Goal: Task Accomplishment & Management: Complete application form

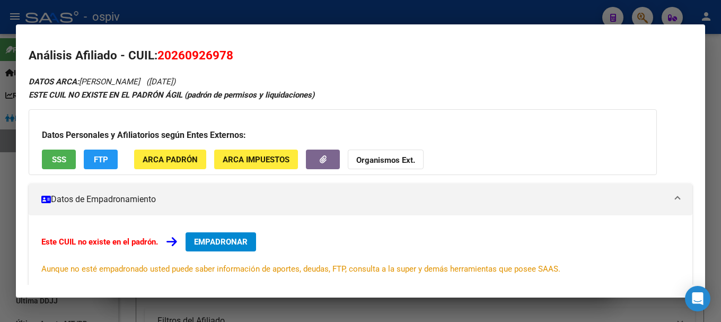
click at [647, 10] on div at bounding box center [360, 161] width 721 height 322
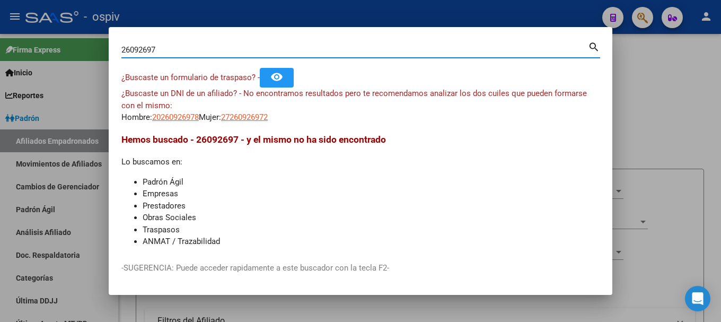
drag, startPoint x: 192, startPoint y: 54, endPoint x: 78, endPoint y: 52, distance: 113.4
click at [95, 52] on div "26092697 Buscar (apellido, dni, cuil, nro traspaso, cuit, obra social) search ¿…" at bounding box center [360, 161] width 721 height 322
click at [79, 52] on div at bounding box center [360, 161] width 721 height 322
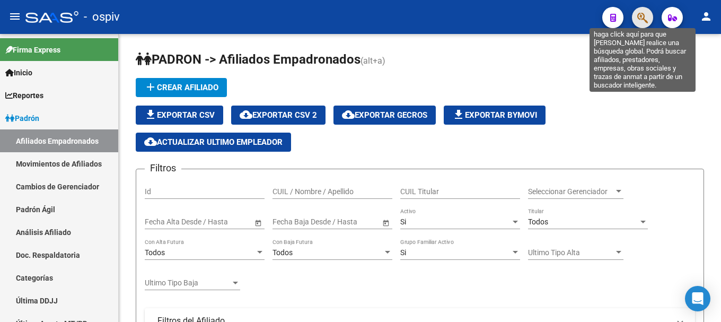
click at [644, 14] on icon "button" at bounding box center [642, 18] width 11 height 12
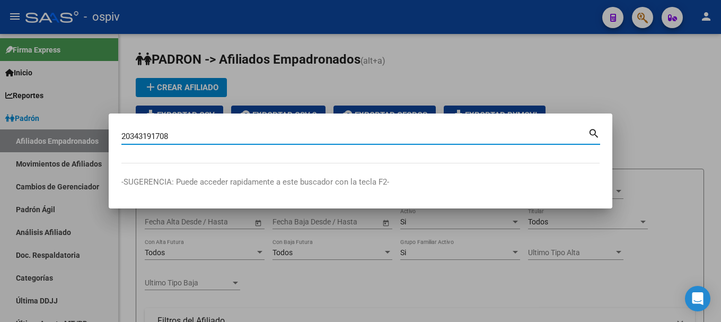
type input "20343191708"
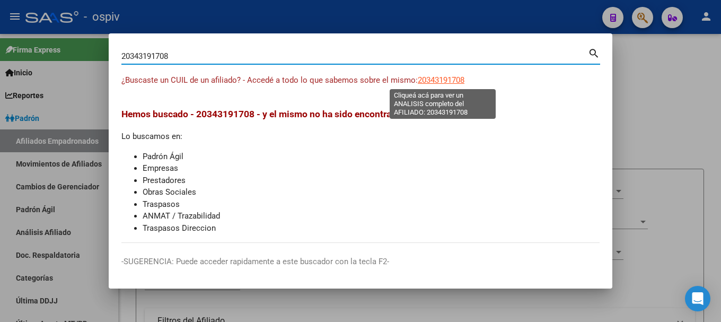
click at [457, 80] on span "20343191708" at bounding box center [441, 80] width 47 height 10
type textarea "20343191708"
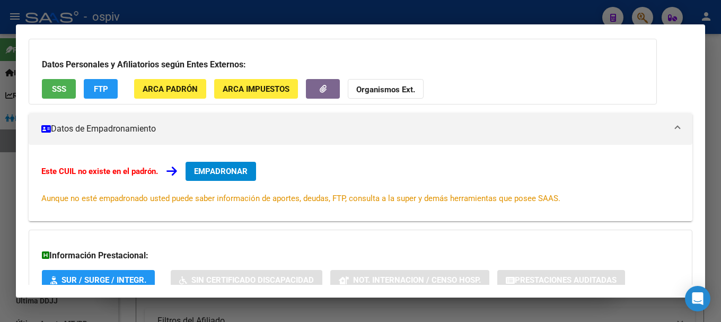
scroll to position [146, 0]
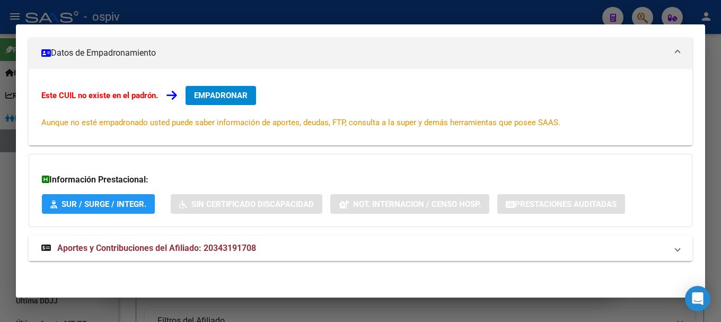
click at [164, 255] on mat-expansion-panel-header "Aportes y Contribuciones del Afiliado: 20343191708" at bounding box center [361, 247] width 664 height 25
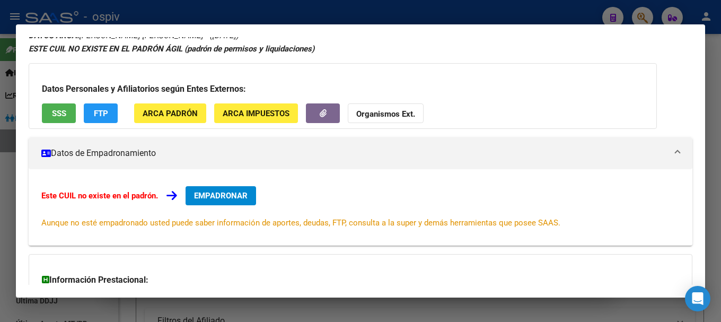
scroll to position [0, 0]
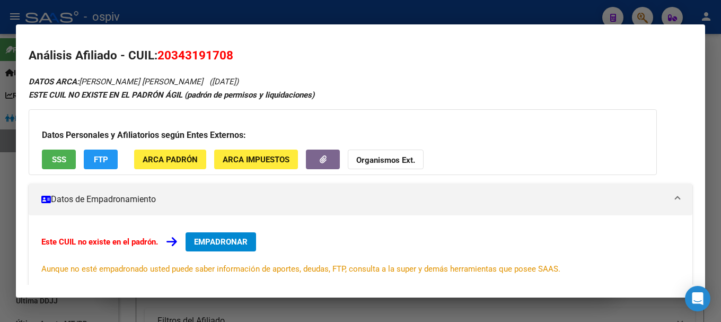
drag, startPoint x: 150, startPoint y: 53, endPoint x: 226, endPoint y: 53, distance: 75.8
click at [226, 53] on h2 "Análisis Afiliado - CUIL: 20343191708" at bounding box center [361, 56] width 664 height 18
click at [247, 54] on h2 "Análisis Afiliado - CUIL: 20343191708" at bounding box center [361, 56] width 664 height 18
click at [64, 162] on span "SSS" at bounding box center [59, 160] width 14 height 10
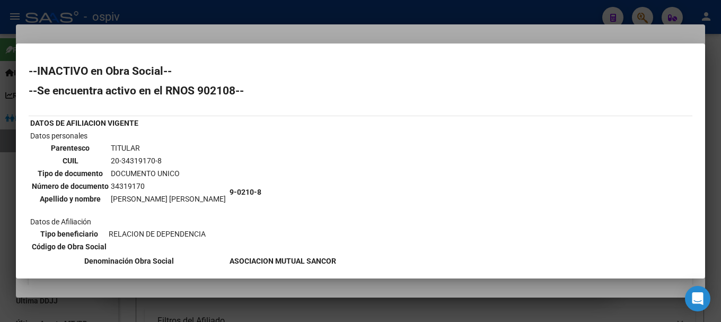
drag, startPoint x: 645, startPoint y: 15, endPoint x: 243, endPoint y: 19, distance: 401.7
click at [643, 15] on div at bounding box center [360, 161] width 721 height 322
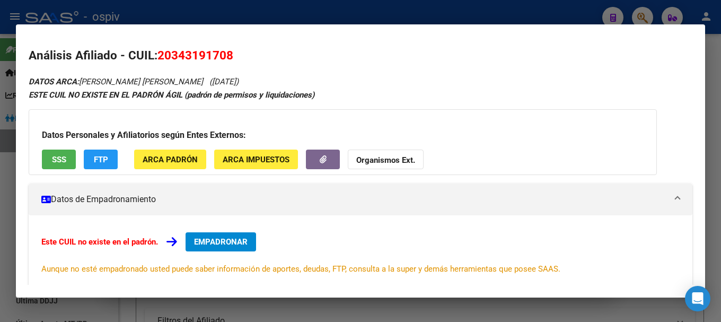
click at [642, 13] on div at bounding box center [360, 161] width 721 height 322
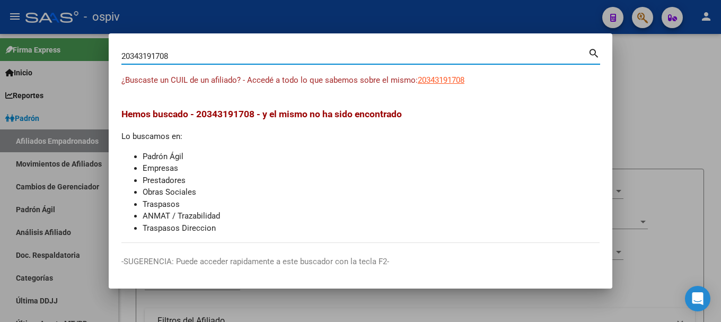
drag, startPoint x: 188, startPoint y: 58, endPoint x: 23, endPoint y: 28, distance: 167.5
click at [23, 28] on div "20343191708 Buscar (apellido, dni, cuil, nro traspaso, cuit, obra social) searc…" at bounding box center [360, 161] width 721 height 322
type input "23417989749"
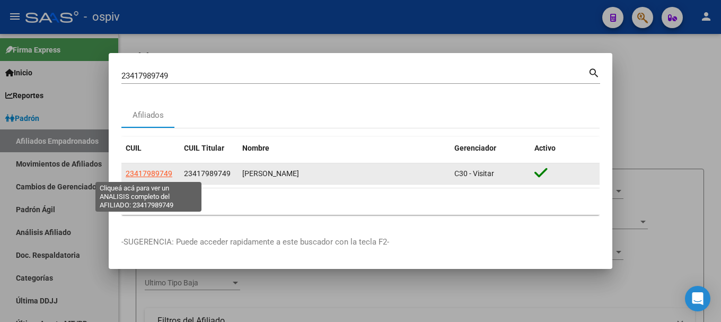
click at [166, 176] on span "23417989749" at bounding box center [149, 173] width 47 height 8
type textarea "23417989749"
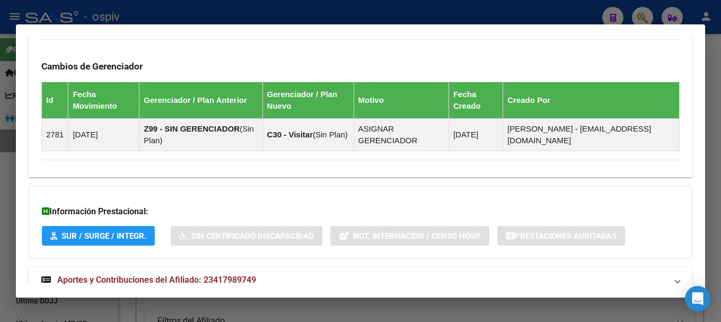
scroll to position [647, 0]
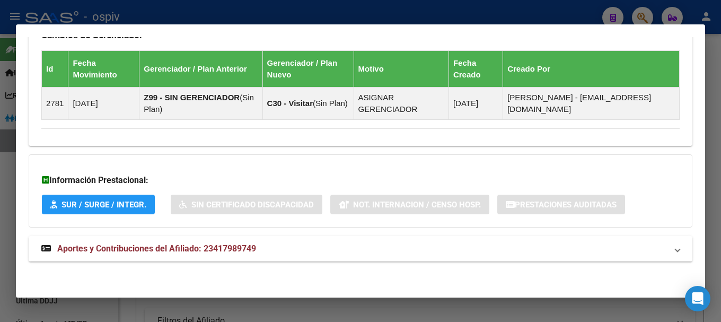
click at [191, 249] on span "Aportes y Contribuciones del Afiliado: 23417989749" at bounding box center [156, 248] width 199 height 10
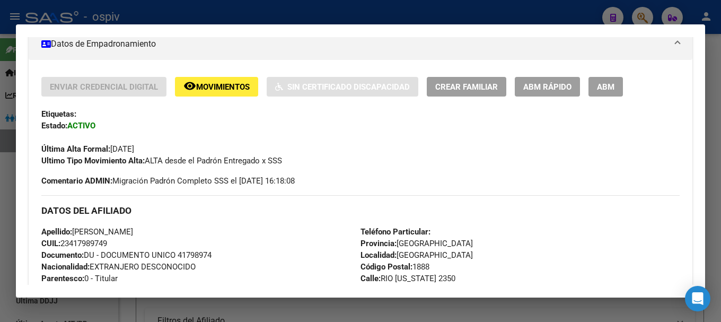
scroll to position [179, 0]
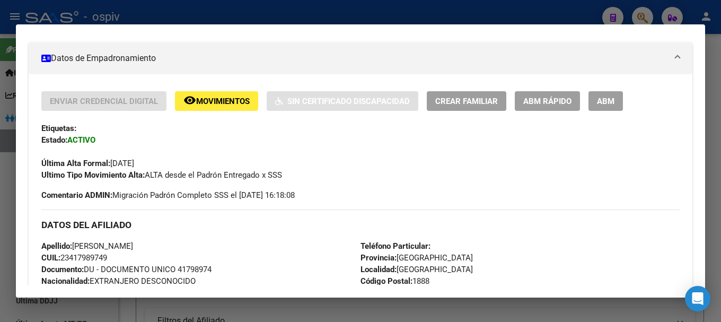
click at [605, 108] on button "ABM" at bounding box center [605, 101] width 34 height 20
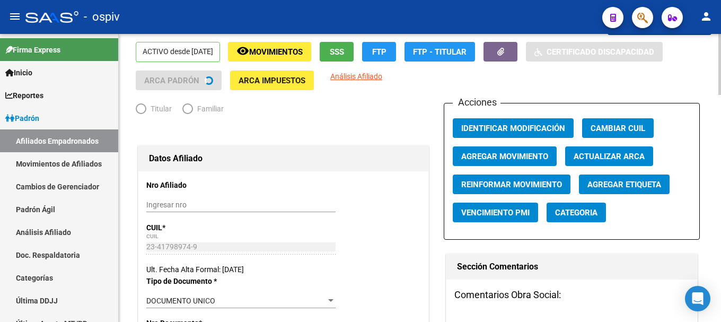
radio input "true"
type input "30-71465467-1"
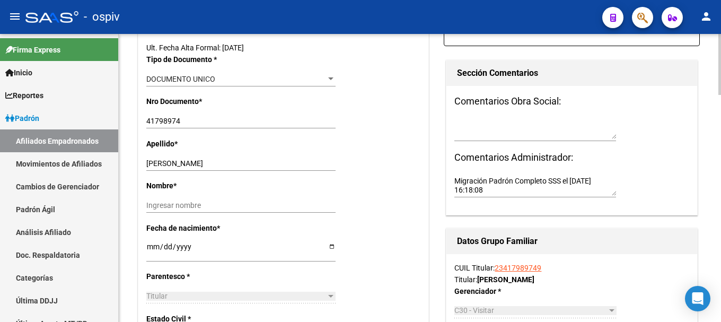
scroll to position [265, 0]
drag, startPoint x: 181, startPoint y: 163, endPoint x: 213, endPoint y: 164, distance: 31.8
click at [213, 164] on input "[PERSON_NAME]" at bounding box center [240, 162] width 189 height 9
type input "[PERSON_NAME]"
click at [197, 206] on input "Ingresar nombre" at bounding box center [240, 204] width 189 height 9
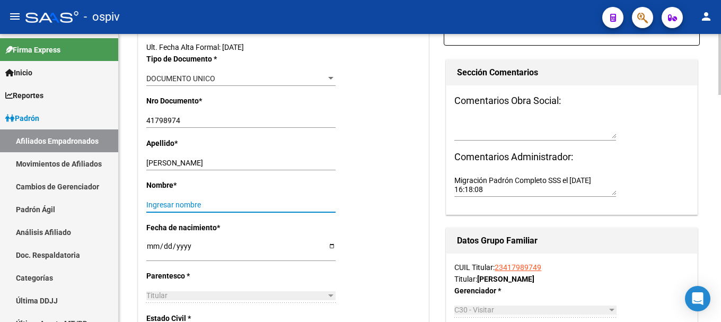
paste input "[PERSON_NAME]"
type input "[PERSON_NAME]"
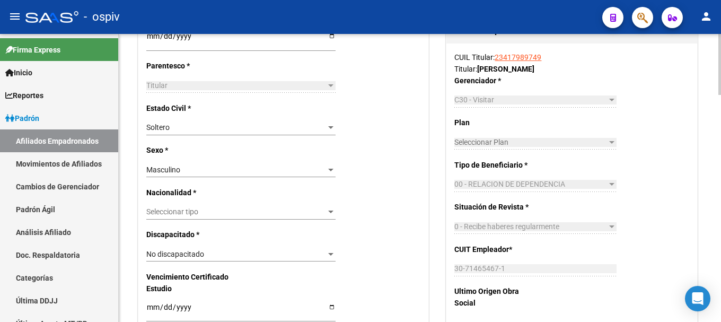
scroll to position [477, 0]
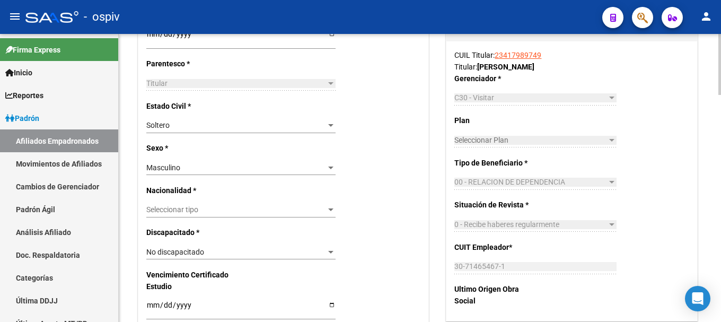
click at [193, 214] on span "Seleccionar tipo" at bounding box center [236, 209] width 180 height 9
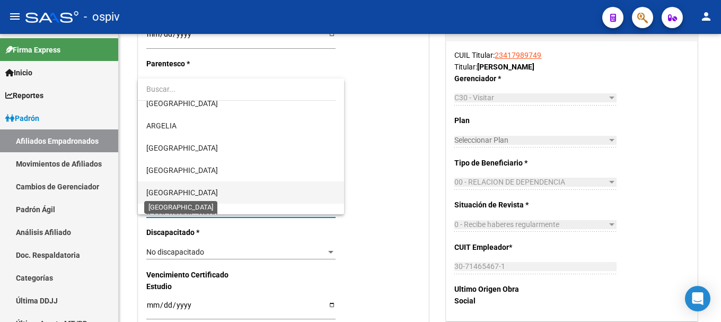
scroll to position [106, 0]
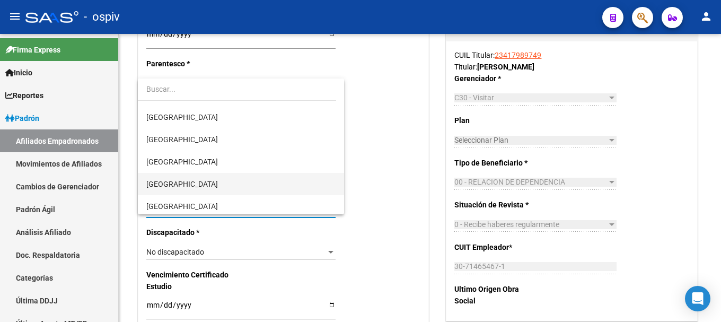
click at [187, 187] on span "[GEOGRAPHIC_DATA]" at bounding box center [240, 184] width 189 height 22
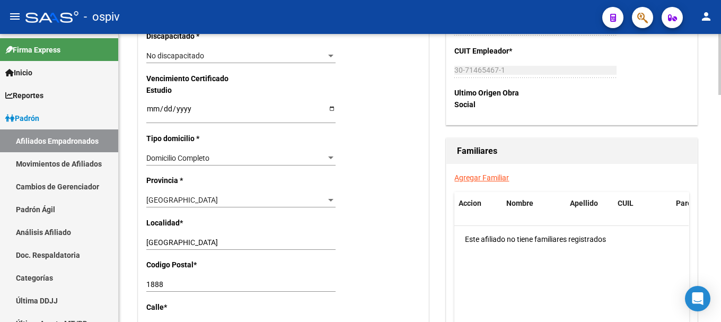
scroll to position [689, 0]
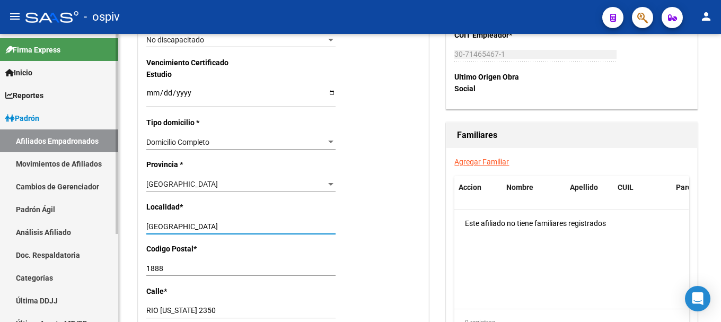
drag, startPoint x: 217, startPoint y: 224, endPoint x: 110, endPoint y: 225, distance: 107.6
click at [110, 225] on mat-sidenav-container "Firma Express Inicio Calendario SSS Instructivos Contacto OS Reportes Padrón Tr…" at bounding box center [360, 178] width 721 height 288
type input "f"
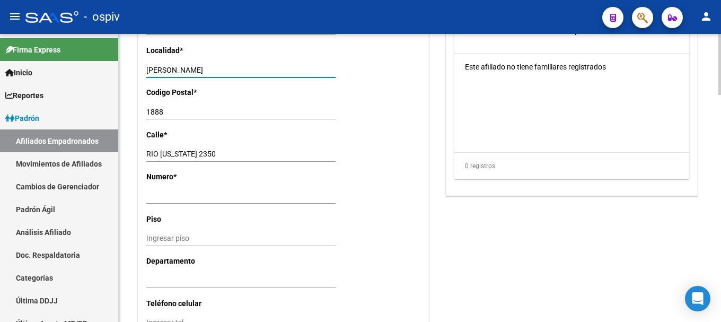
scroll to position [848, 0]
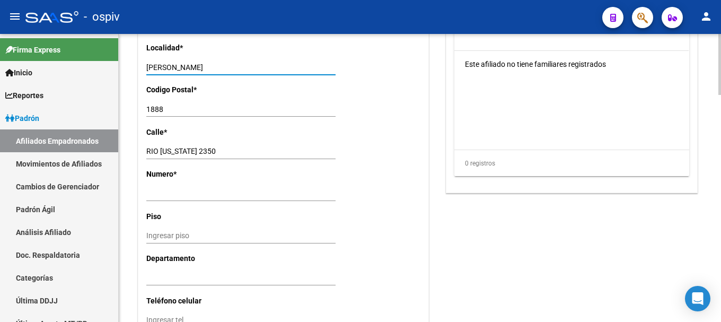
type input "[PERSON_NAME]"
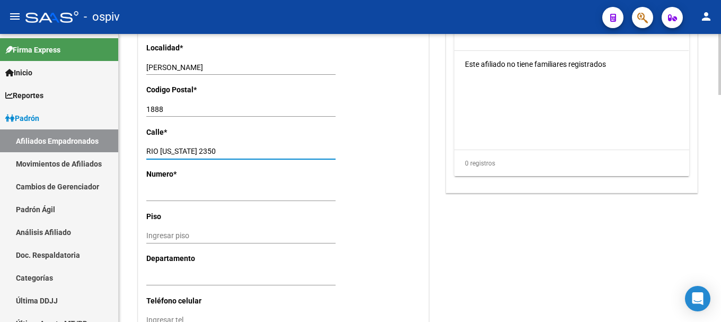
drag, startPoint x: 201, startPoint y: 150, endPoint x: 233, endPoint y: 150, distance: 31.8
click at [233, 150] on input "RIO [US_STATE] 2350" at bounding box center [240, 151] width 189 height 9
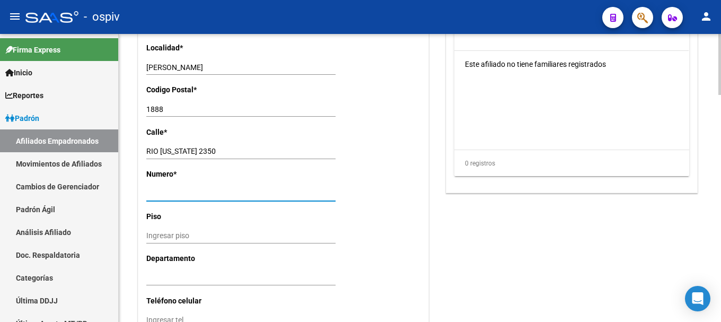
click at [206, 196] on input "Ingresar nro" at bounding box center [240, 193] width 189 height 9
paste input "[PERSON_NAME]"
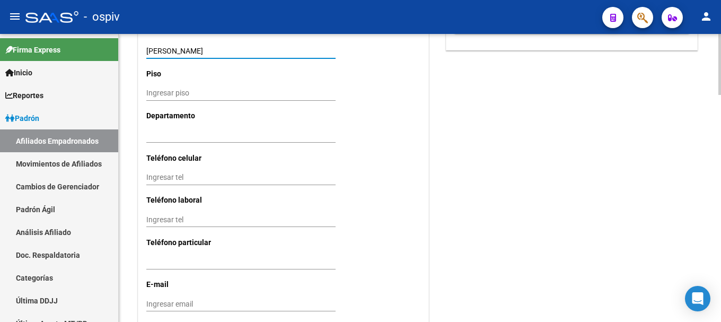
scroll to position [1007, 0]
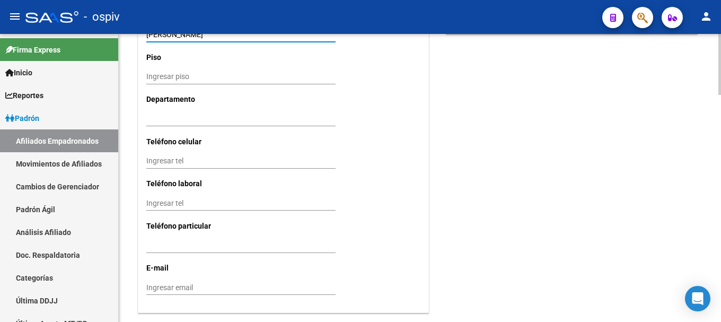
type input "[PERSON_NAME]"
click at [200, 159] on input "Ingresar tel" at bounding box center [240, 160] width 189 height 9
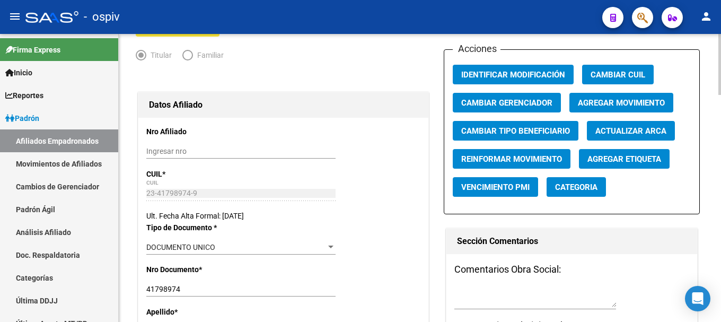
scroll to position [0, 0]
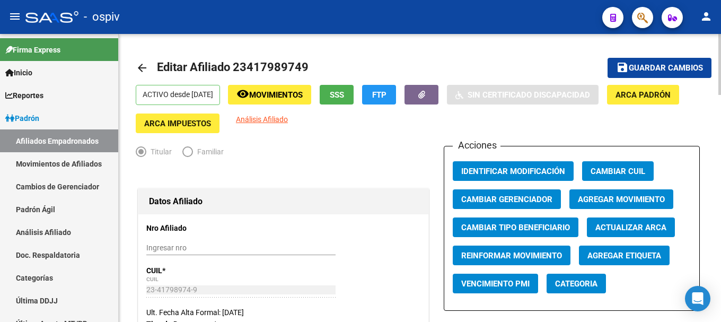
type input "1127844901"
click at [656, 72] on span "Guardar cambios" at bounding box center [666, 69] width 74 height 10
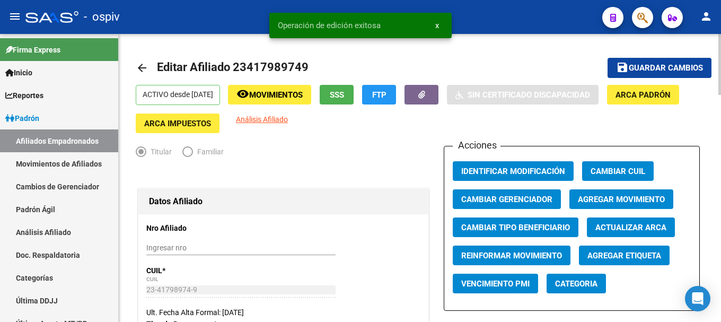
click at [576, 286] on span "Categoria" at bounding box center [576, 284] width 42 height 10
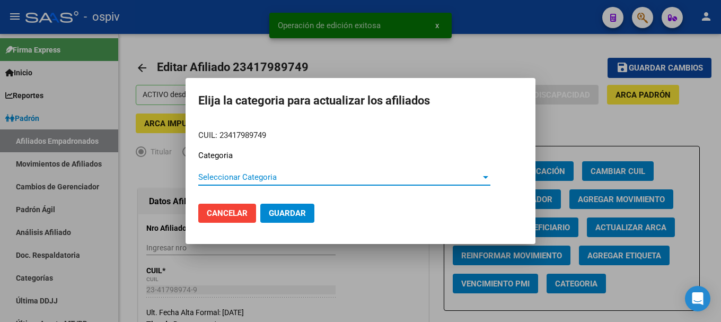
click at [220, 172] on span "Seleccionar Categoria" at bounding box center [339, 177] width 282 height 10
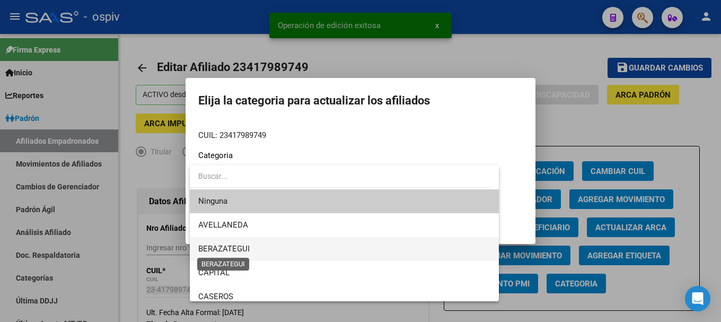
click at [224, 252] on span "BERAZATEGUI" at bounding box center [223, 249] width 51 height 10
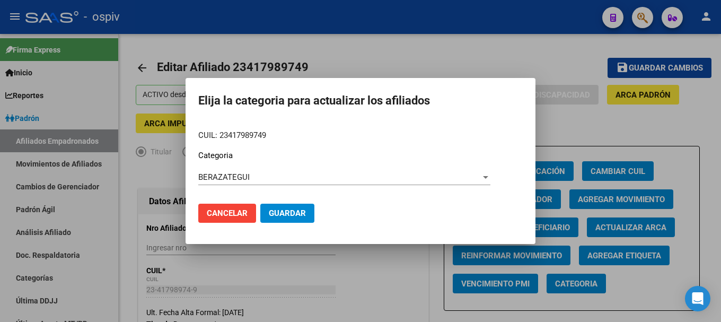
click at [636, 258] on div at bounding box center [360, 161] width 721 height 322
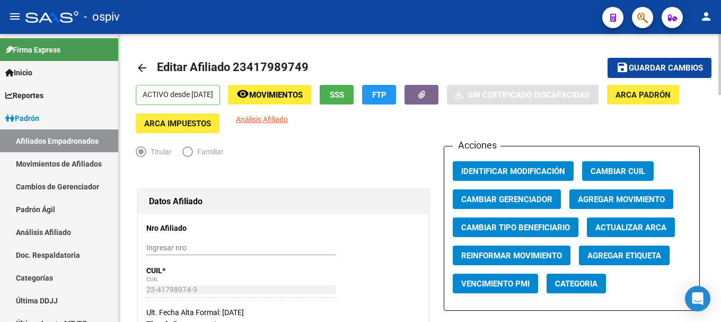
click at [600, 252] on span "Agregar Etiqueta" at bounding box center [624, 256] width 74 height 10
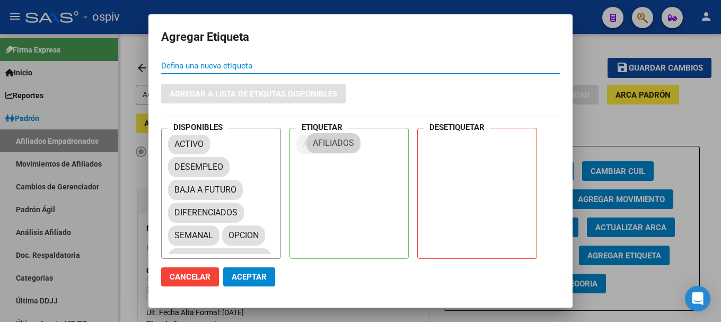
drag, startPoint x: 196, startPoint y: 188, endPoint x: 342, endPoint y: 135, distance: 154.9
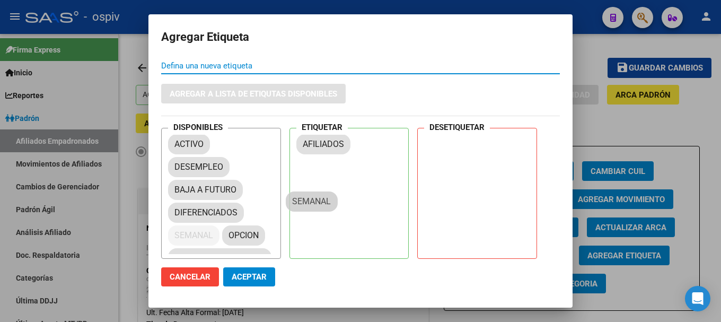
drag, startPoint x: 206, startPoint y: 235, endPoint x: 365, endPoint y: 166, distance: 172.6
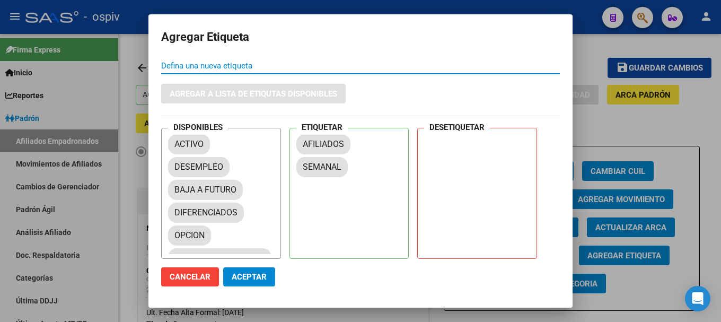
click at [243, 271] on button "Aceptar" at bounding box center [249, 276] width 52 height 19
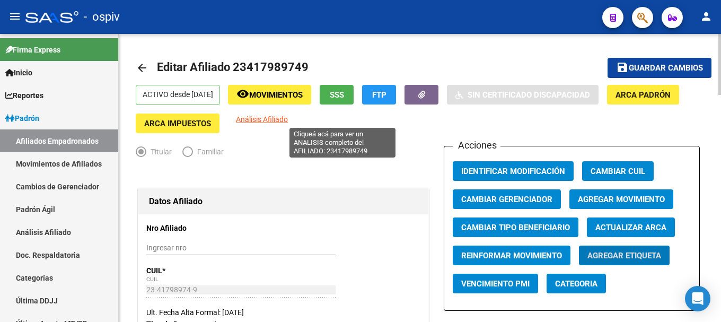
click at [288, 118] on span "Análisis Afiliado" at bounding box center [262, 119] width 52 height 8
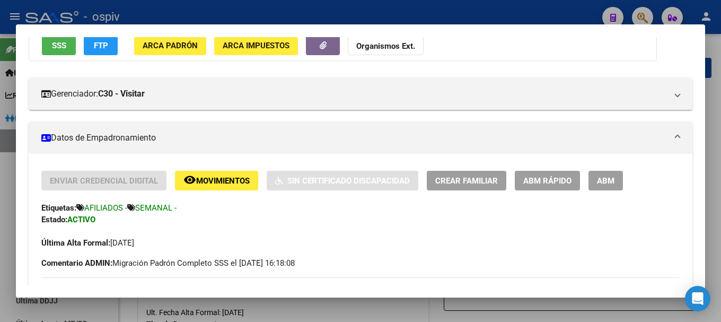
scroll to position [106, 0]
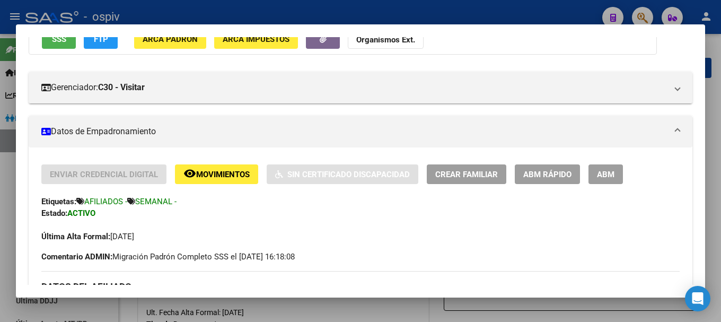
click at [600, 171] on span "ABM" at bounding box center [605, 175] width 17 height 10
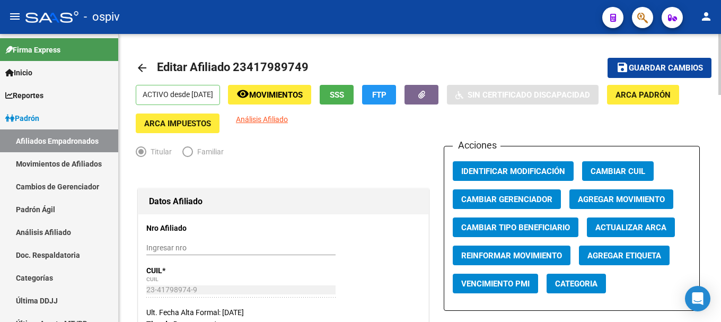
click at [580, 287] on span "Categoria" at bounding box center [576, 284] width 42 height 10
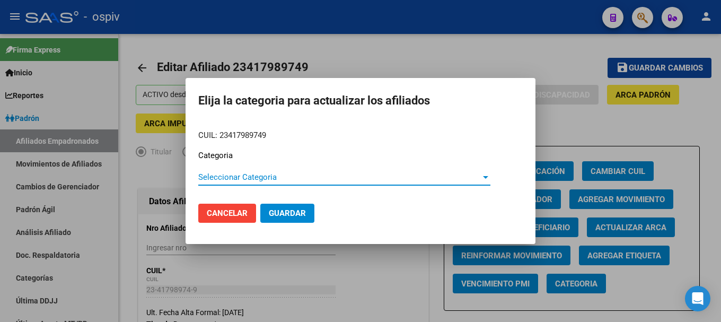
click at [260, 181] on span "Seleccionar Categoria" at bounding box center [339, 177] width 282 height 10
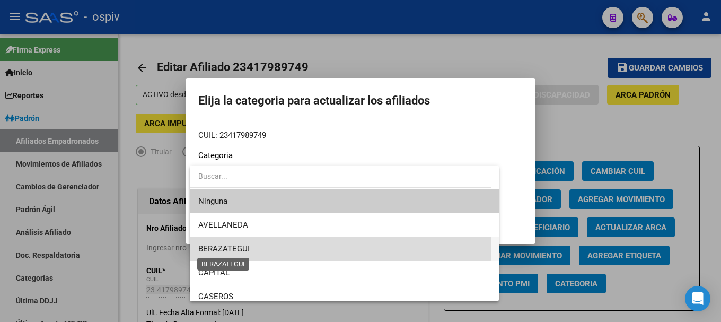
drag, startPoint x: 221, startPoint y: 244, endPoint x: 301, endPoint y: 242, distance: 80.1
click at [223, 244] on span "BERAZATEGUI" at bounding box center [223, 249] width 51 height 10
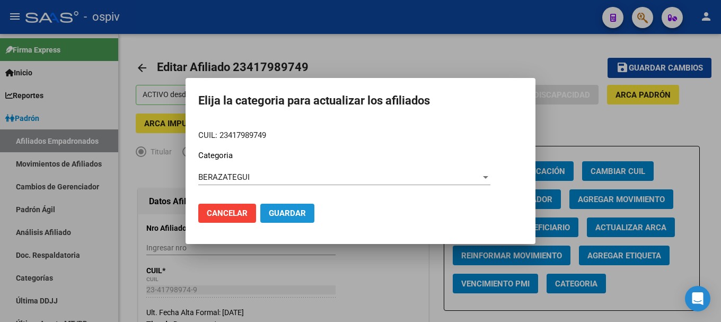
click at [305, 211] on span "Guardar" at bounding box center [287, 213] width 37 height 10
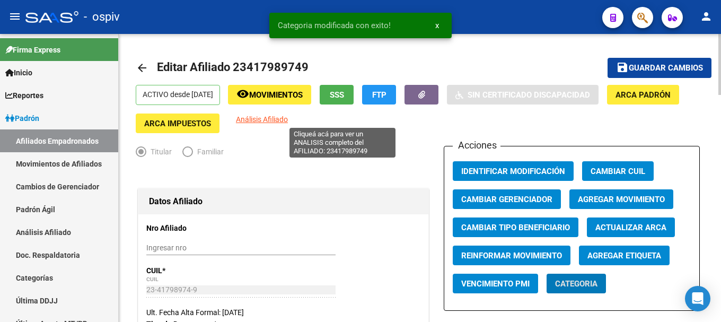
click at [288, 119] on span "Análisis Afiliado" at bounding box center [262, 119] width 52 height 8
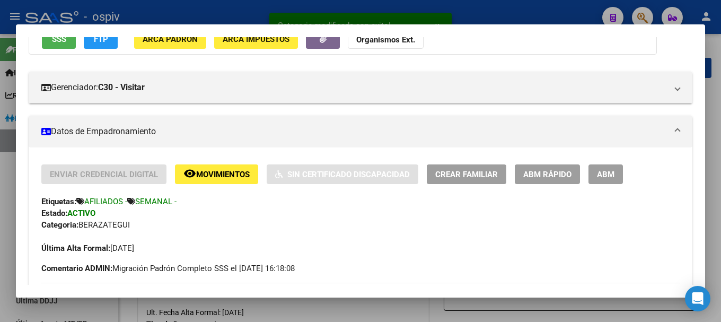
scroll to position [371, 0]
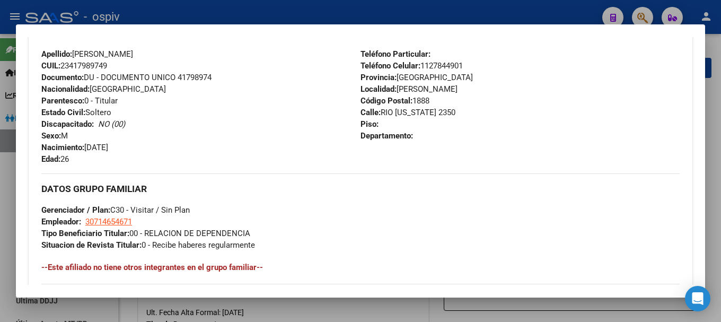
drag, startPoint x: 635, startPoint y: 17, endPoint x: 349, endPoint y: 54, distance: 288.5
click at [635, 17] on div at bounding box center [360, 161] width 721 height 322
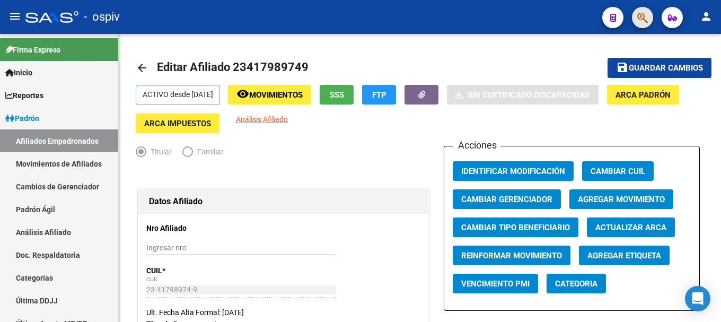
click at [641, 11] on span "button" at bounding box center [642, 18] width 11 height 22
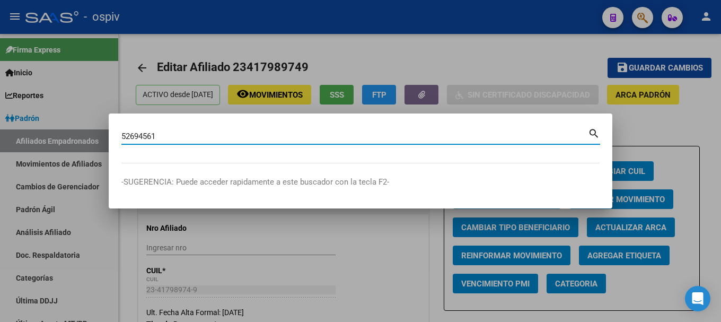
type input "52694561"
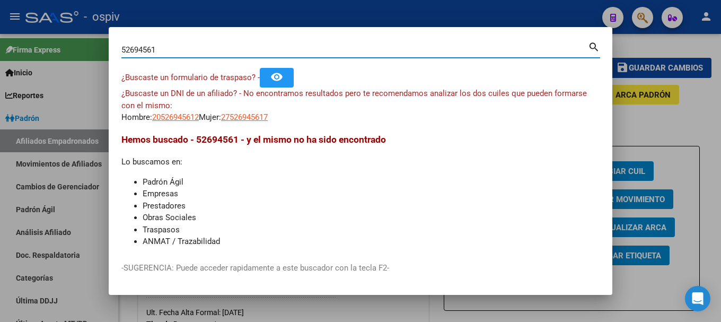
drag, startPoint x: 138, startPoint y: 50, endPoint x: 40, endPoint y: 49, distance: 98.0
click at [40, 49] on div "52694561 Buscar (apellido, dni, cuil, nro traspaso, cuit, obra social) search ¿…" at bounding box center [360, 161] width 721 height 322
type input "29411027"
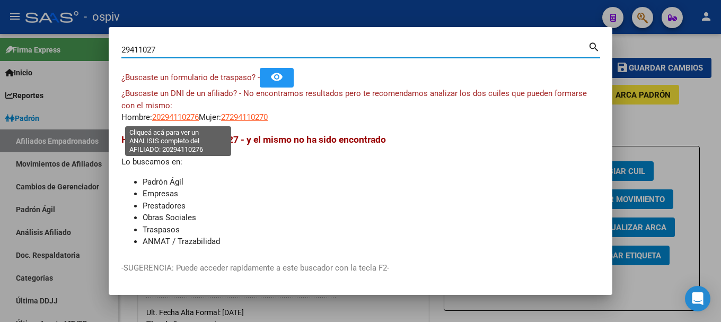
click at [182, 119] on span "20294110276" at bounding box center [175, 117] width 47 height 10
type textarea "20294110276"
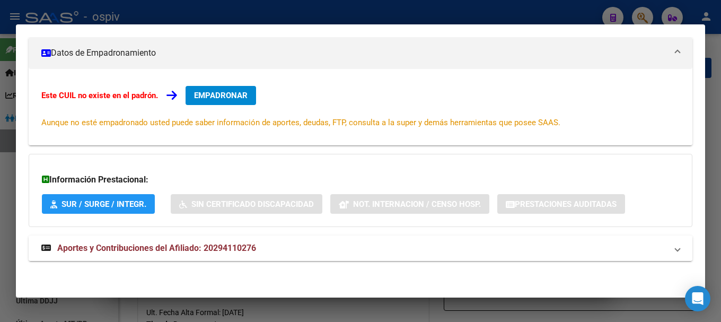
click at [226, 243] on span "Aportes y Contribuciones del Afiliado: 20294110276" at bounding box center [156, 248] width 199 height 10
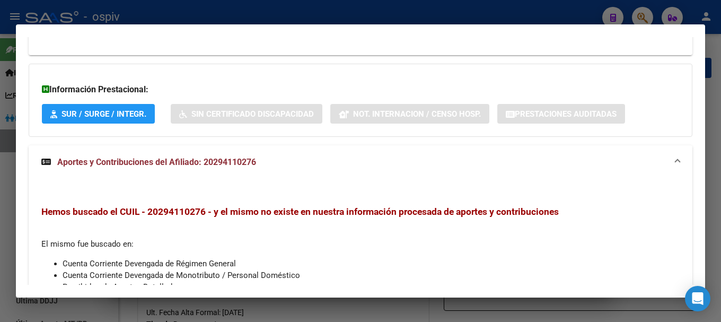
scroll to position [364, 0]
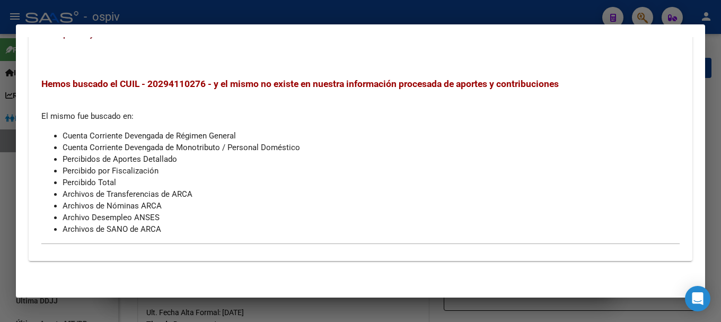
drag, startPoint x: 640, startPoint y: 11, endPoint x: 625, endPoint y: 15, distance: 15.4
click at [635, 12] on div at bounding box center [360, 161] width 721 height 322
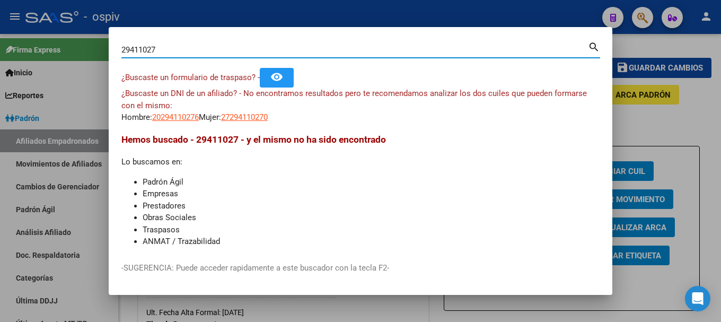
drag, startPoint x: 162, startPoint y: 51, endPoint x: 64, endPoint y: 32, distance: 100.3
click at [79, 38] on div "29411027 Buscar (apellido, dni, cuil, nro traspaso, cuit, obra social) search ¿…" at bounding box center [360, 161] width 721 height 322
type input "31975027"
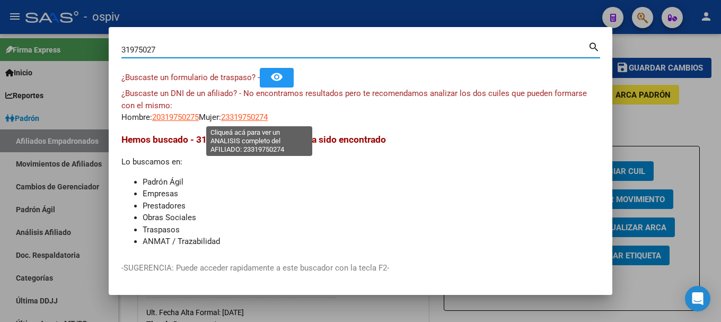
click at [242, 117] on span "23319750274" at bounding box center [244, 117] width 47 height 10
type textarea "23319750274"
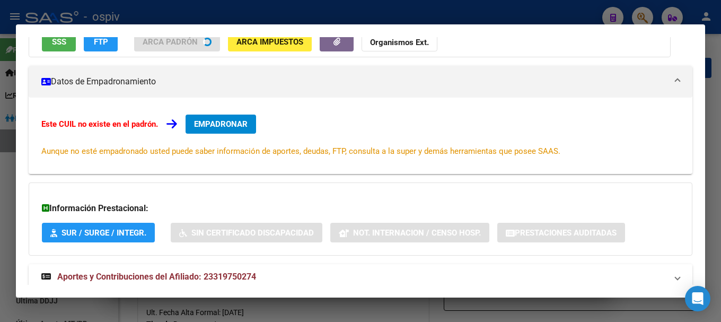
scroll to position [132, 0]
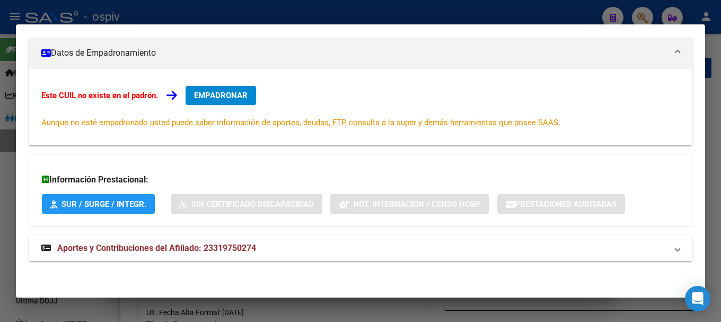
click at [220, 249] on span "Aportes y Contribuciones del Afiliado: 23319750274" at bounding box center [156, 248] width 199 height 10
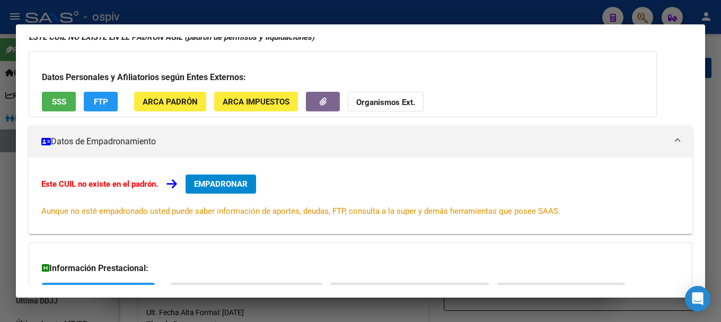
scroll to position [0, 0]
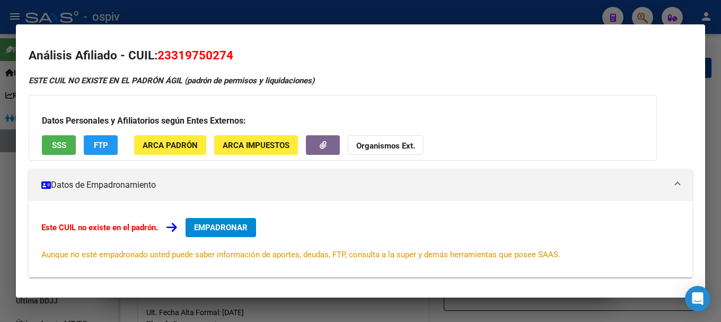
click at [646, 12] on div at bounding box center [360, 161] width 721 height 322
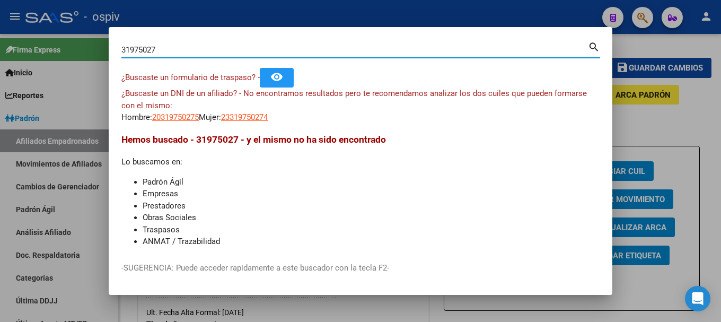
drag, startPoint x: 166, startPoint y: 54, endPoint x: 39, endPoint y: 42, distance: 127.7
click at [39, 43] on div "31975027 Buscar (apellido, dni, cuil, nro traspaso, cuit, obra social) search ¿…" at bounding box center [360, 161] width 721 height 322
drag, startPoint x: 176, startPoint y: 54, endPoint x: 0, endPoint y: 38, distance: 176.7
click at [3, 39] on div "32390600 Buscar (apellido, dni, cuil, nro traspaso, cuit, obra social) search ¿…" at bounding box center [360, 161] width 721 height 322
type input "33386697"
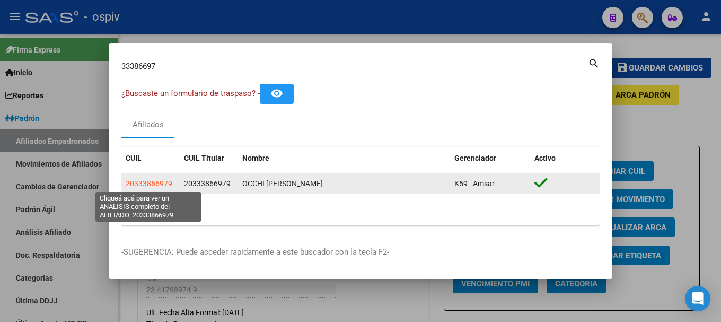
click at [155, 182] on span "20333866979" at bounding box center [149, 183] width 47 height 8
type textarea "20333866979"
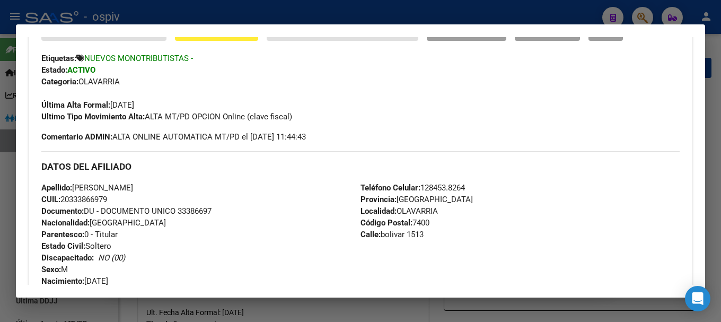
scroll to position [246, 0]
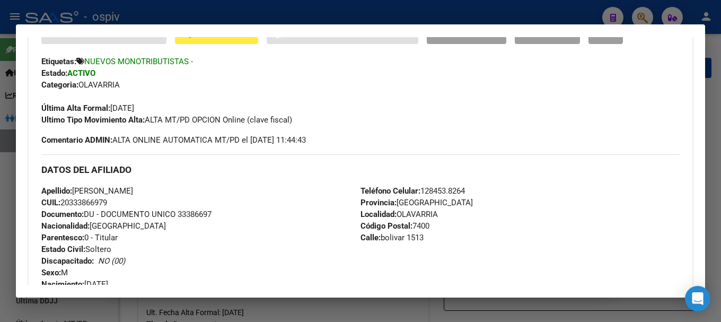
drag, startPoint x: 62, startPoint y: 203, endPoint x: 125, endPoint y: 201, distance: 62.6
click at [125, 201] on div "Apellido: [PERSON_NAME] CUIL: 20333866979 Documento: DU - DOCUMENTO UNICO 33386…" at bounding box center [200, 243] width 319 height 117
copy span "20333866979"
click at [266, 204] on div "Apellido: [PERSON_NAME] CUIL: 20333866979 Documento: DU - DOCUMENTO UNICO 33386…" at bounding box center [200, 243] width 319 height 117
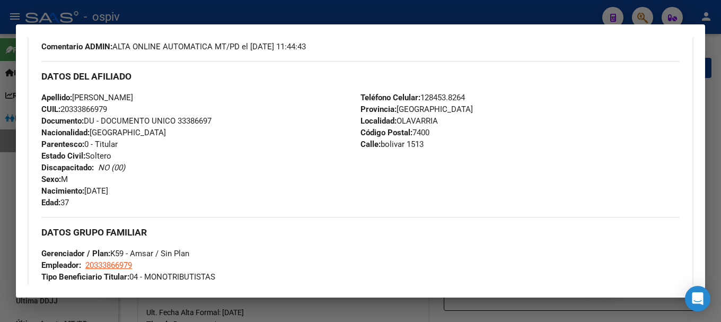
scroll to position [193, 0]
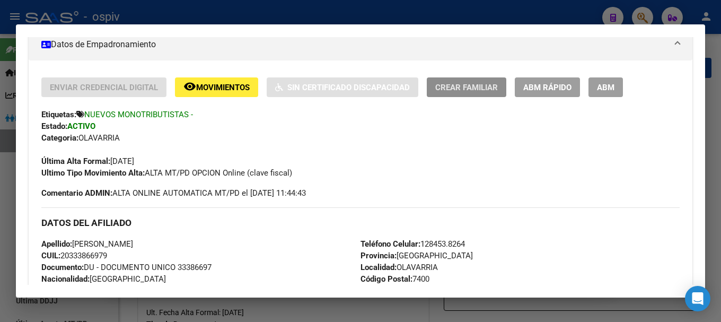
click at [475, 83] on span "Crear Familiar" at bounding box center [466, 88] width 63 height 10
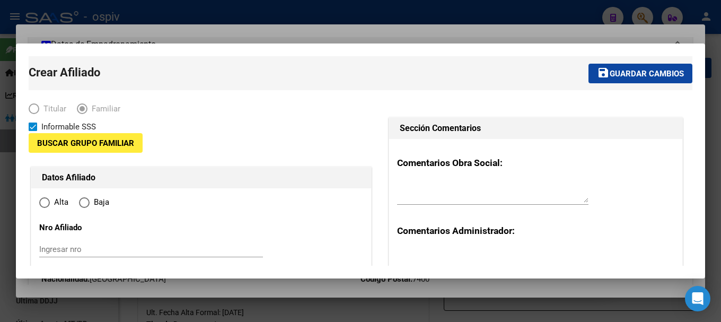
type input "20-33386697-9"
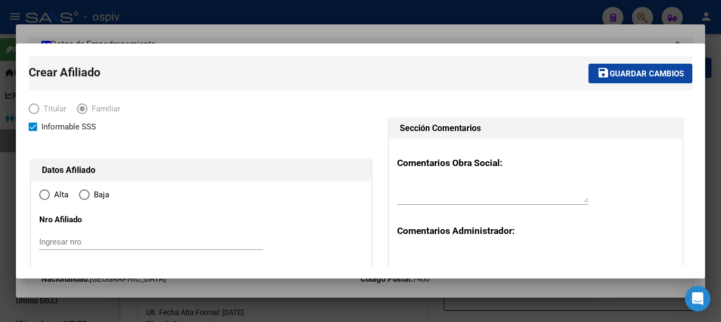
type input "OLAVARRIA"
type input "7400"
type input "bolivar"
type input "1513"
radio input "true"
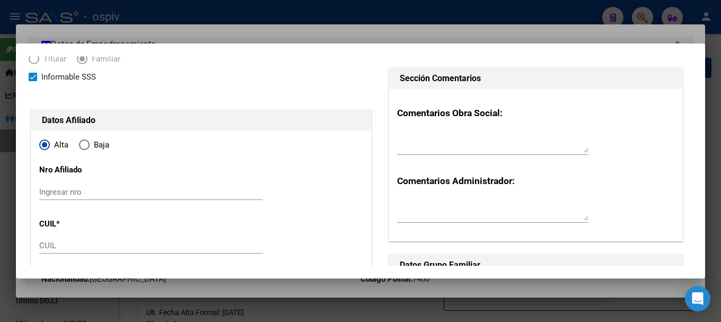
scroll to position [106, 0]
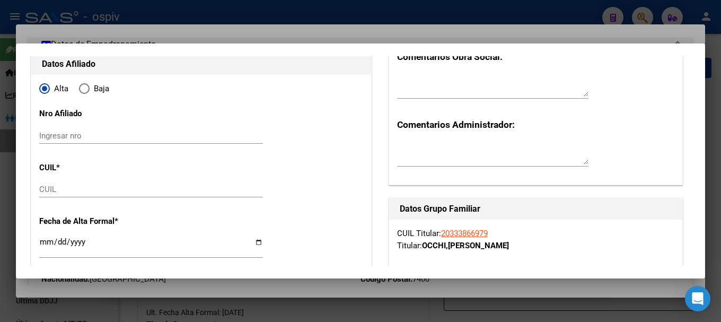
type input "20-33386697-9"
click at [93, 194] on div "CUIL" at bounding box center [151, 189] width 224 height 16
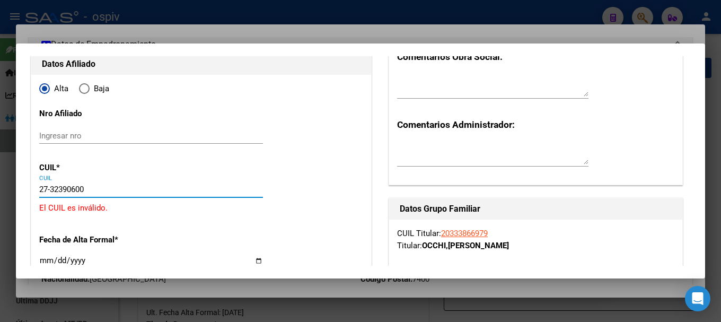
type input "27-32390600-4"
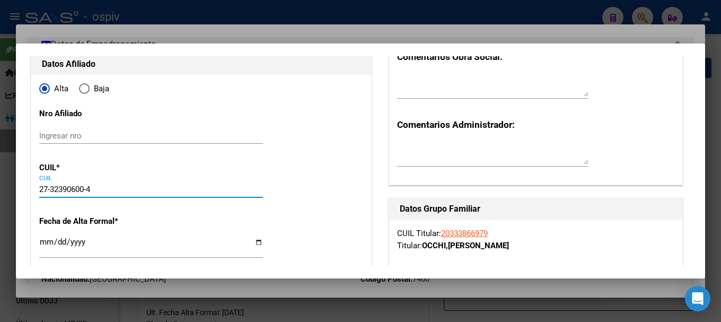
type input "32390600"
type input "[PERSON_NAME]"
type input "[DATE]"
type input "OLAVARRIA"
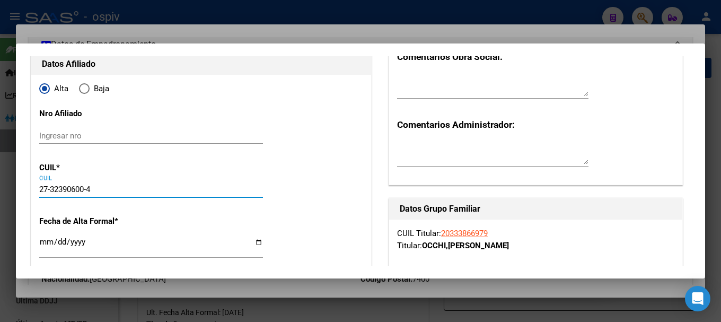
type input "[PERSON_NAME]"
type input "1080"
type input "27-32390600-4"
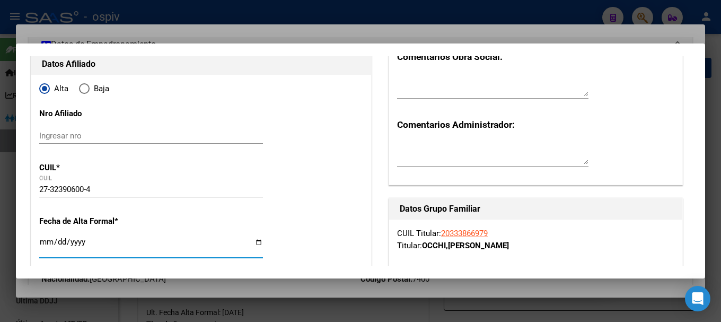
click at [46, 244] on input "Ingresar fecha" at bounding box center [151, 245] width 224 height 17
type input "[DATE]"
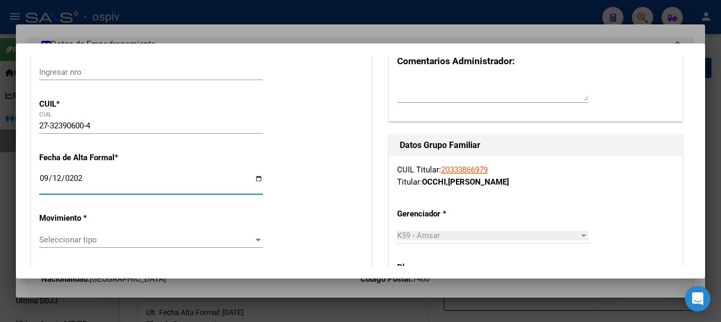
scroll to position [265, 0]
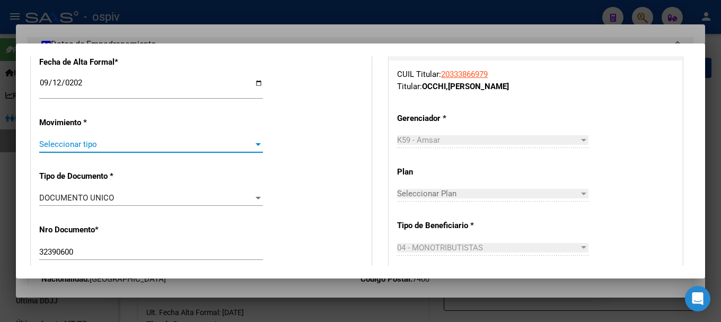
click at [63, 147] on span "Seleccionar tipo" at bounding box center [146, 144] width 214 height 10
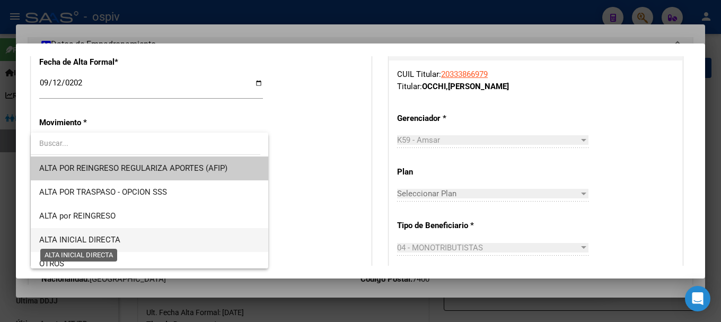
click at [91, 241] on span "ALTA INICIAL DIRECTA" at bounding box center [79, 240] width 81 height 10
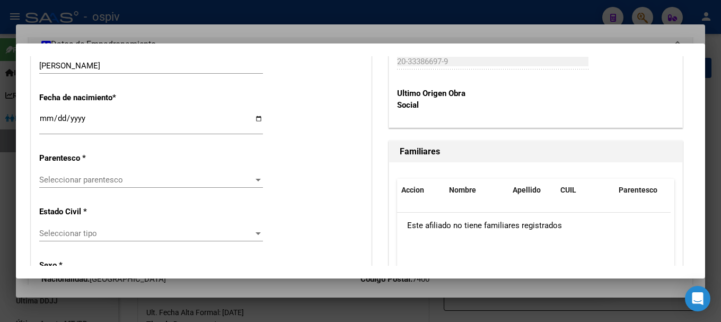
scroll to position [583, 0]
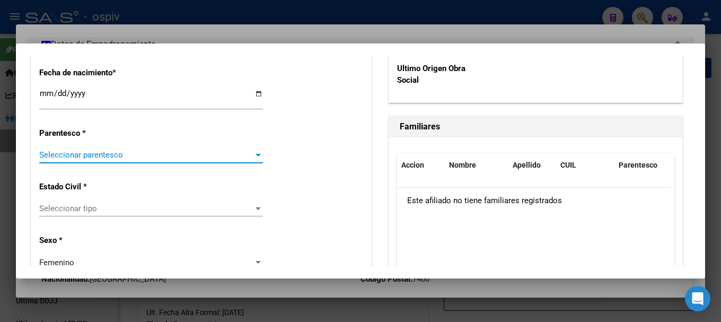
click at [92, 151] on span "Seleccionar parentesco" at bounding box center [146, 155] width 214 height 10
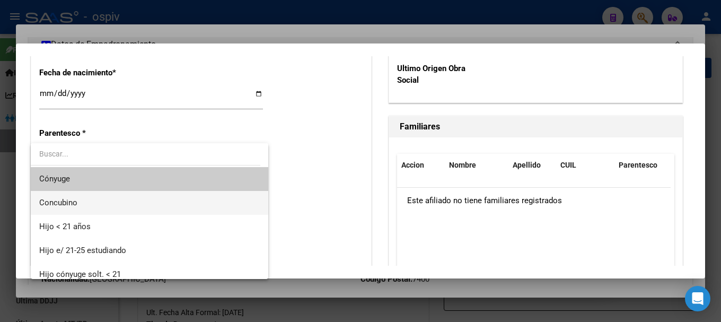
click at [89, 200] on span "Concubino" at bounding box center [149, 203] width 220 height 24
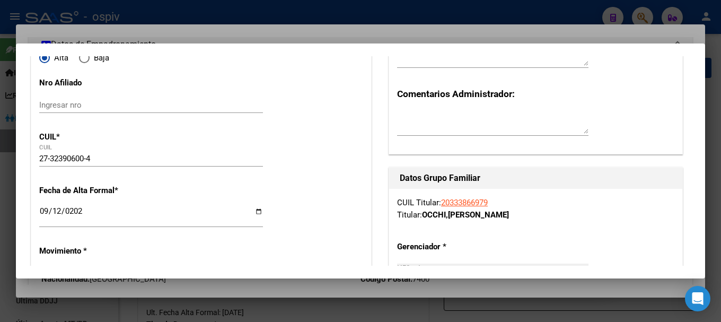
scroll to position [0, 0]
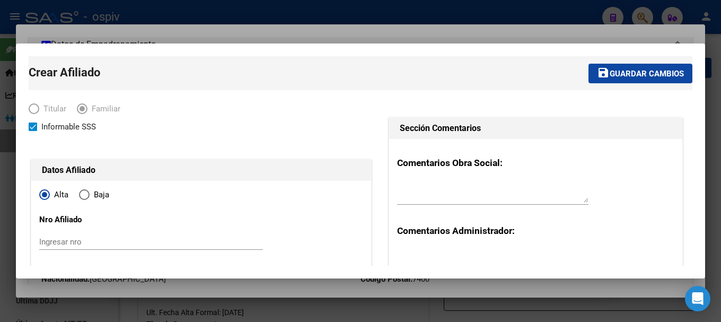
click at [640, 61] on mat-toolbar-row "save Guardar cambios" at bounding box center [506, 73] width 371 height 34
click at [641, 70] on span "Guardar cambios" at bounding box center [646, 74] width 74 height 10
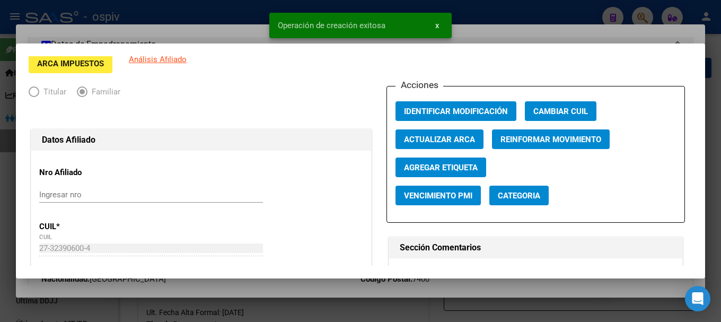
scroll to position [106, 0]
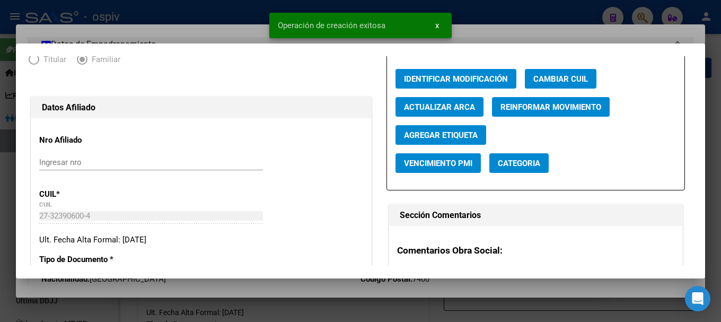
click at [512, 161] on span "Categoria" at bounding box center [519, 163] width 42 height 10
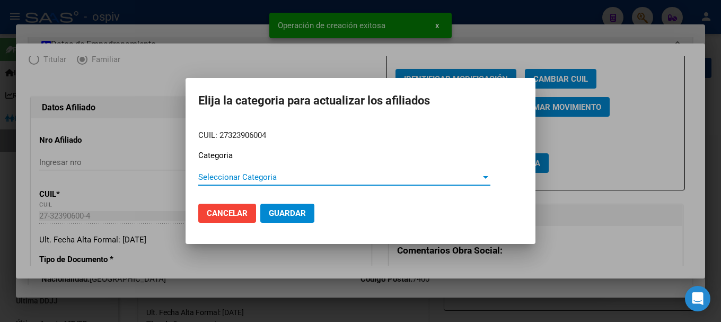
click at [242, 179] on span "Seleccionar Categoria" at bounding box center [339, 177] width 282 height 10
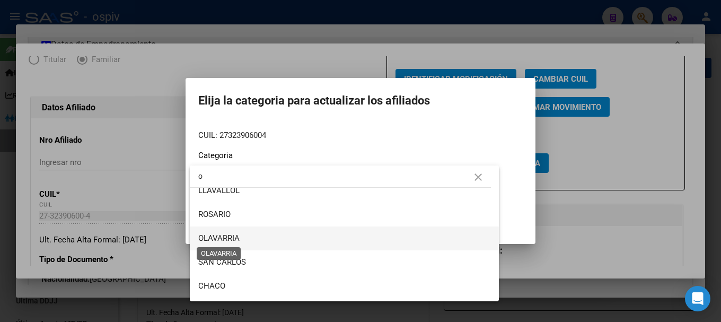
type input "o"
click at [235, 236] on span "OLAVARRIA" at bounding box center [218, 238] width 41 height 10
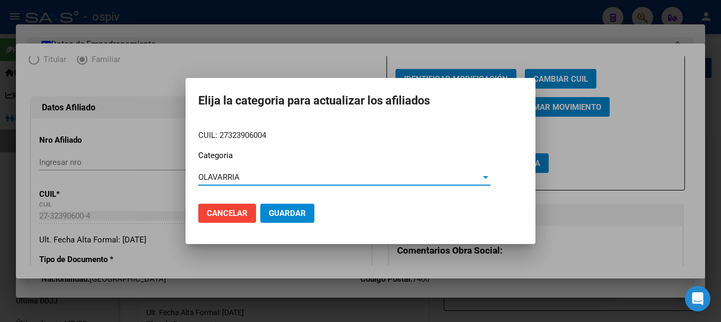
click at [297, 213] on span "Guardar" at bounding box center [287, 213] width 37 height 10
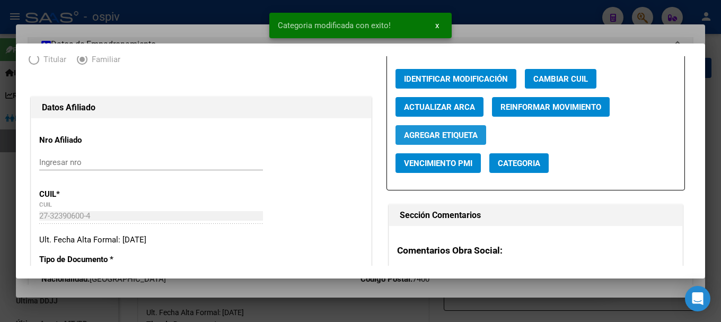
click at [447, 136] on span "Agregar Etiqueta" at bounding box center [441, 135] width 74 height 10
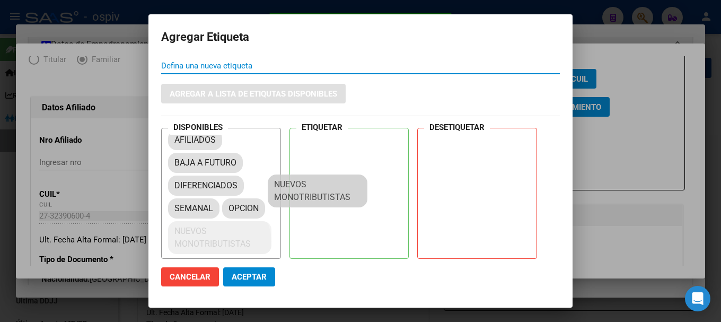
scroll to position [14, 0]
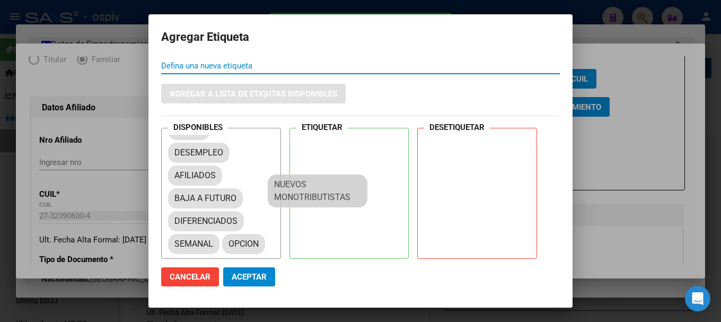
drag, startPoint x: 217, startPoint y: 242, endPoint x: 339, endPoint y: 147, distance: 153.7
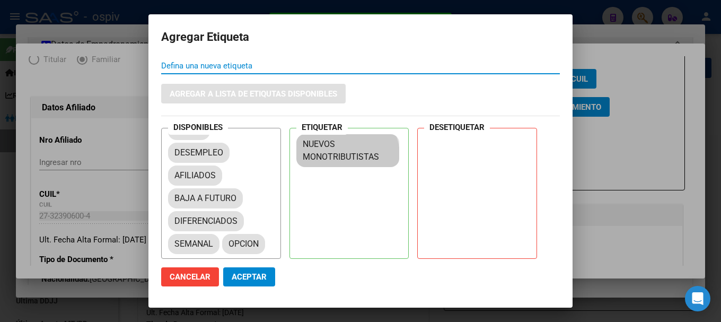
click at [252, 273] on span "Aceptar" at bounding box center [249, 277] width 35 height 10
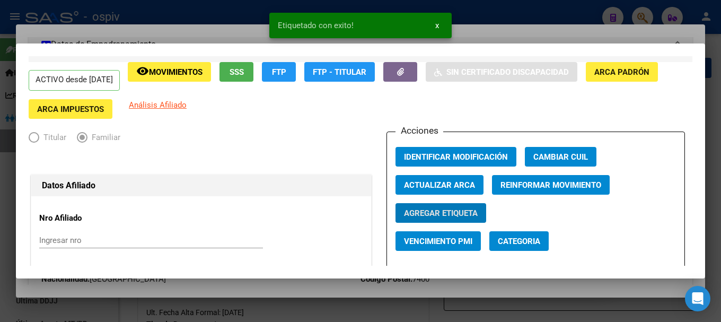
scroll to position [0, 0]
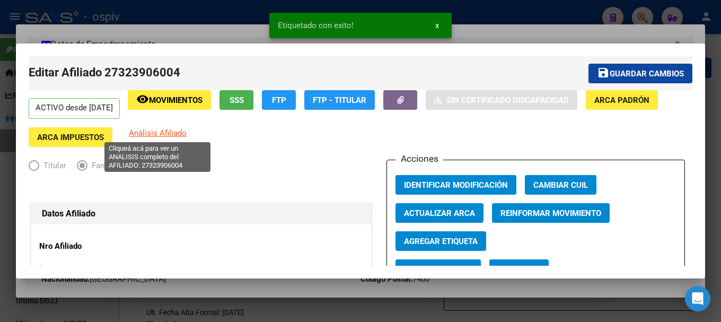
click at [176, 131] on span "Análisis Afiliado" at bounding box center [158, 133] width 58 height 10
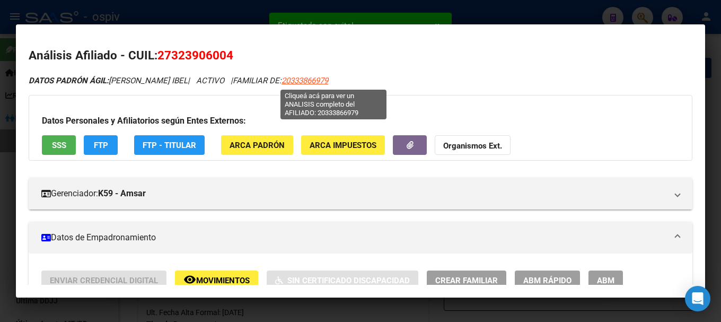
click at [328, 79] on span "20333866979" at bounding box center [304, 81] width 47 height 10
type textarea "20333866979"
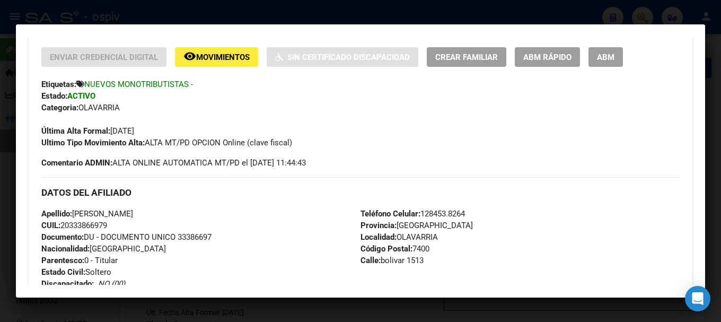
scroll to position [214, 0]
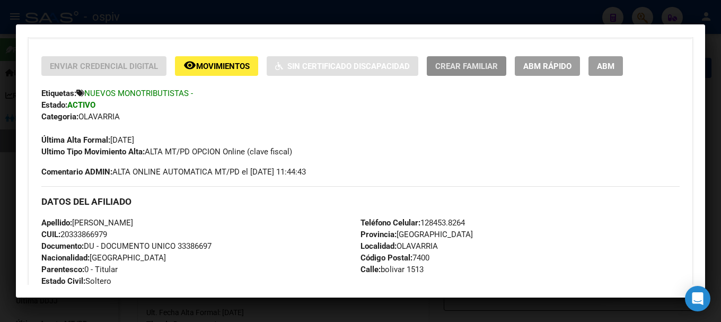
click at [467, 63] on span "Crear Familiar" at bounding box center [466, 66] width 63 height 10
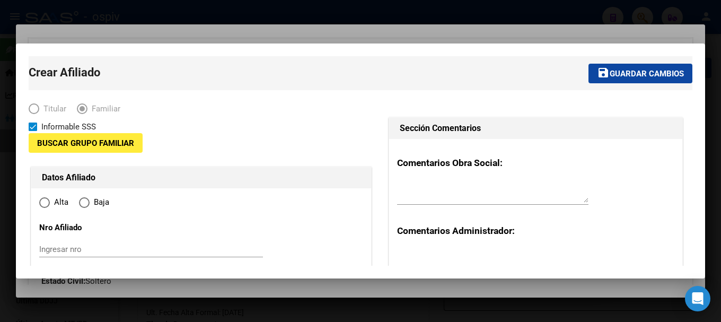
type input "20-33386697-9"
type input "OLAVARRIA"
type input "7400"
type input "bolivar"
type input "1513"
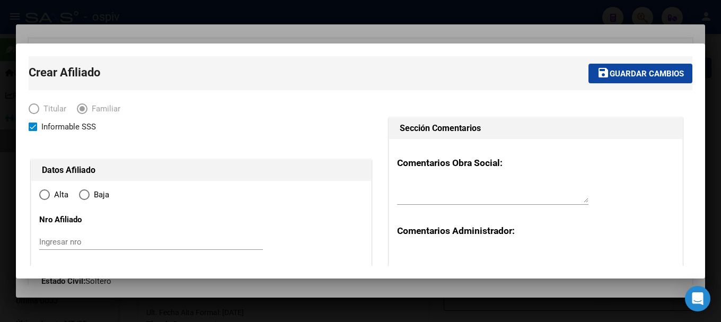
radio input "true"
type input "20-33386697-9"
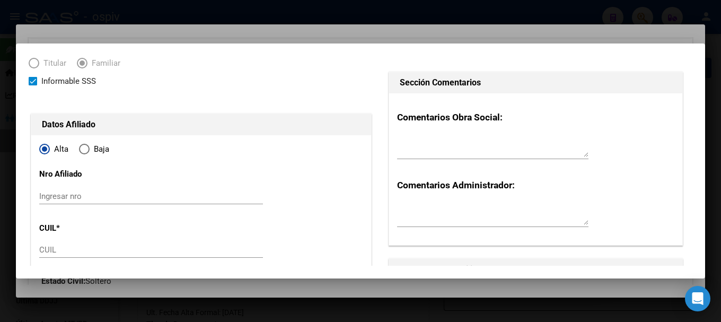
scroll to position [106, 0]
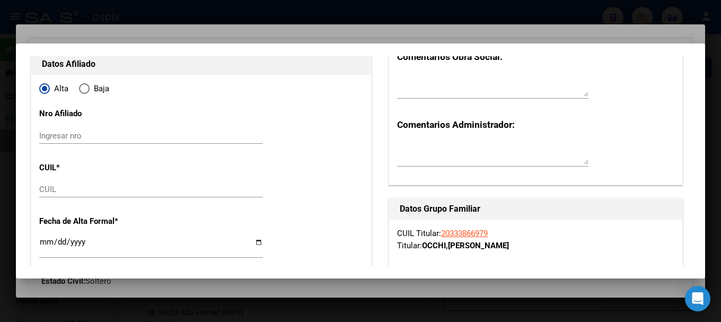
click at [81, 193] on input "CUIL" at bounding box center [151, 189] width 224 height 10
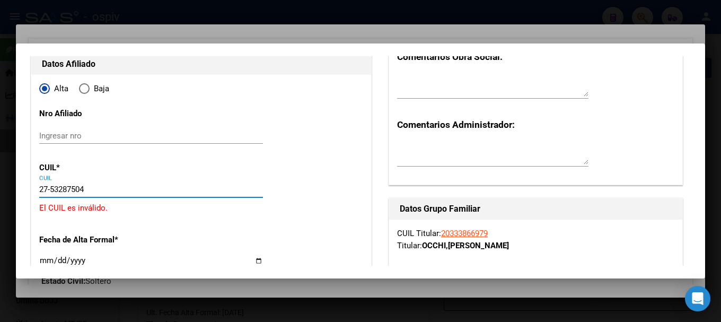
type input "27-53287504-3"
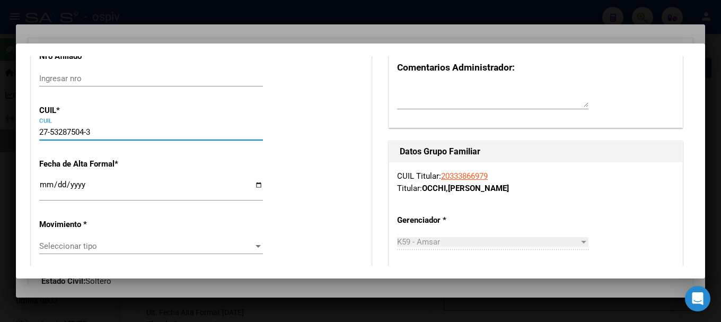
scroll to position [265, 0]
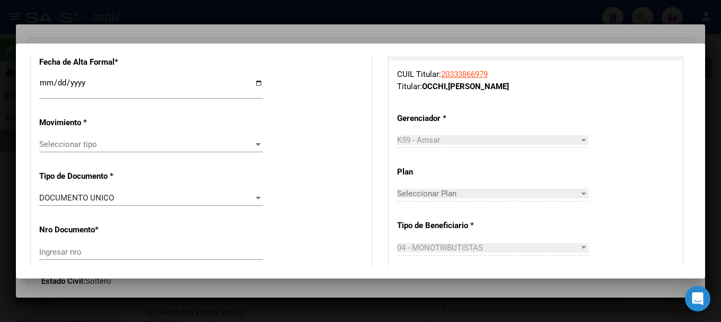
type input "53287504"
type input "OCCHI [PERSON_NAME]"
type input "[PERSON_NAME]"
type input "[DATE]"
type input "OLAVARRIA"
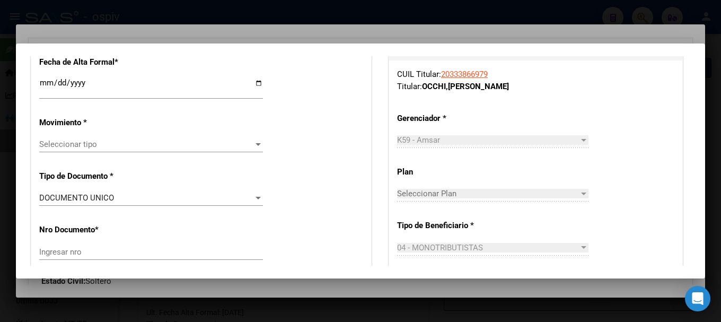
type input "BOLIVAR"
type input "27-53287504-3"
drag, startPoint x: 47, startPoint y: 77, endPoint x: 60, endPoint y: 83, distance: 14.8
click at [47, 78] on div "Ingresar fecha" at bounding box center [151, 87] width 224 height 23
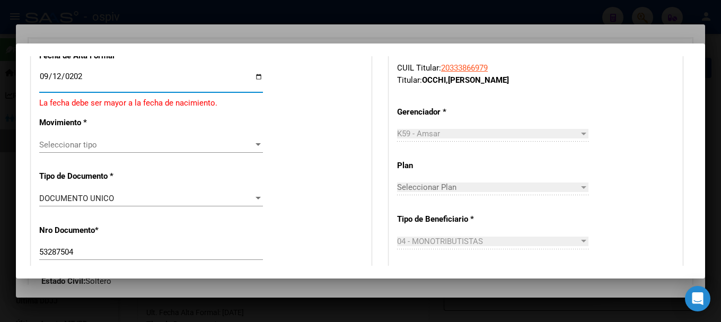
type input "[DATE]"
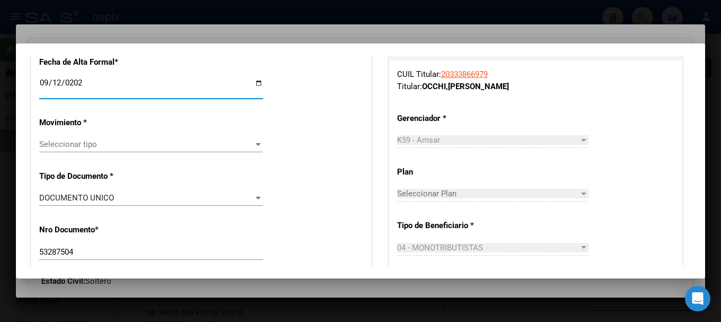
click at [50, 141] on span "Seleccionar tipo" at bounding box center [146, 144] width 214 height 10
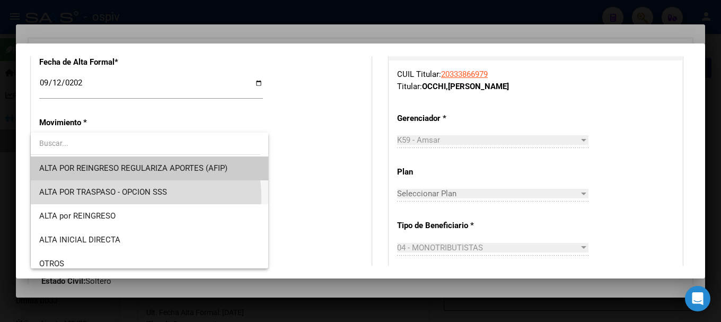
click at [112, 198] on span "ALTA POR TRASPASO - OPCION SSS" at bounding box center [149, 192] width 220 height 24
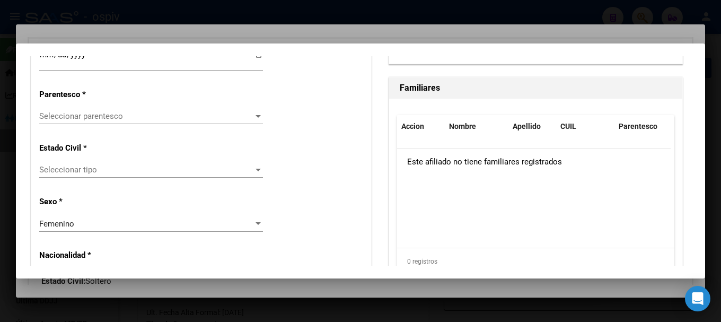
scroll to position [636, 0]
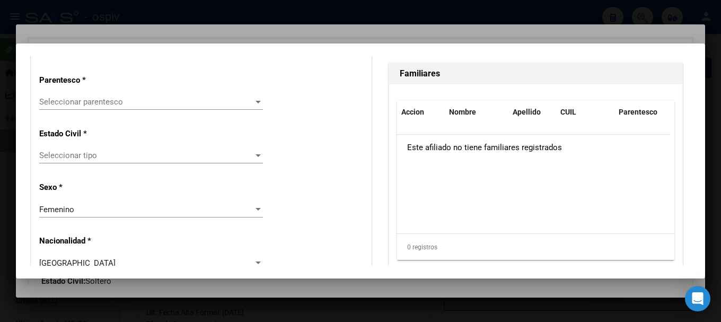
click at [59, 107] on div "Seleccionar parentesco Seleccionar parentesco" at bounding box center [151, 102] width 224 height 16
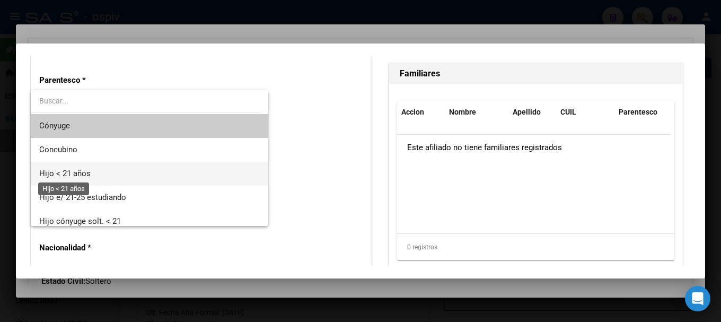
click at [67, 174] on span "Hijo < 21 años" at bounding box center [64, 174] width 51 height 10
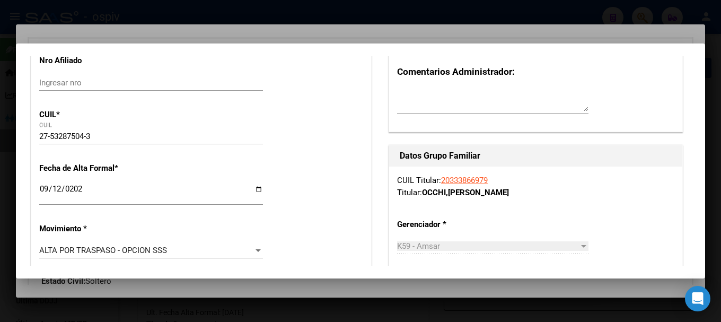
scroll to position [0, 0]
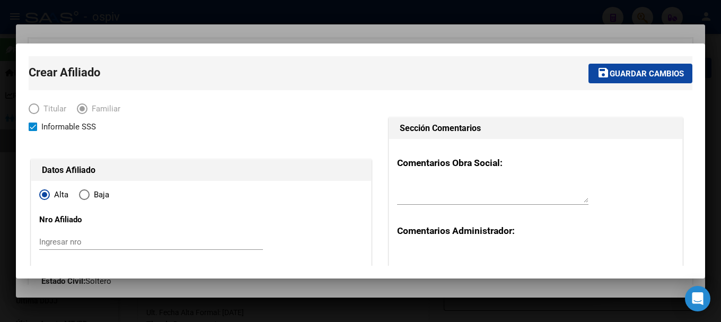
click at [630, 80] on button "save Guardar cambios" at bounding box center [640, 74] width 104 height 20
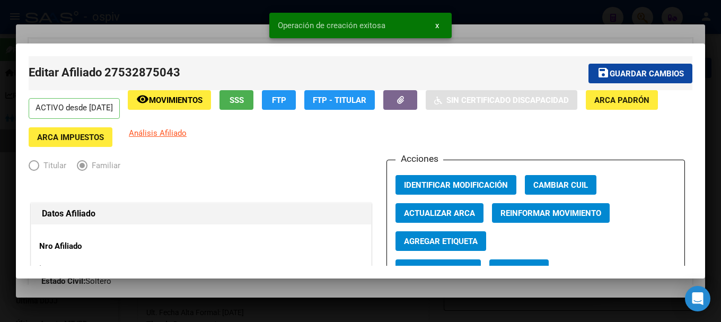
scroll to position [159, 0]
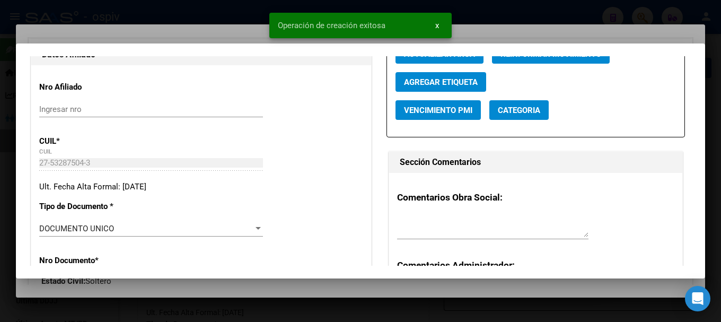
click at [517, 109] on span "Categoria" at bounding box center [519, 110] width 42 height 10
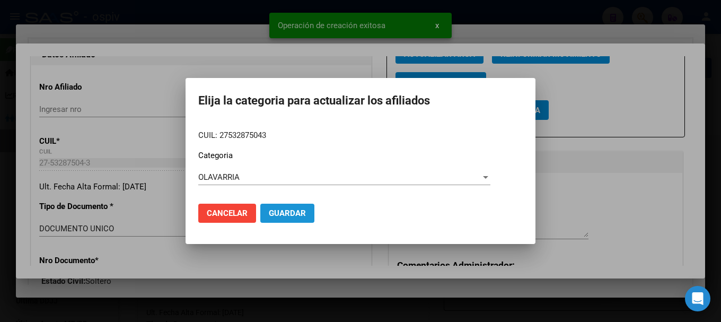
click at [296, 209] on span "Guardar" at bounding box center [287, 213] width 37 height 10
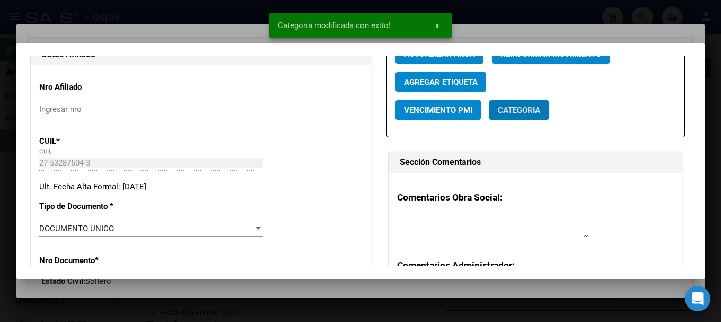
click at [417, 76] on button "Agregar Etiqueta" at bounding box center [440, 82] width 91 height 20
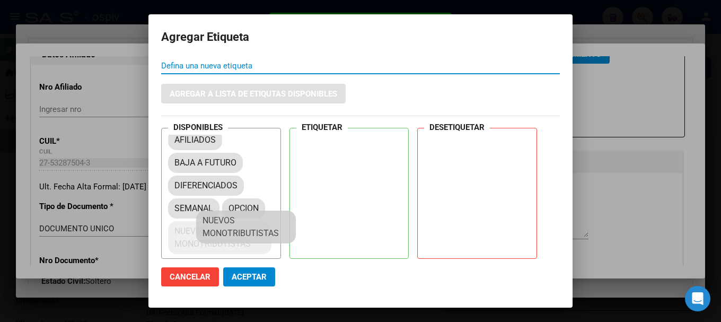
scroll to position [14, 0]
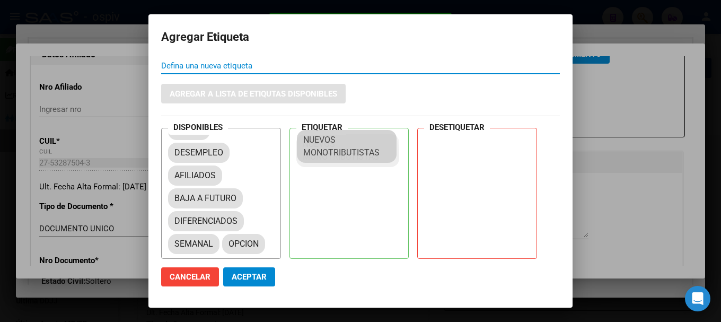
drag, startPoint x: 242, startPoint y: 231, endPoint x: 340, endPoint y: 148, distance: 128.2
click at [252, 266] on mat-dialog-actions "Cancelar Aceptar" at bounding box center [360, 277] width 399 height 36
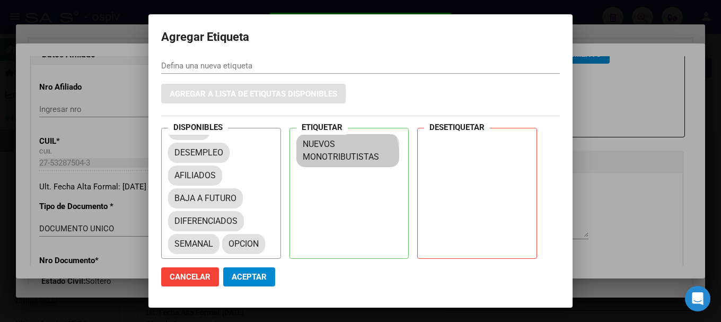
click at [253, 277] on span "Aceptar" at bounding box center [249, 277] width 35 height 10
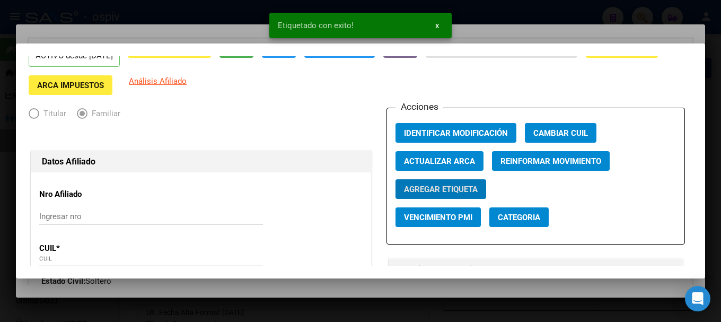
scroll to position [0, 0]
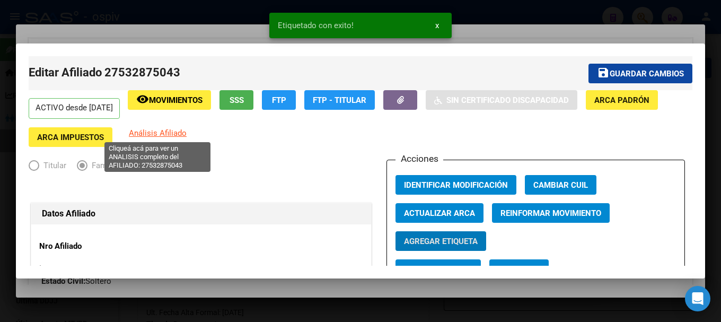
click at [143, 130] on span "Análisis Afiliado" at bounding box center [158, 133] width 58 height 10
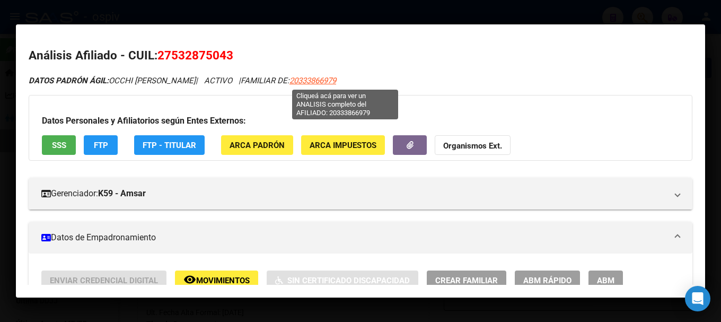
click at [336, 78] on span "20333866979" at bounding box center [312, 81] width 47 height 10
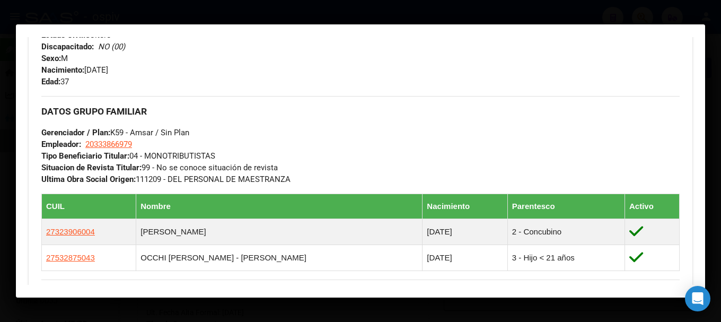
scroll to position [477, 0]
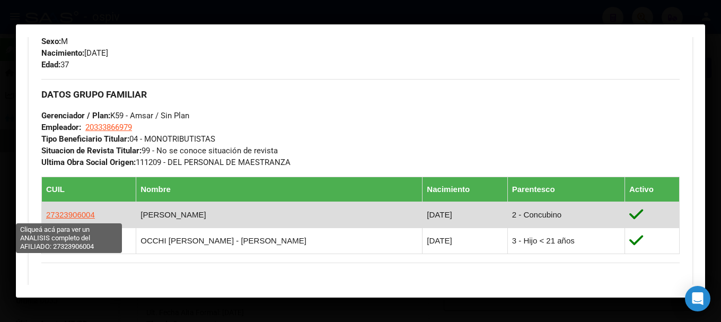
click at [72, 214] on span "27323906004" at bounding box center [70, 214] width 49 height 9
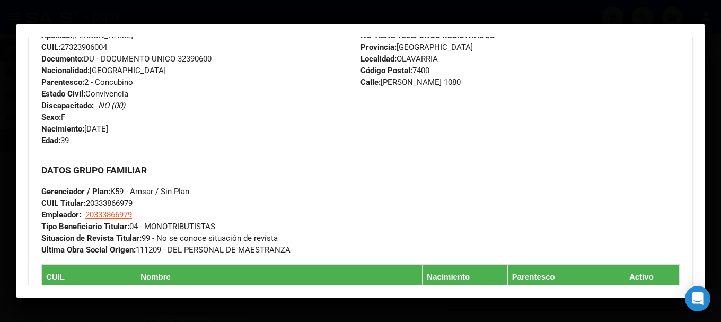
scroll to position [530, 0]
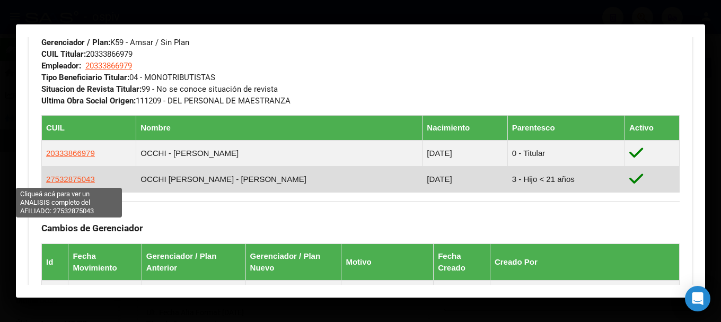
click at [67, 176] on span "27532875043" at bounding box center [70, 178] width 49 height 9
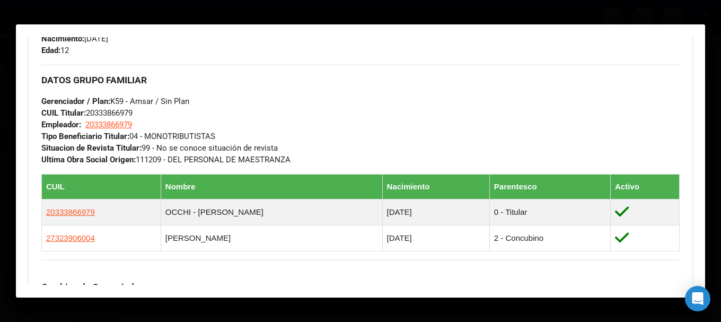
scroll to position [611, 0]
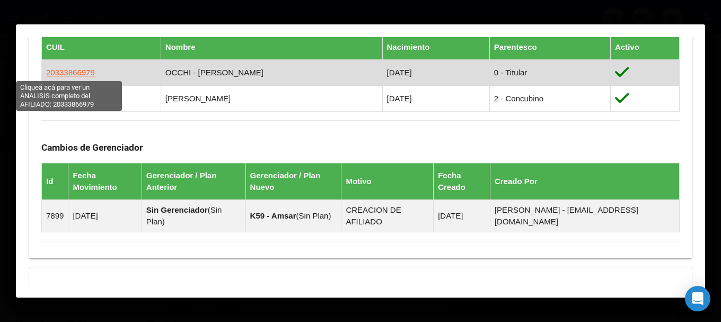
click at [81, 70] on span "20333866979" at bounding box center [70, 72] width 49 height 9
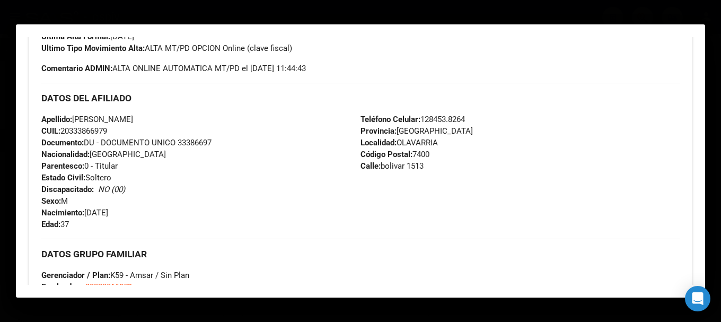
scroll to position [318, 0]
drag, startPoint x: 376, startPoint y: 165, endPoint x: 423, endPoint y: 164, distance: 47.2
click at [423, 164] on div "Teléfono Celular: 128453.8264 Provincia: [GEOGRAPHIC_DATA] Localidad: [GEOGRAPH…" at bounding box center [519, 171] width 319 height 117
copy span "bolivar 1513"
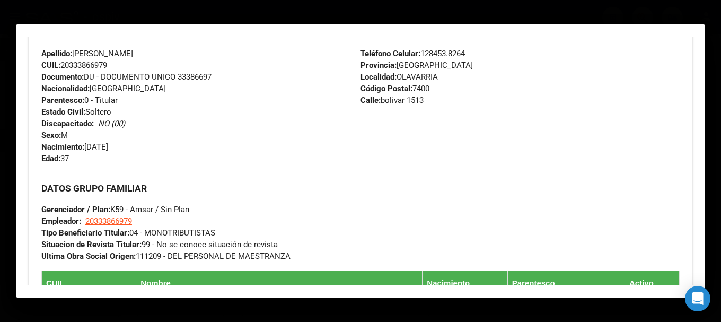
scroll to position [583, 0]
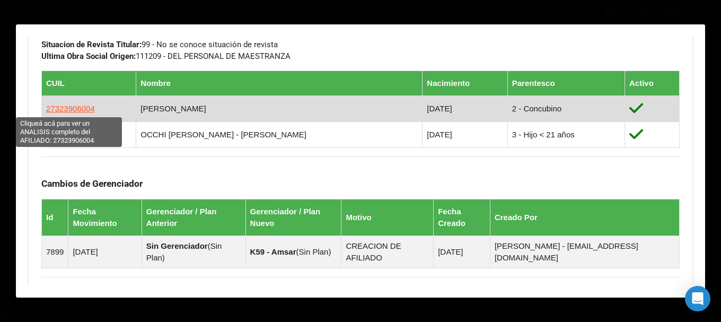
click at [65, 108] on span "27323906004" at bounding box center [70, 108] width 49 height 9
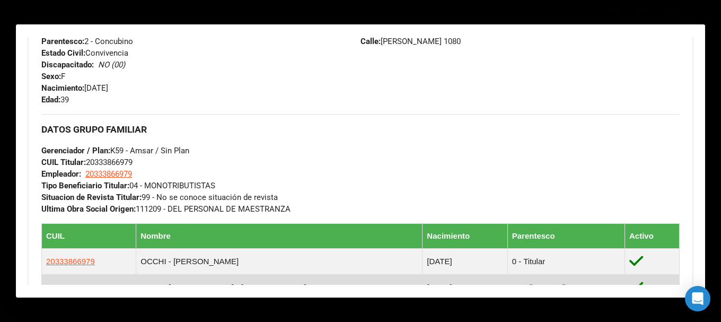
scroll to position [504, 0]
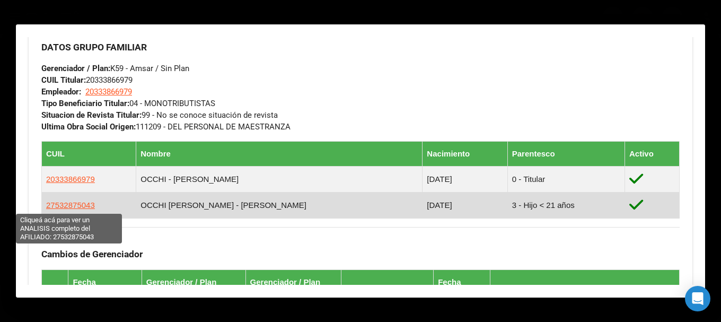
click at [63, 207] on span "27532875043" at bounding box center [70, 204] width 49 height 9
type textarea "27532875043"
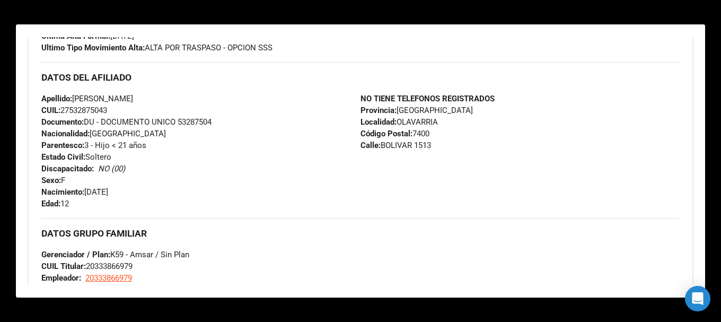
scroll to position [53, 0]
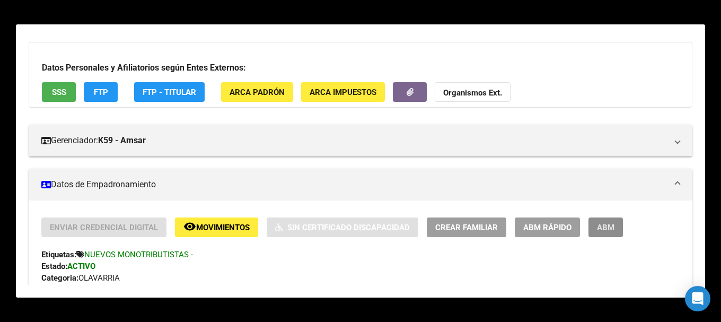
click at [594, 228] on button "ABM" at bounding box center [605, 227] width 34 height 20
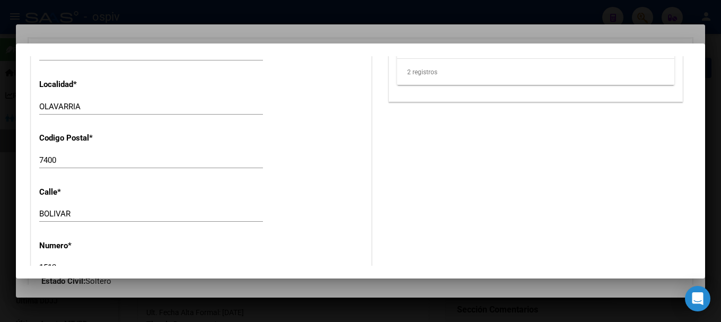
scroll to position [1007, 0]
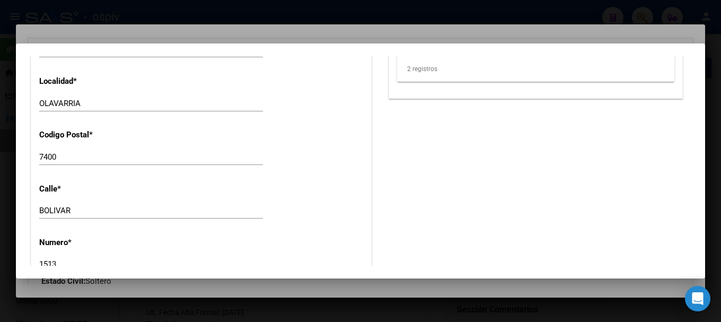
drag, startPoint x: 39, startPoint y: 210, endPoint x: 83, endPoint y: 209, distance: 44.0
drag, startPoint x: 83, startPoint y: 209, endPoint x: 31, endPoint y: 205, distance: 52.2
paste input "27532875043"
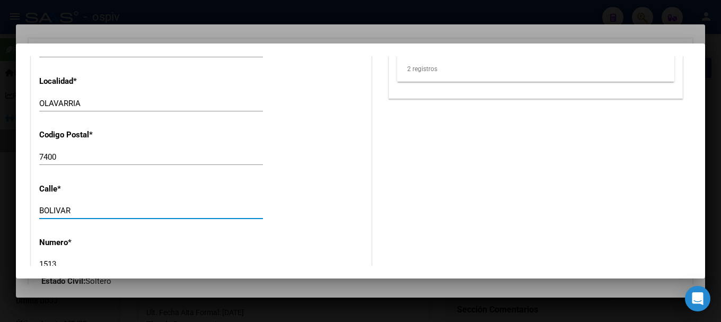
type input "27532875043"
drag, startPoint x: 116, startPoint y: 208, endPoint x: 1, endPoint y: 200, distance: 115.2
click at [1, 200] on div "33386697 Buscar (apellido, dni, cuil, nro traspaso, cuit, obra social) search ¿…" at bounding box center [360, 161] width 721 height 322
type input "bolivar"
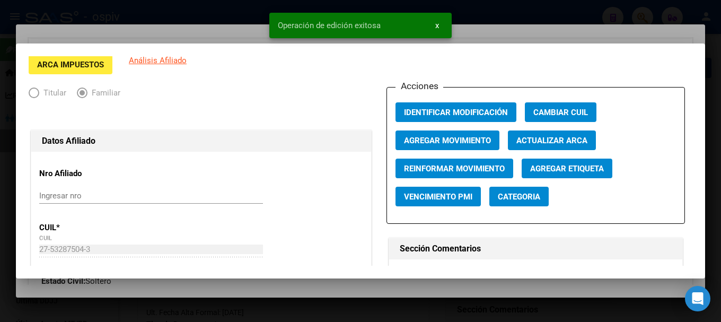
scroll to position [0, 0]
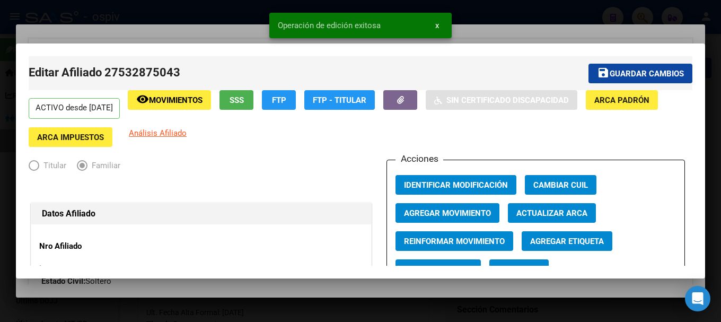
click at [629, 64] on button "save Guardar cambios" at bounding box center [640, 74] width 104 height 20
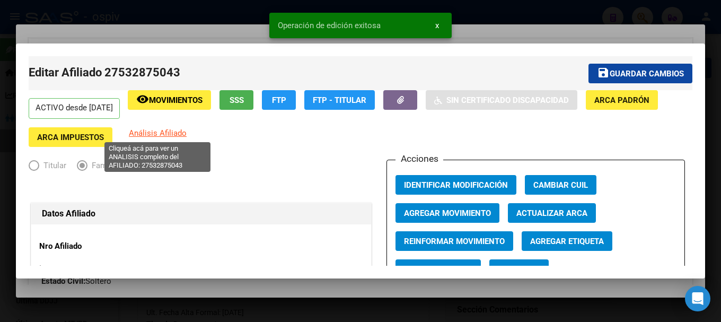
click at [141, 133] on span "Análisis Afiliado" at bounding box center [158, 133] width 58 height 10
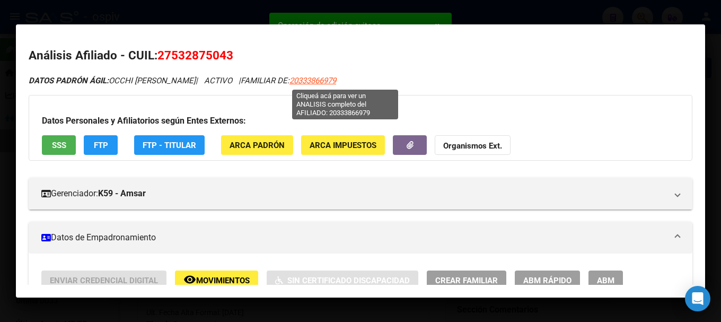
click at [336, 78] on span "20333866979" at bounding box center [312, 81] width 47 height 10
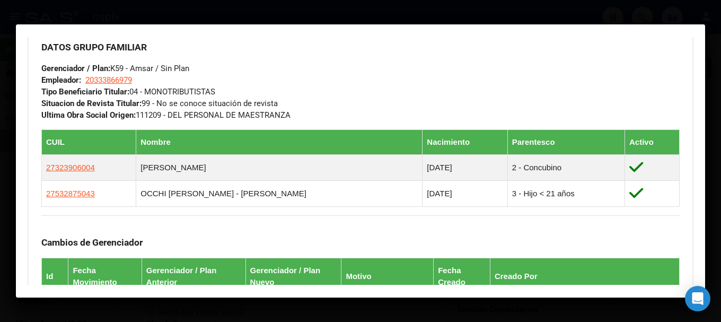
scroll to position [532, 0]
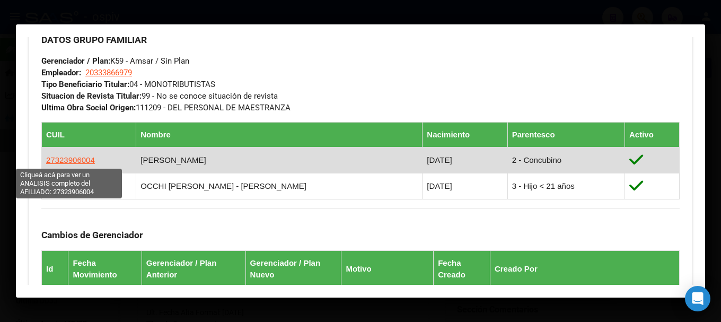
click at [71, 158] on span "27323906004" at bounding box center [70, 159] width 49 height 9
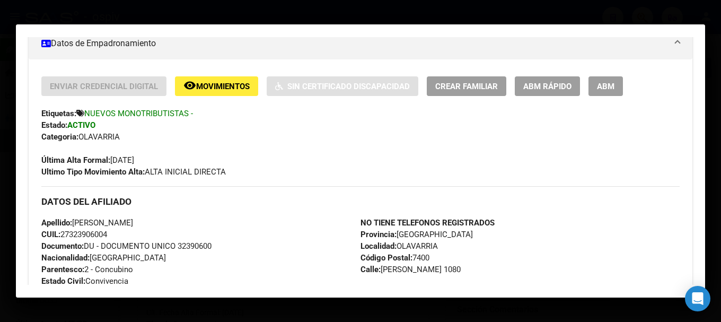
scroll to position [159, 0]
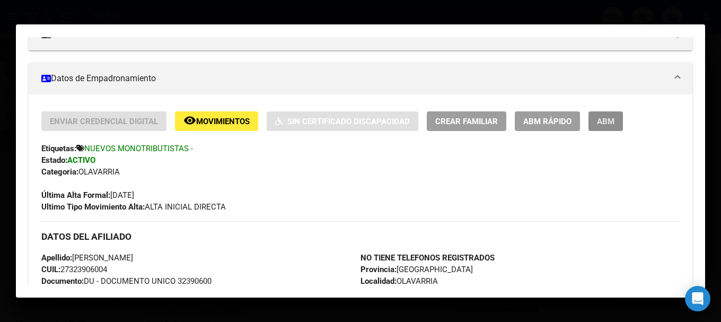
click at [603, 120] on span "ABM" at bounding box center [605, 122] width 17 height 10
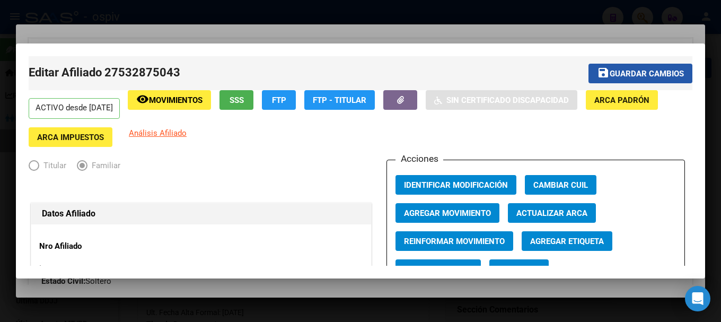
click at [628, 73] on span "Guardar cambios" at bounding box center [646, 74] width 74 height 10
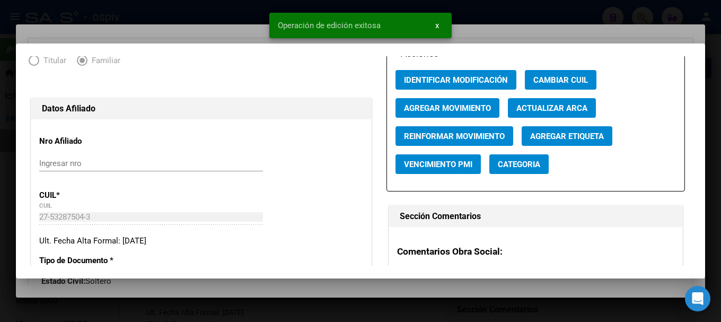
scroll to position [106, 0]
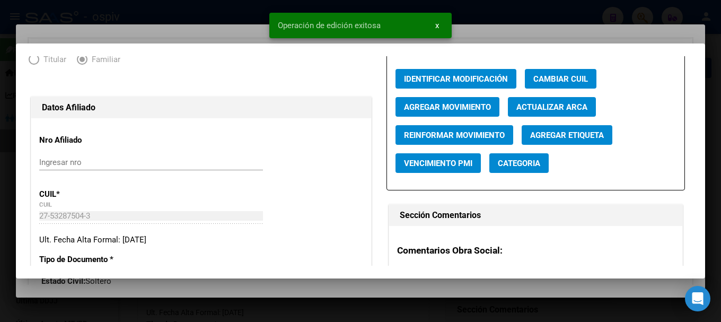
click at [512, 169] on button "Categoria" at bounding box center [518, 163] width 59 height 20
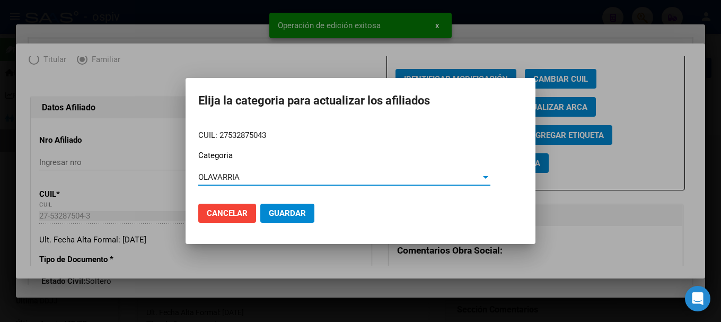
click at [273, 210] on span "Guardar" at bounding box center [287, 213] width 37 height 10
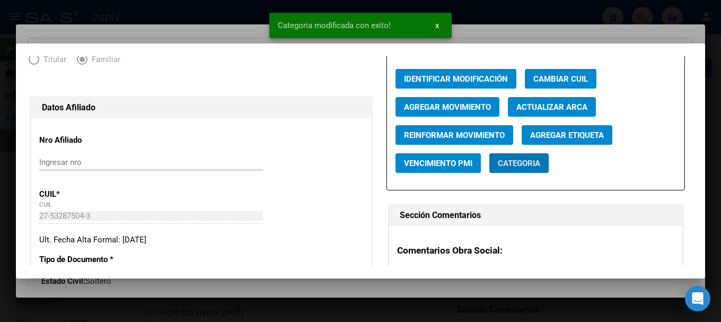
scroll to position [0, 0]
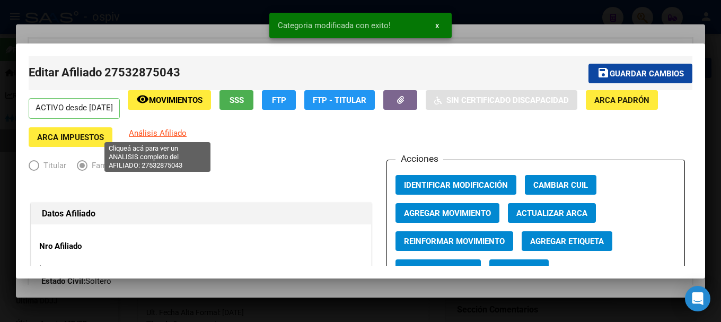
click at [175, 134] on span "Análisis Afiliado" at bounding box center [158, 133] width 58 height 10
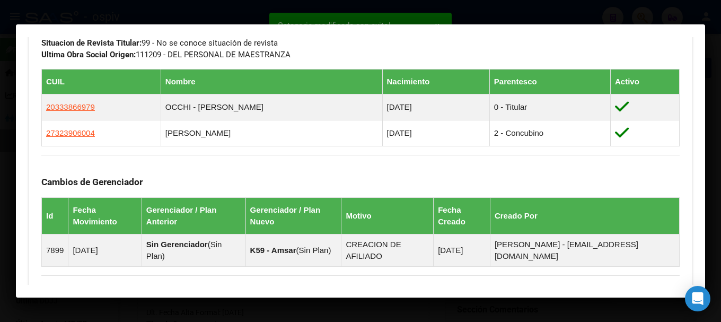
scroll to position [583, 0]
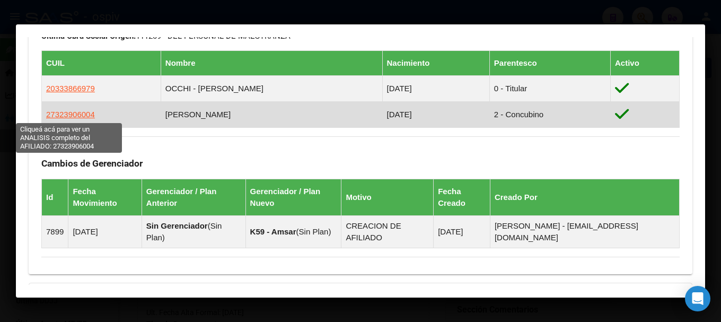
click at [76, 112] on span "27323906004" at bounding box center [70, 114] width 49 height 9
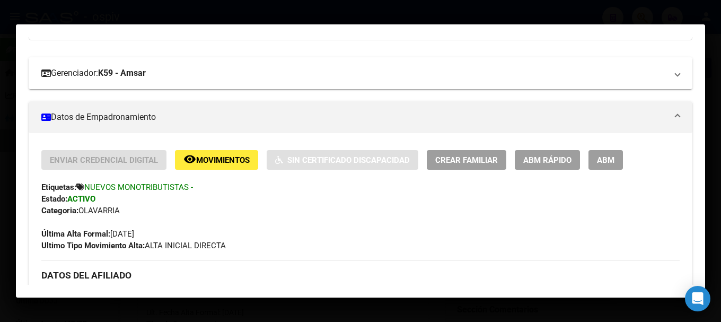
scroll to position [106, 0]
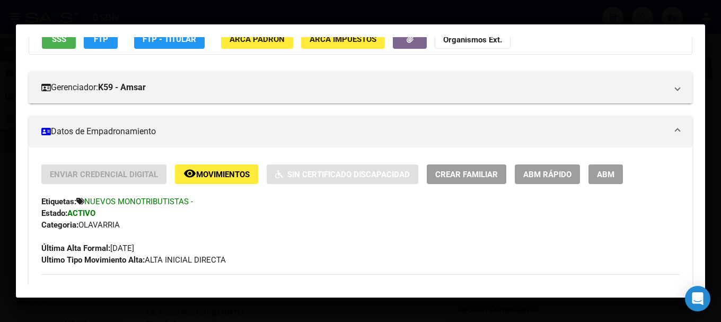
click at [605, 180] on button "ABM" at bounding box center [605, 174] width 34 height 20
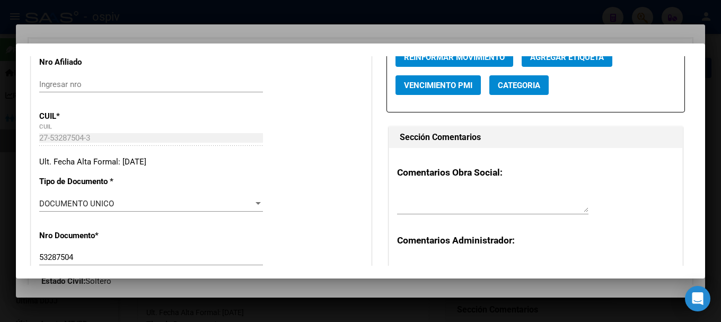
scroll to position [0, 0]
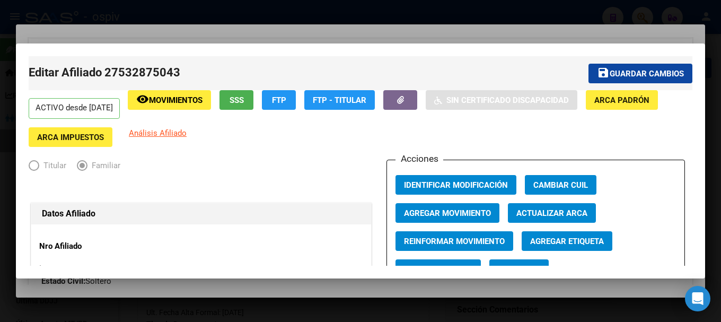
click at [659, 69] on span "Guardar cambios" at bounding box center [646, 74] width 74 height 10
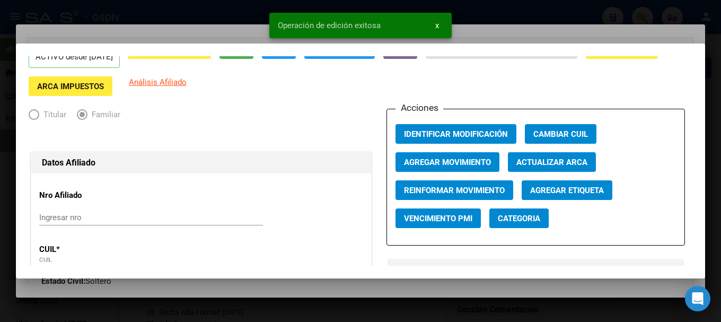
scroll to position [159, 0]
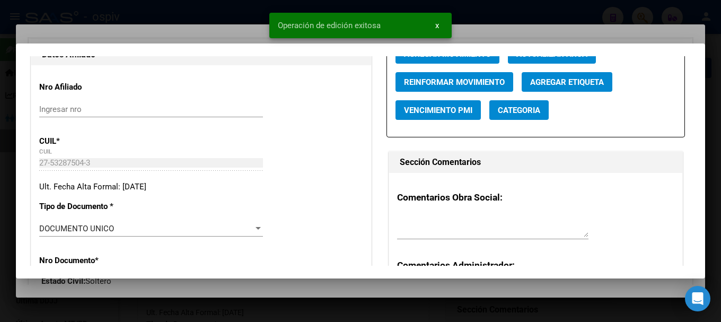
click at [515, 111] on span "Categoria" at bounding box center [519, 110] width 42 height 10
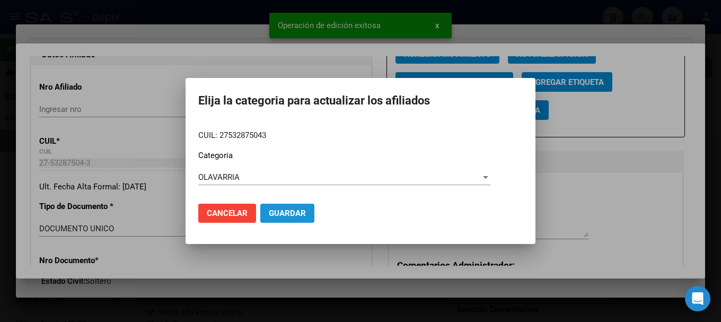
click at [294, 215] on span "Guardar" at bounding box center [287, 213] width 37 height 10
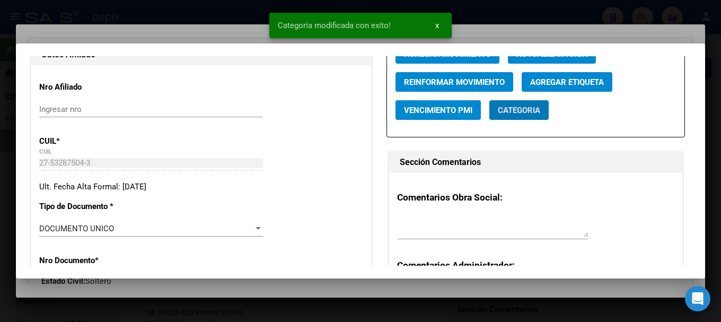
scroll to position [0, 0]
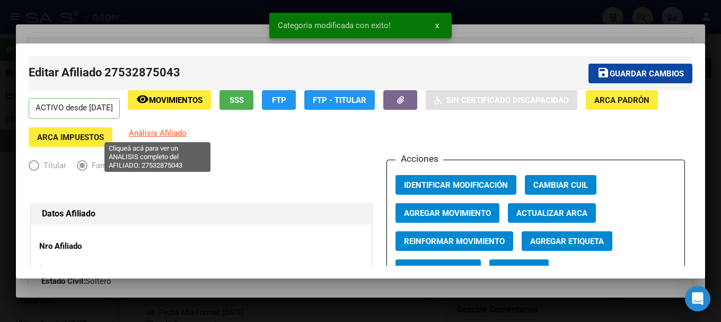
click at [169, 135] on span "Análisis Afiliado" at bounding box center [158, 133] width 58 height 10
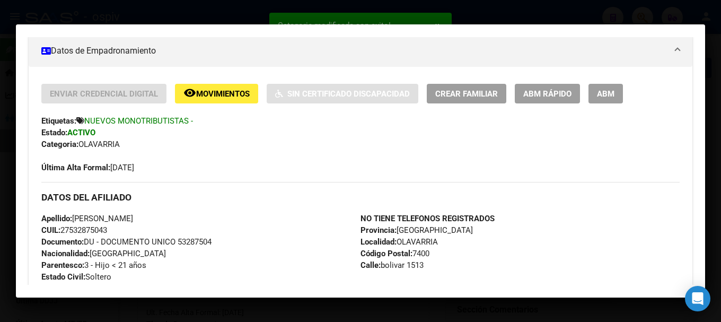
scroll to position [558, 0]
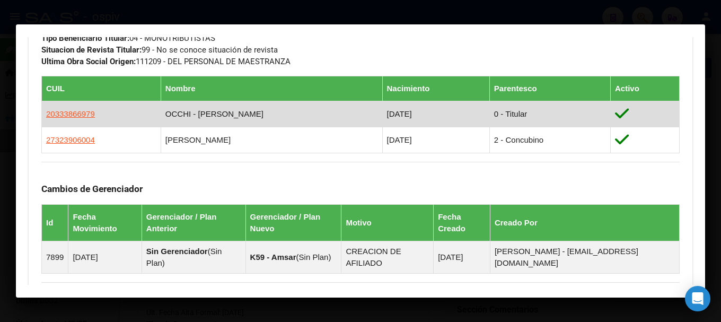
click at [66, 118] on app-link-go-to "20333866979" at bounding box center [70, 114] width 49 height 12
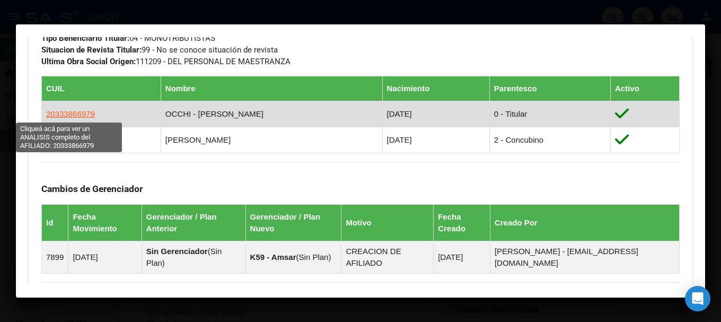
click at [85, 115] on span "20333866979" at bounding box center [70, 113] width 49 height 9
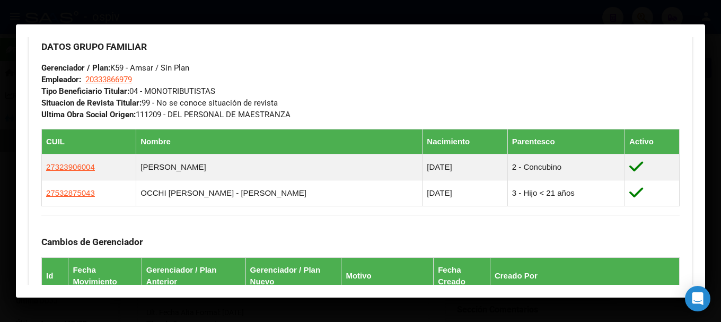
scroll to position [638, 0]
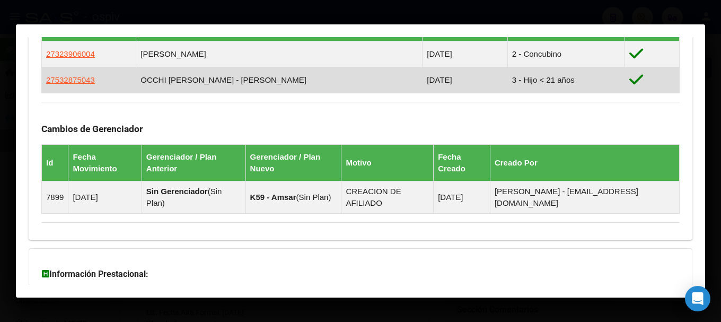
click at [79, 74] on app-link-go-to "27532875043" at bounding box center [70, 80] width 49 height 12
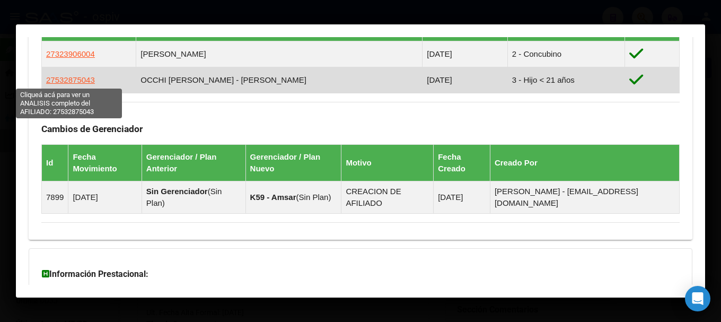
click at [73, 77] on span "27532875043" at bounding box center [70, 79] width 49 height 9
copy span "27532875"
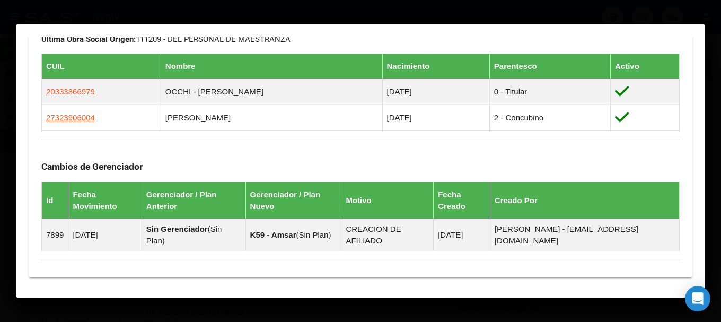
scroll to position [583, 0]
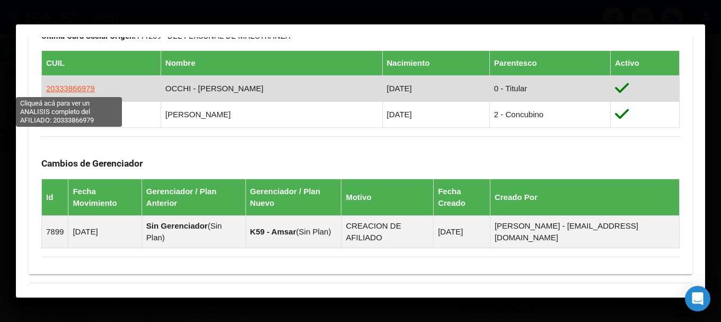
click at [76, 91] on span "20333866979" at bounding box center [70, 88] width 49 height 9
type textarea "20333866979"
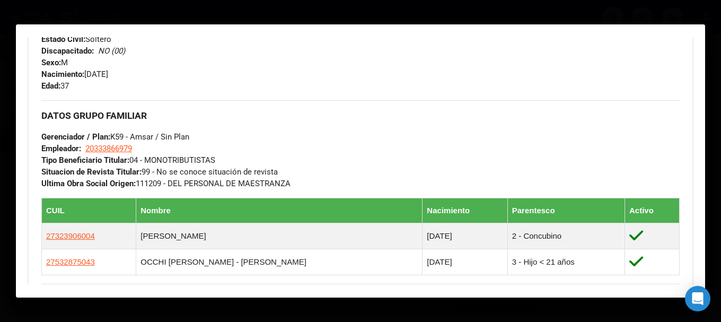
scroll to position [424, 0]
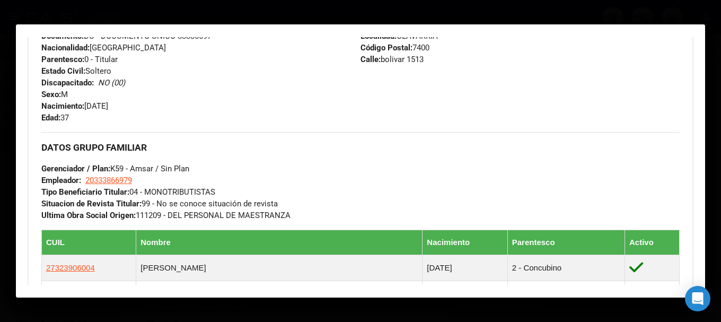
drag, startPoint x: 387, startPoint y: 80, endPoint x: 456, endPoint y: 60, distance: 71.1
click at [413, 75] on div "Teléfono Celular: 128453.8264 Provincia: [GEOGRAPHIC_DATA] Localidad: [GEOGRAPH…" at bounding box center [519, 65] width 319 height 117
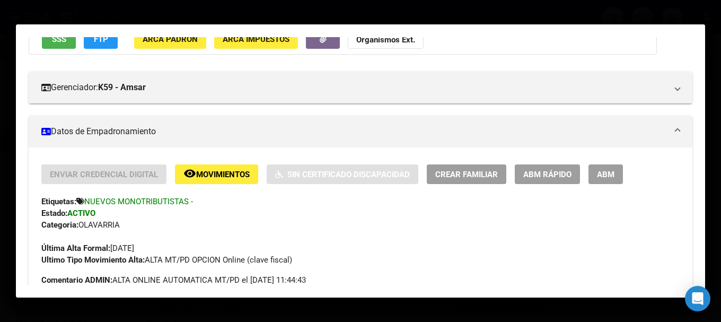
scroll to position [0, 0]
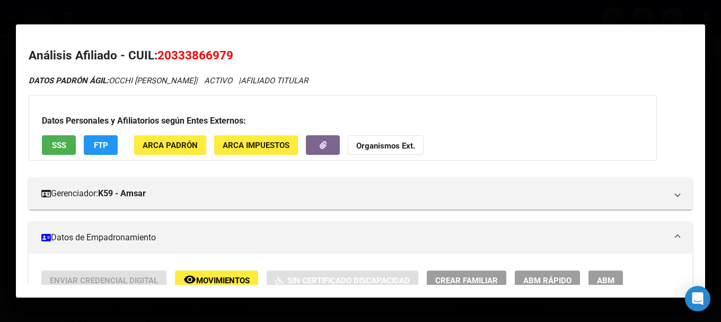
click at [0, 184] on div at bounding box center [360, 161] width 721 height 322
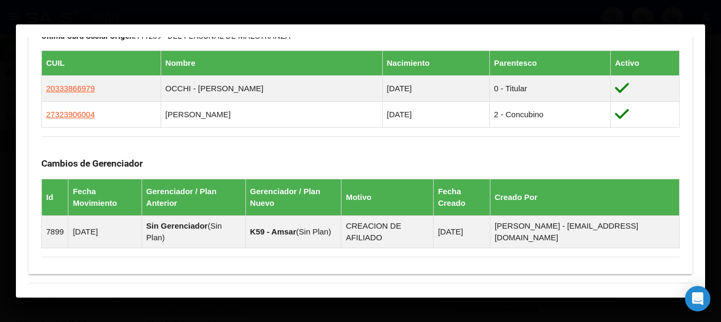
click at [596, 12] on div at bounding box center [360, 161] width 721 height 322
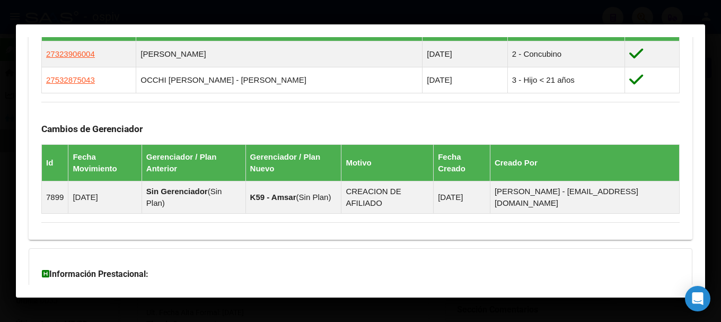
click at [639, 21] on div at bounding box center [360, 161] width 721 height 322
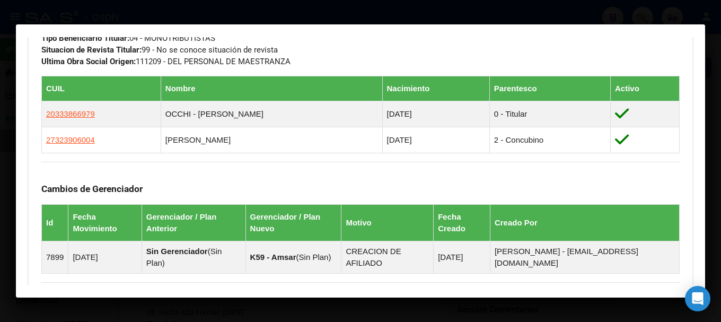
click at [640, 15] on div at bounding box center [360, 161] width 721 height 322
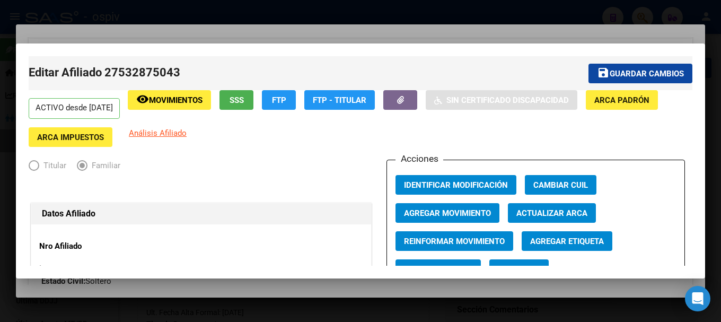
click at [4, 122] on div at bounding box center [360, 161] width 721 height 322
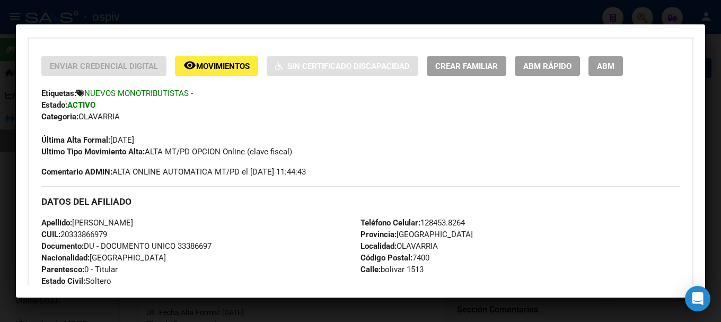
click at [4, 122] on div at bounding box center [360, 161] width 721 height 322
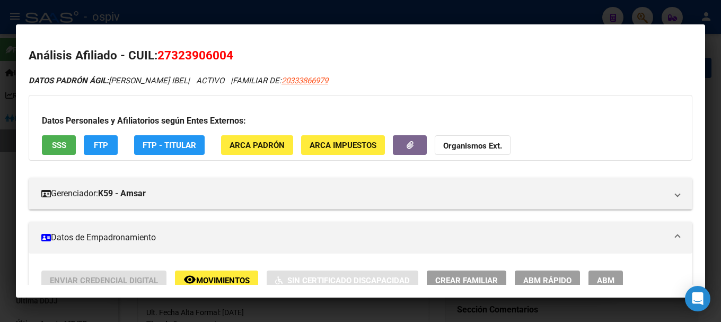
click at [4, 122] on div at bounding box center [360, 161] width 721 height 322
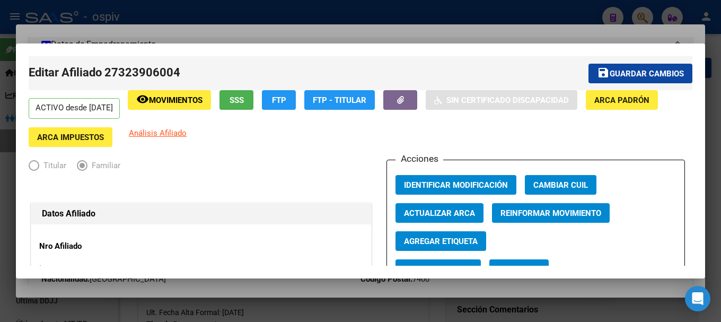
click at [4, 122] on div at bounding box center [360, 161] width 721 height 322
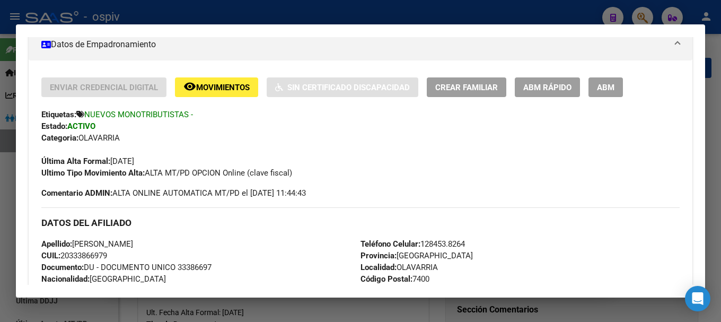
click at [4, 157] on div at bounding box center [360, 161] width 721 height 322
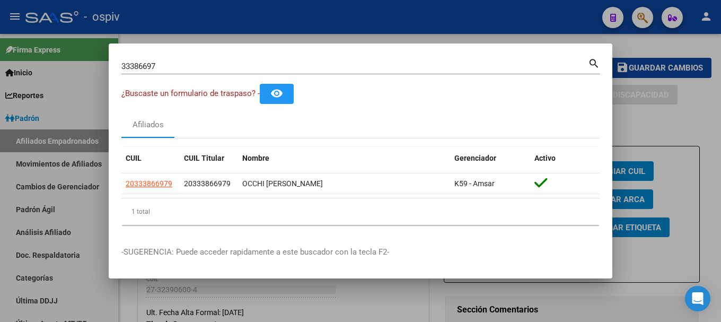
drag, startPoint x: 192, startPoint y: 74, endPoint x: 0, endPoint y: 64, distance: 192.1
click at [0, 64] on div "33386697 Buscar (apellido, dni, cuil, nro traspaso, cuit, obra social) search ¿…" at bounding box center [360, 161] width 721 height 322
click at [148, 70] on input "33386697" at bounding box center [354, 66] width 466 height 10
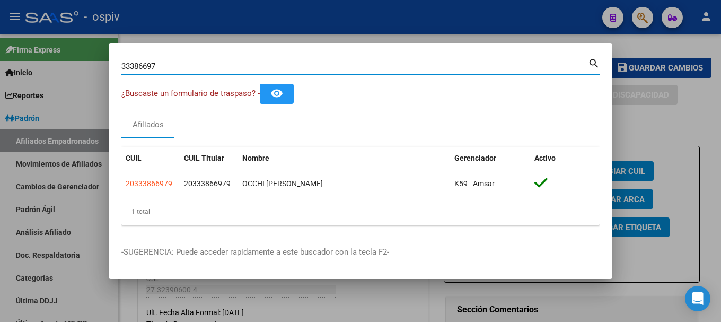
click at [156, 64] on input "33386697" at bounding box center [354, 66] width 466 height 10
drag, startPoint x: 170, startPoint y: 63, endPoint x: 76, endPoint y: 65, distance: 93.8
click at [85, 65] on div "33386697 Buscar (apellido, dni, cuil, nro traspaso, cuit, obra social) search ¿…" at bounding box center [360, 161] width 721 height 322
type input "35329003"
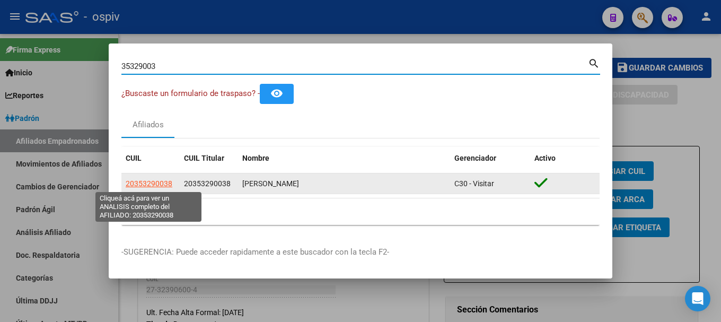
click at [144, 180] on span "20353290038" at bounding box center [149, 183] width 47 height 8
type textarea "20353290038"
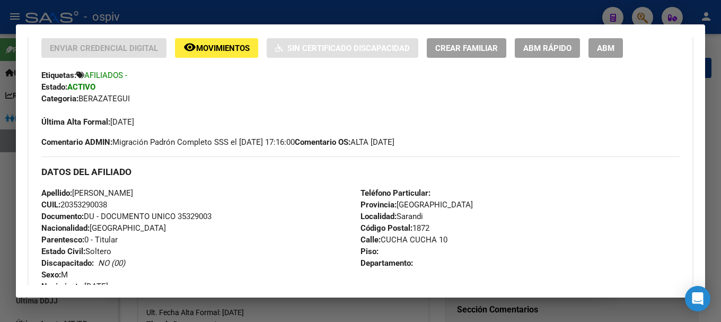
scroll to position [212, 0]
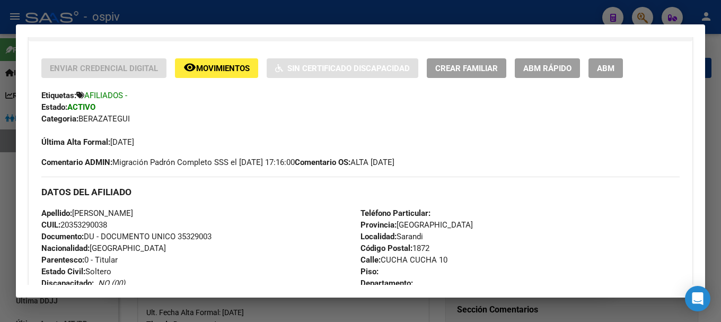
drag, startPoint x: 64, startPoint y: 227, endPoint x: 120, endPoint y: 222, distance: 56.4
click at [120, 222] on div "Apellido: [PERSON_NAME]: 20353290038 Documento: DU - DOCUMENTO UNICO 35329003 N…" at bounding box center [200, 265] width 319 height 117
copy span "20353290038"
click at [646, 13] on div at bounding box center [360, 161] width 721 height 322
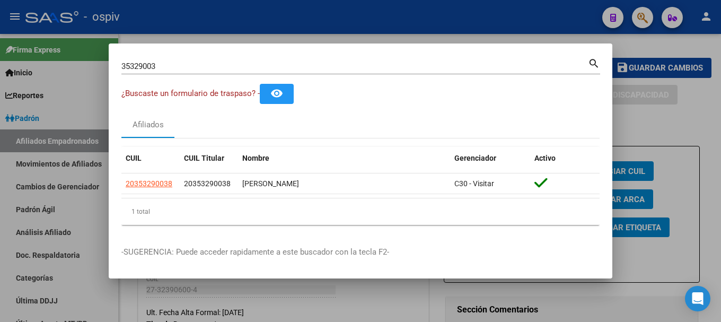
drag, startPoint x: 185, startPoint y: 73, endPoint x: 72, endPoint y: 70, distance: 113.5
click at [73, 71] on div "35329003 Buscar (apellido, dni, cuil, nro traspaso, cuit, obra social) search ¿…" at bounding box center [360, 161] width 721 height 322
click at [158, 64] on input "35329003" at bounding box center [354, 66] width 466 height 10
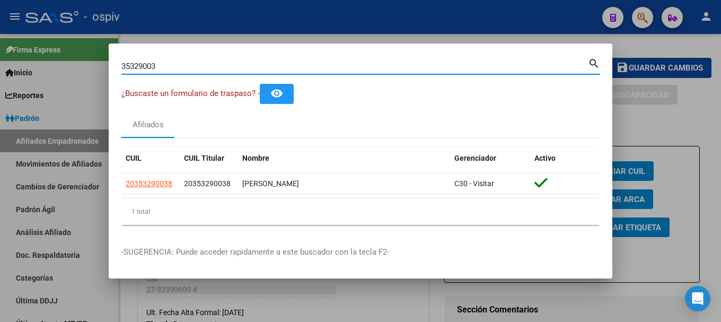
drag, startPoint x: 158, startPoint y: 66, endPoint x: 2, endPoint y: 54, distance: 156.3
click at [2, 54] on div "35329003 Buscar (apellido, dni, cuil, nro traspaso, cuit, obra social) search ¿…" at bounding box center [360, 161] width 721 height 322
type input "45611497"
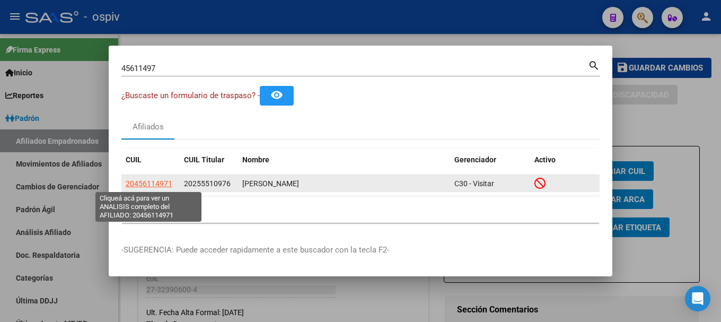
click at [158, 184] on span "20456114971" at bounding box center [149, 183] width 47 height 8
type textarea "20456114971"
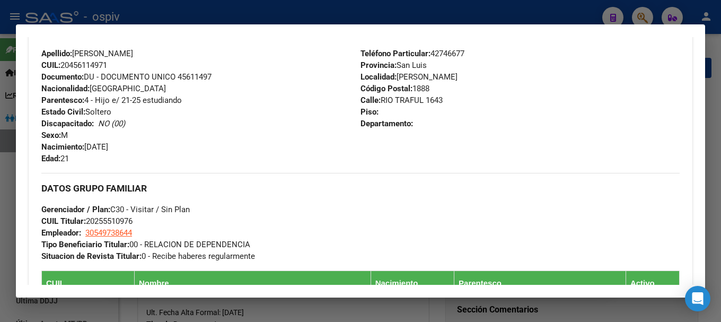
scroll to position [583, 0]
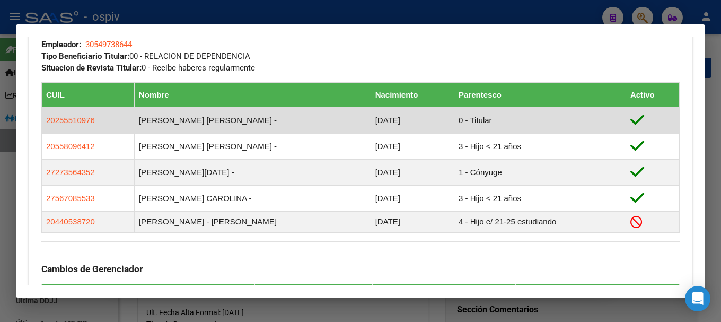
drag, startPoint x: 42, startPoint y: 121, endPoint x: 95, endPoint y: 123, distance: 53.6
click at [95, 123] on td "20255510976" at bounding box center [88, 120] width 93 height 26
copy span "20255510976"
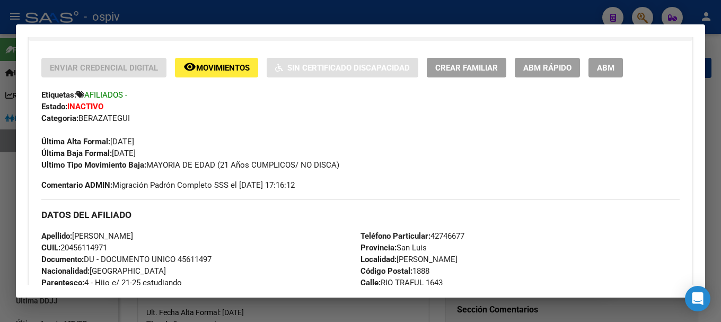
scroll to position [212, 0]
click at [606, 71] on span "ABM" at bounding box center [605, 69] width 17 height 10
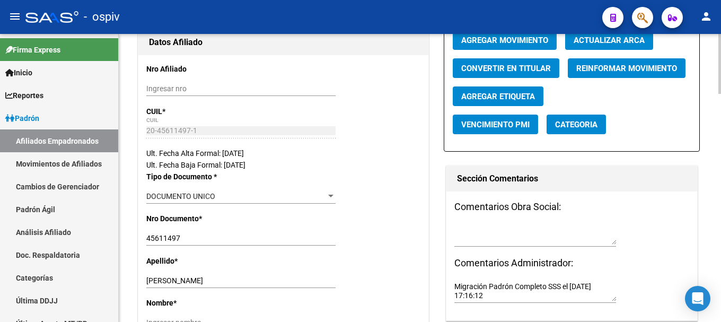
scroll to position [212, 0]
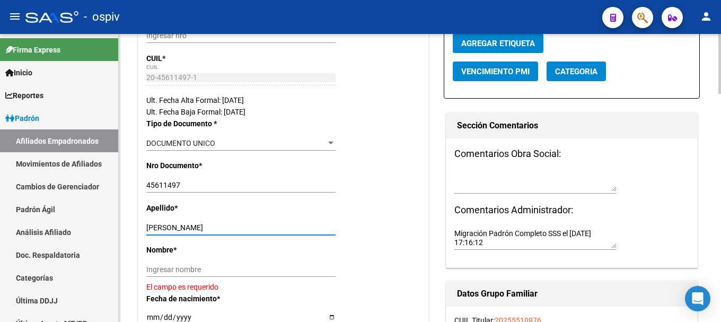
drag, startPoint x: 176, startPoint y: 228, endPoint x: 258, endPoint y: 228, distance: 81.6
click at [258, 228] on input "[PERSON_NAME]" at bounding box center [240, 227] width 189 height 9
type input "[PERSON_NAME]"
drag, startPoint x: 156, startPoint y: 268, endPoint x: 209, endPoint y: 265, distance: 53.1
click at [156, 268] on input "Ingresar nombre" at bounding box center [240, 269] width 189 height 9
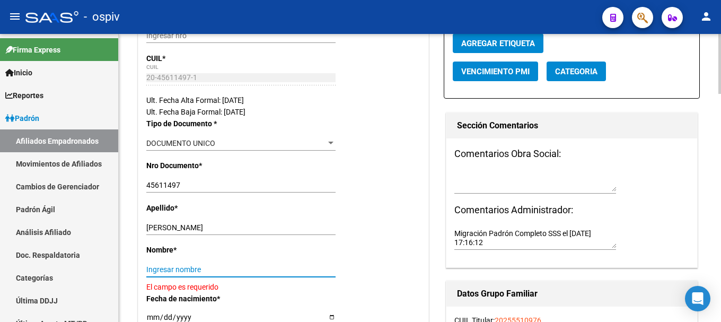
paste input "[PERSON_NAME]"
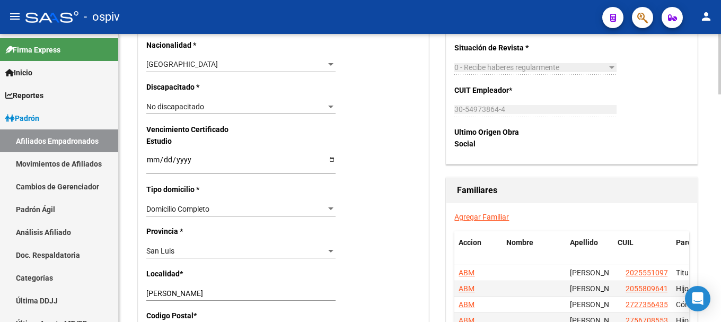
scroll to position [636, 0]
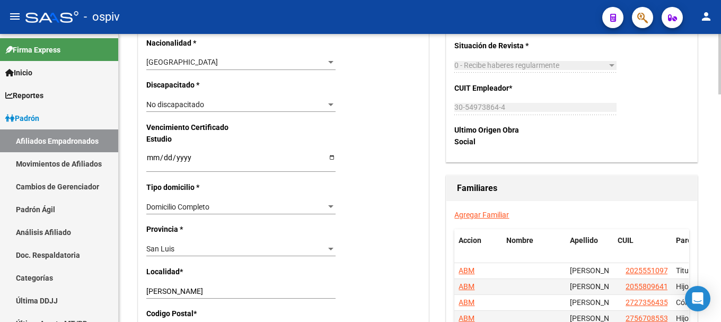
type input "[PERSON_NAME]"
click at [152, 163] on input "Ingresar fecha" at bounding box center [240, 161] width 189 height 16
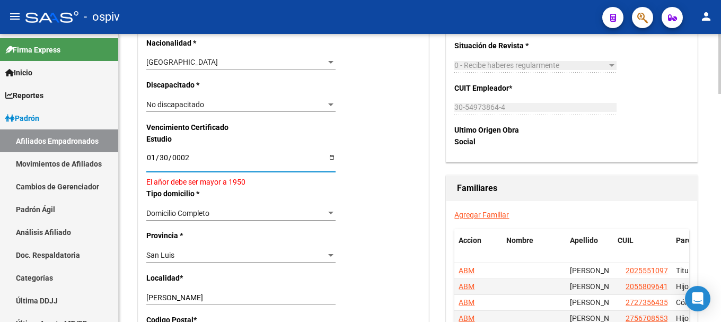
type input "0022-01-30"
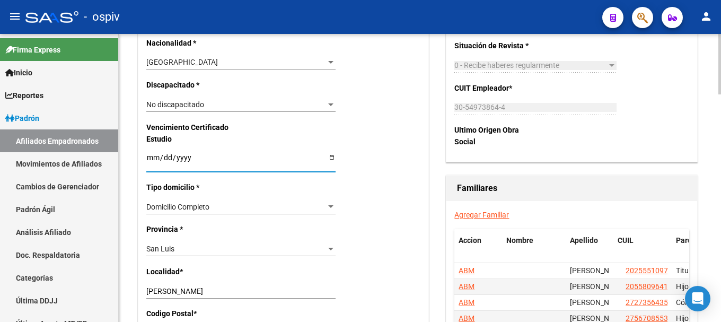
click at [157, 160] on input "Ingresar fecha" at bounding box center [240, 161] width 189 height 16
click at [164, 160] on input "Ingresar fecha" at bounding box center [240, 161] width 189 height 16
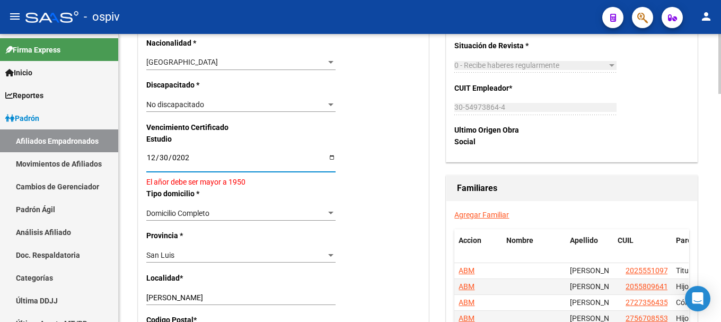
type input "[DATE]"
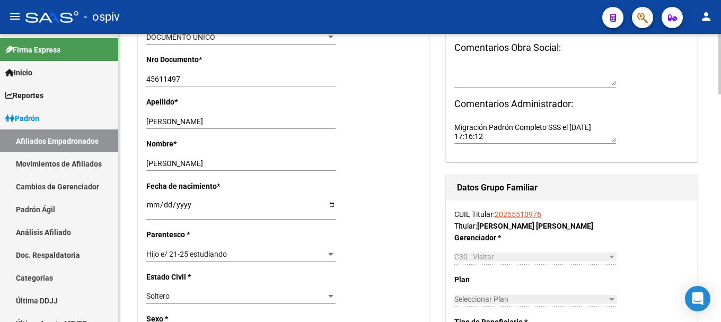
scroll to position [0, 0]
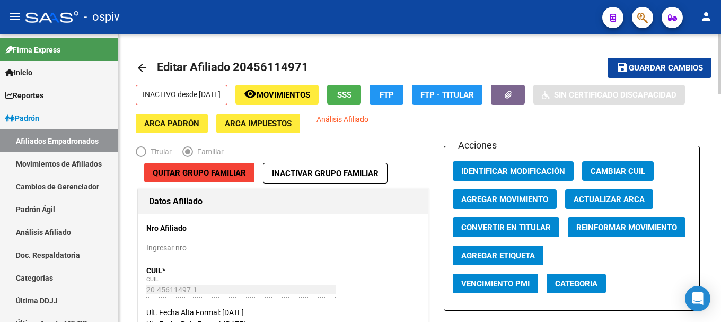
click at [671, 69] on span "Guardar cambios" at bounding box center [666, 69] width 74 height 10
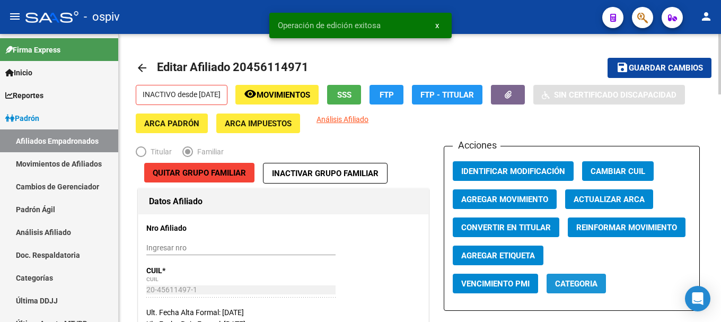
click at [576, 287] on span "Categoria" at bounding box center [576, 284] width 42 height 10
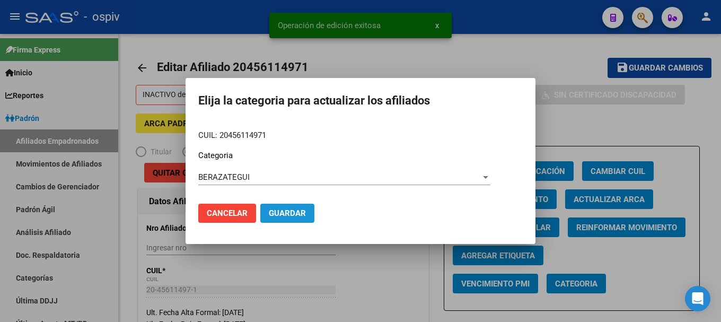
click at [289, 215] on span "Guardar" at bounding box center [287, 213] width 37 height 10
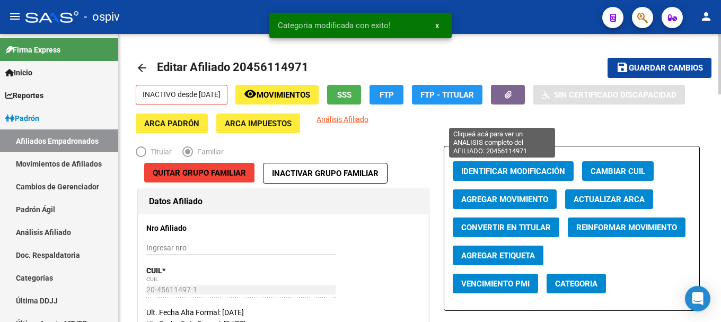
click at [368, 117] on span "Análisis Afiliado" at bounding box center [342, 119] width 52 height 8
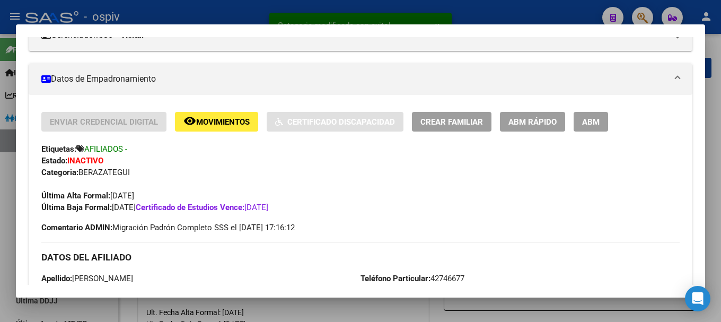
scroll to position [159, 0]
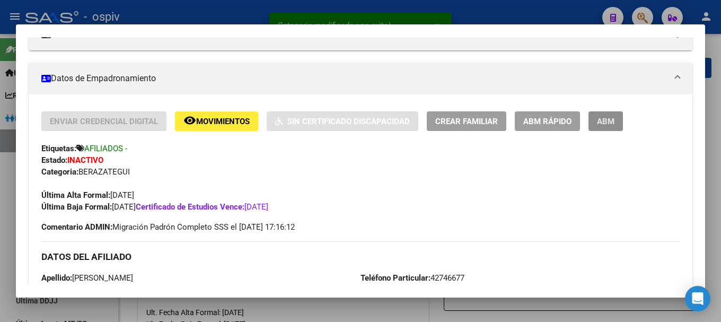
click at [607, 121] on span "ABM" at bounding box center [605, 122] width 17 height 10
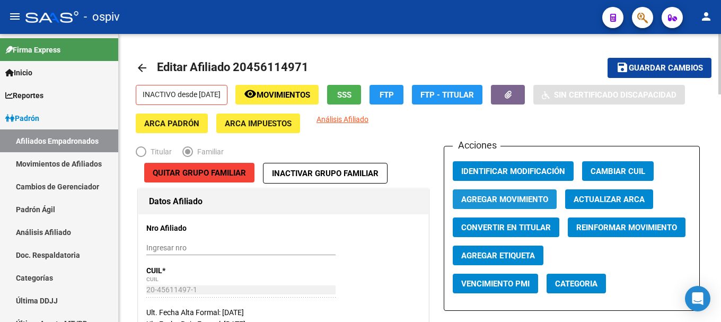
click at [502, 194] on span "Agregar Movimiento" at bounding box center [504, 199] width 87 height 10
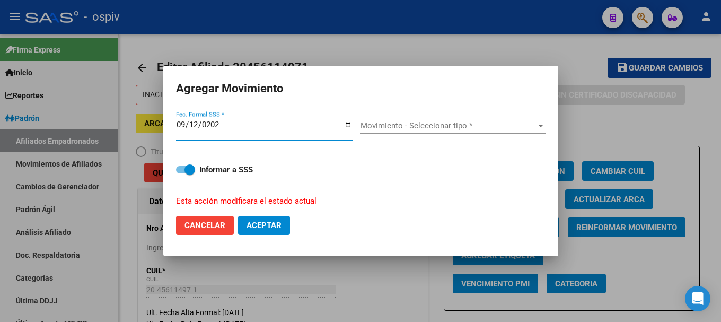
type input "[DATE]"
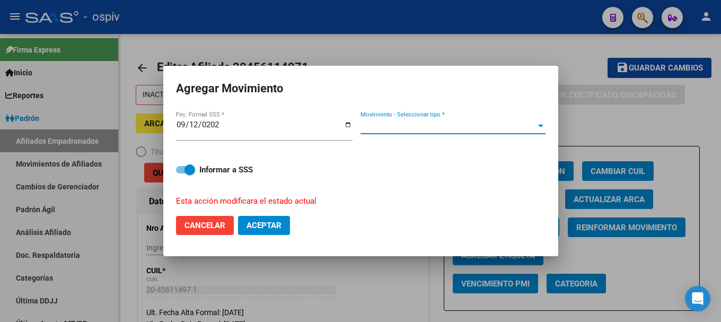
click at [366, 127] on span "Movimiento - Seleccionar tipo *" at bounding box center [447, 126] width 175 height 10
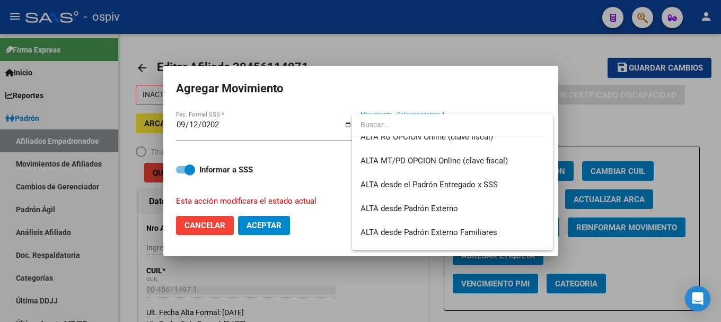
scroll to position [0, 0]
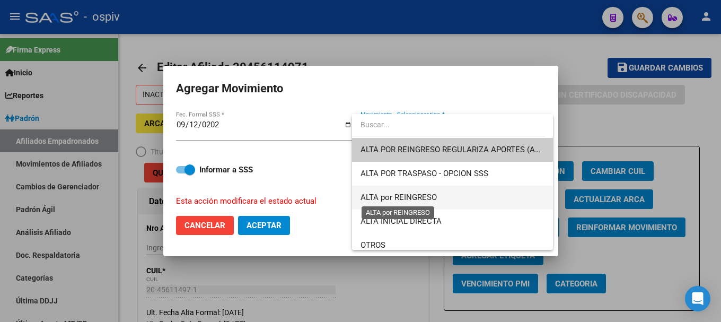
click at [418, 198] on span "ALTA por REINGRESO" at bounding box center [398, 197] width 76 height 10
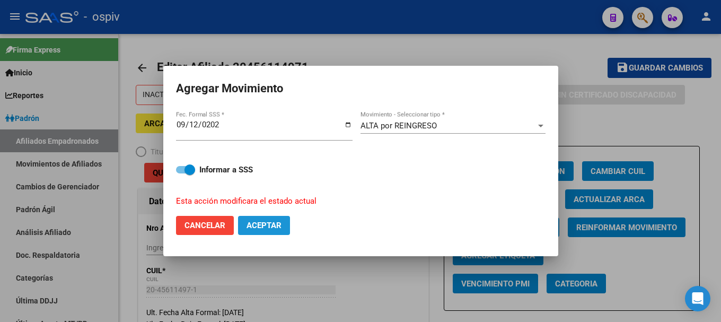
click at [261, 226] on span "Aceptar" at bounding box center [263, 225] width 35 height 10
checkbox input "false"
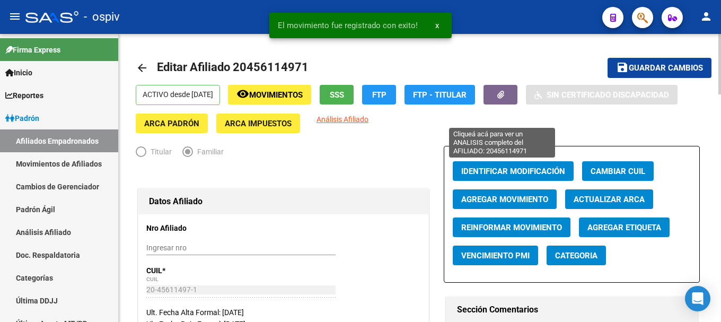
click at [368, 118] on span "Análisis Afiliado" at bounding box center [342, 119] width 52 height 8
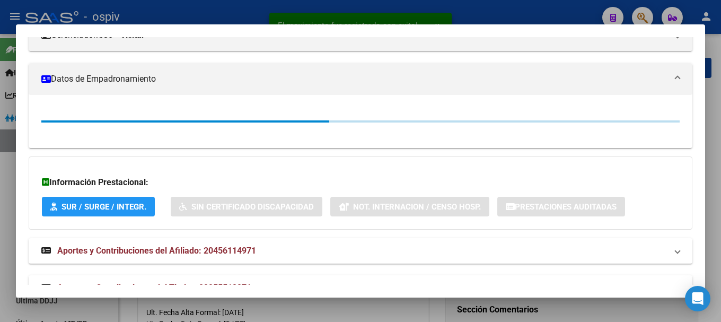
scroll to position [159, 0]
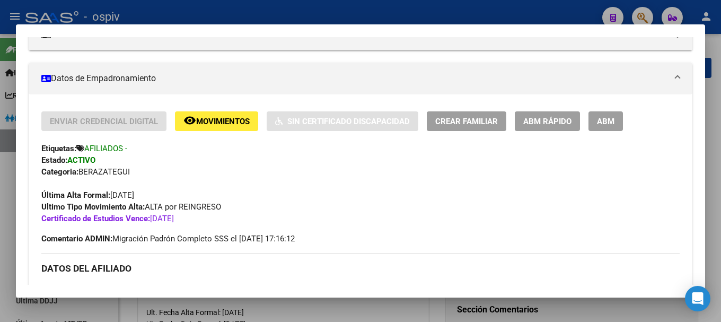
click at [642, 16] on div at bounding box center [360, 161] width 721 height 322
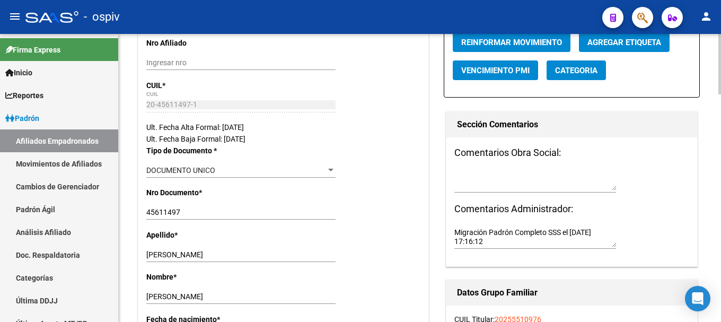
scroll to position [0, 0]
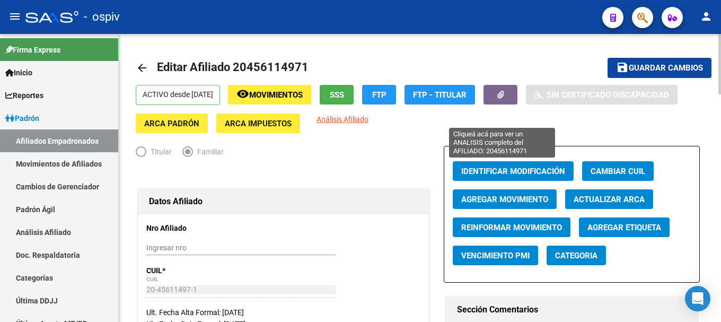
click at [368, 120] on span "Análisis Afiliado" at bounding box center [342, 119] width 52 height 8
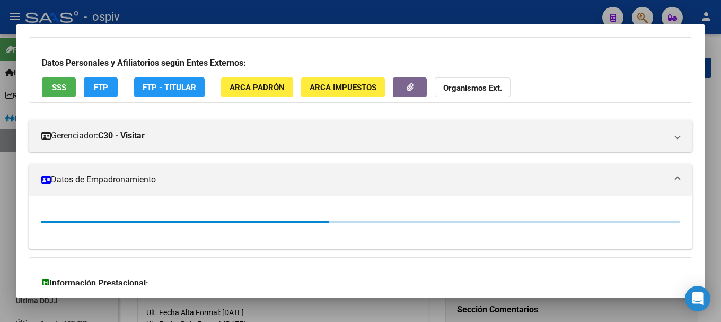
scroll to position [159, 0]
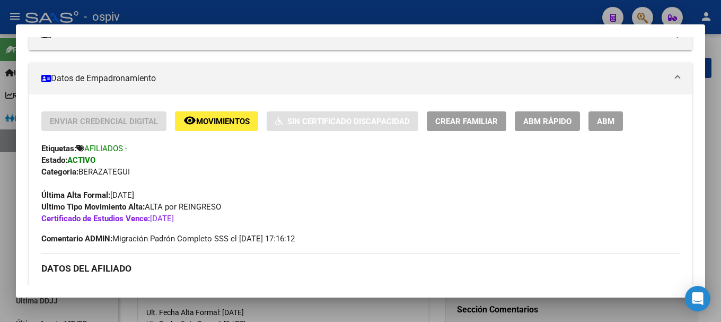
click at [640, 14] on div at bounding box center [360, 161] width 721 height 322
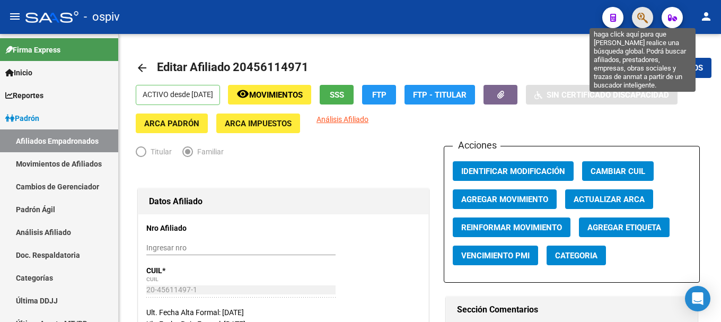
click at [647, 19] on icon "button" at bounding box center [642, 18] width 11 height 12
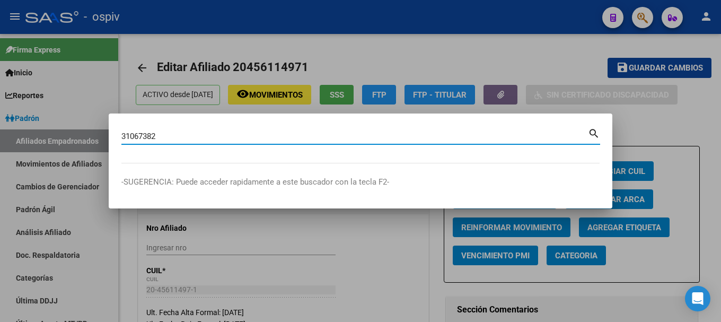
type input "31067382"
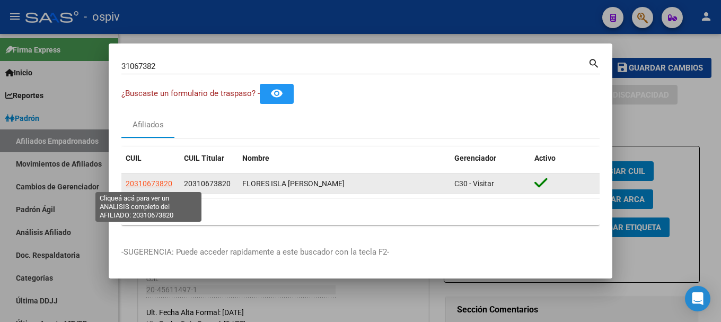
click at [160, 184] on span "20310673820" at bounding box center [149, 183] width 47 height 8
type textarea "20310673820"
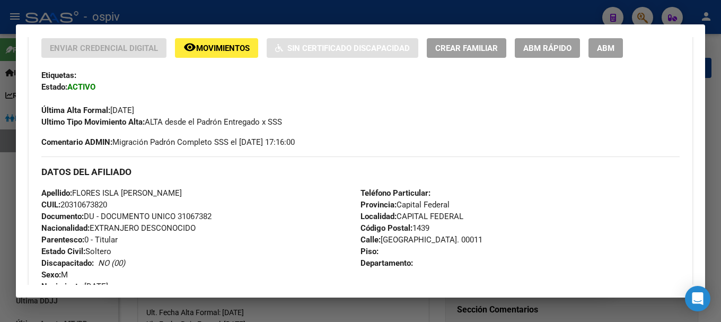
scroll to position [53, 0]
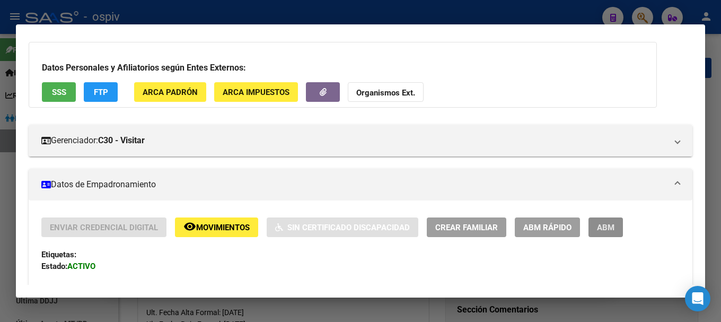
click at [609, 228] on span "ABM" at bounding box center [605, 228] width 17 height 10
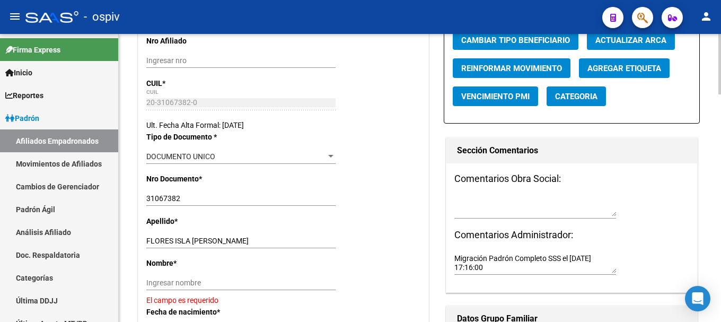
scroll to position [212, 0]
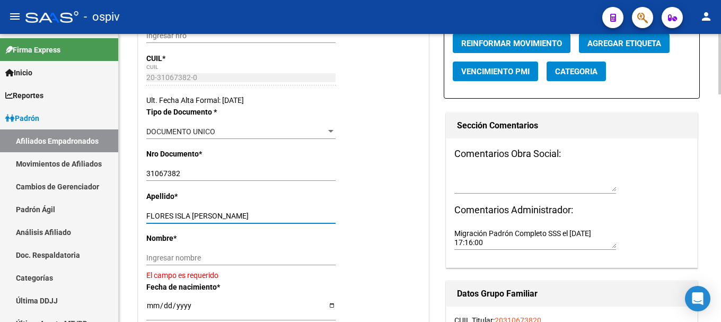
drag, startPoint x: 193, startPoint y: 216, endPoint x: 268, endPoint y: 213, distance: 74.8
click at [268, 213] on input "FLORES ISLA [PERSON_NAME]" at bounding box center [240, 215] width 189 height 9
type input "FLORES ISLA"
click at [197, 257] on input "Ingresar nombre" at bounding box center [240, 257] width 189 height 9
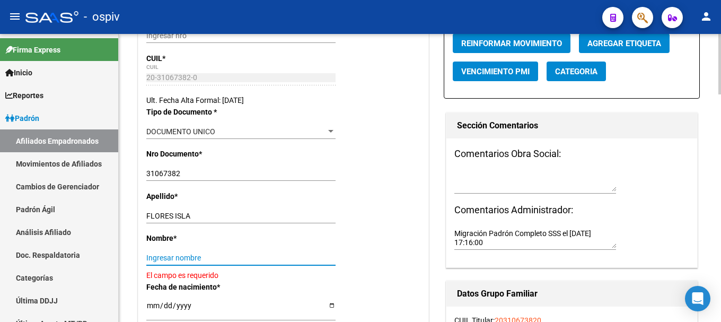
paste input "[PERSON_NAME]"
type input "[PERSON_NAME]"
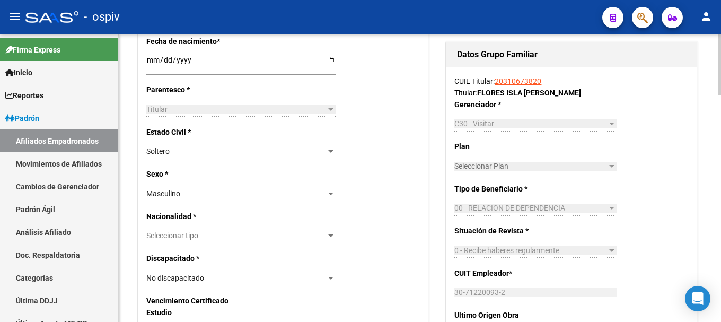
scroll to position [477, 0]
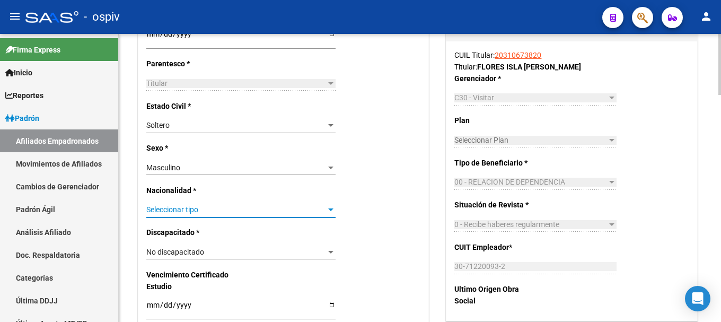
click at [191, 210] on span "Seleccionar tipo" at bounding box center [236, 209] width 180 height 9
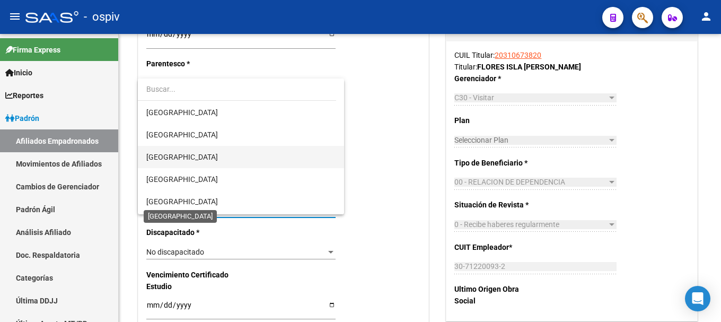
scroll to position [106, 0]
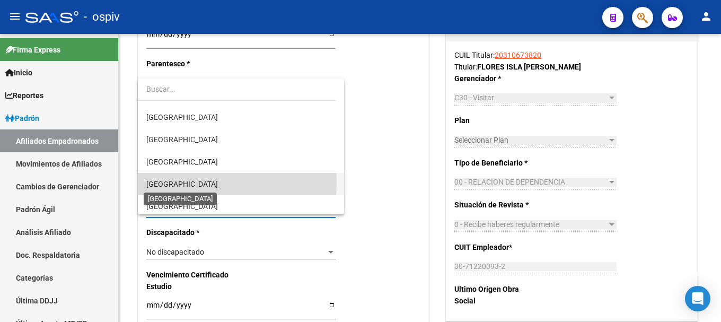
click at [176, 182] on span "[GEOGRAPHIC_DATA]" at bounding box center [182, 184] width 72 height 8
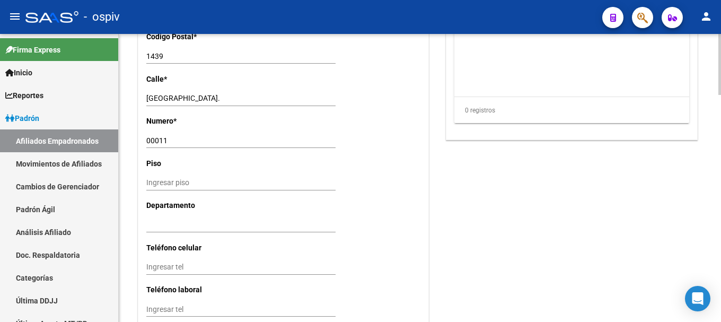
scroll to position [954, 0]
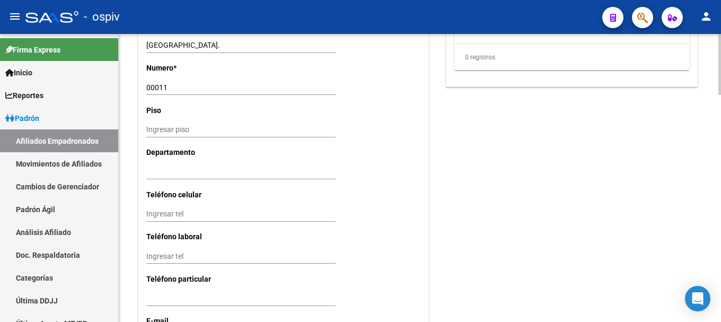
click at [215, 214] on input "Ingresar tel" at bounding box center [240, 213] width 189 height 9
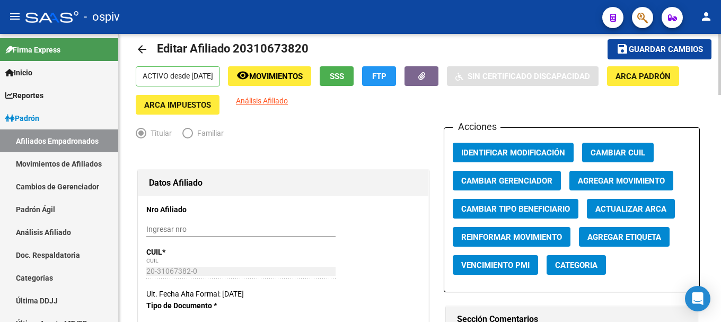
scroll to position [0, 0]
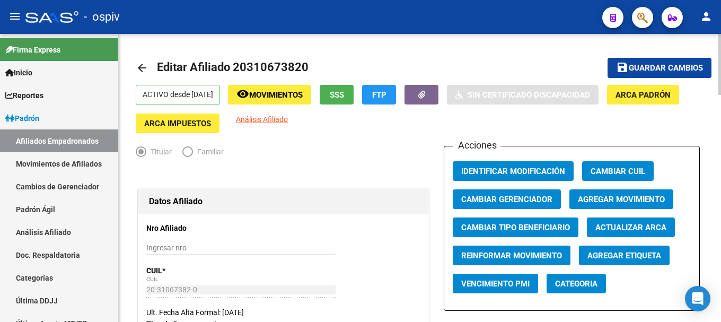
type input "1124947509"
click at [658, 74] on button "save Guardar cambios" at bounding box center [659, 68] width 104 height 20
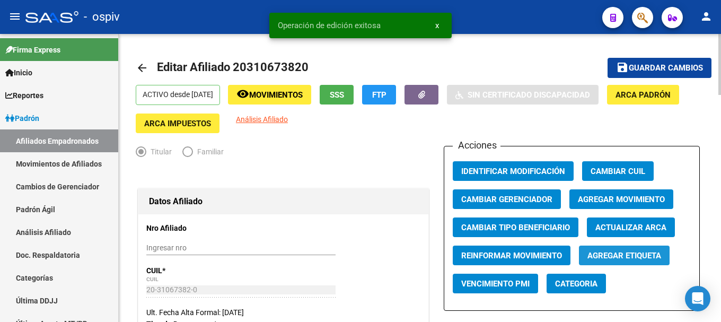
click at [625, 257] on span "Agregar Etiqueta" at bounding box center [624, 256] width 74 height 10
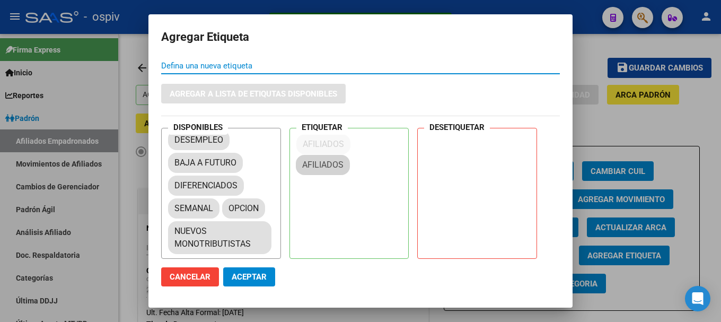
scroll to position [27, 0]
drag, startPoint x: 221, startPoint y: 147, endPoint x: 350, endPoint y: 151, distance: 129.3
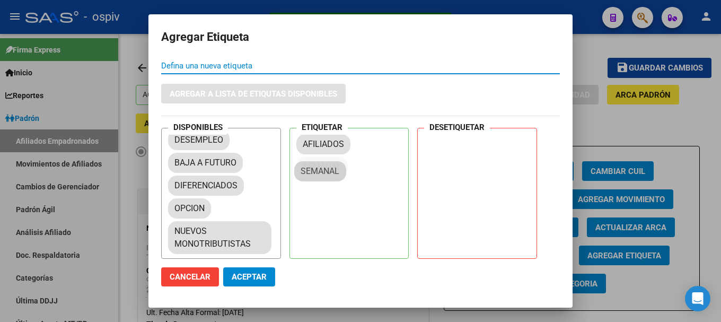
drag, startPoint x: 215, startPoint y: 208, endPoint x: 334, endPoint y: 171, distance: 125.4
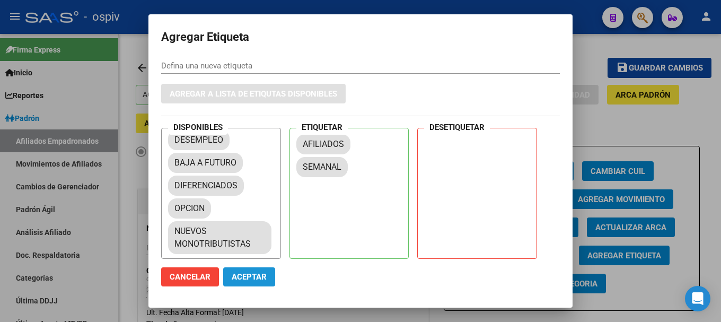
click at [258, 276] on span "Aceptar" at bounding box center [249, 277] width 35 height 10
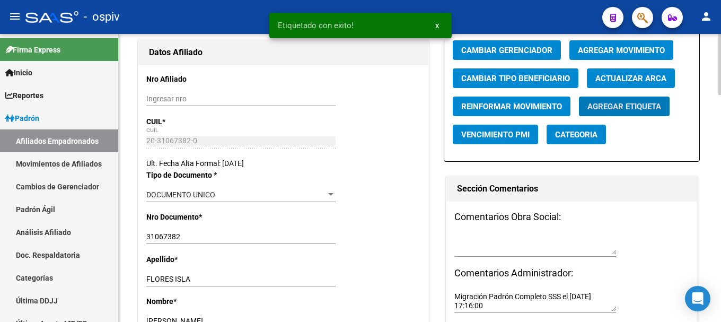
scroll to position [159, 0]
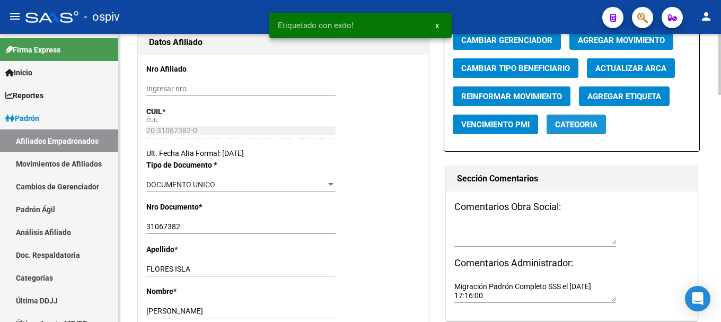
click at [579, 124] on span "Categoria" at bounding box center [576, 125] width 42 height 10
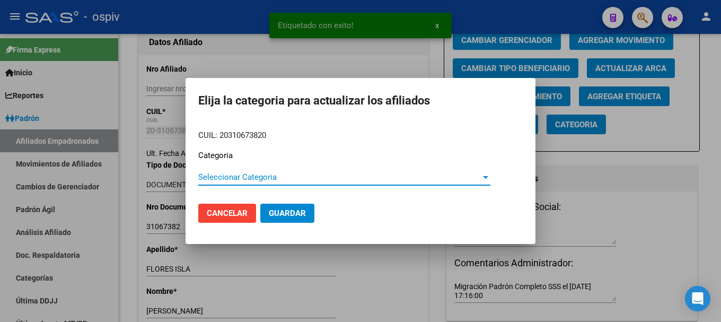
click at [246, 174] on span "Seleccionar Categoria" at bounding box center [339, 177] width 282 height 10
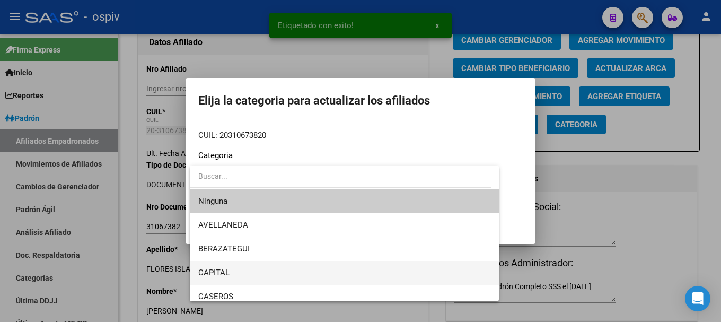
click at [234, 278] on span "CAPITAL" at bounding box center [344, 273] width 292 height 24
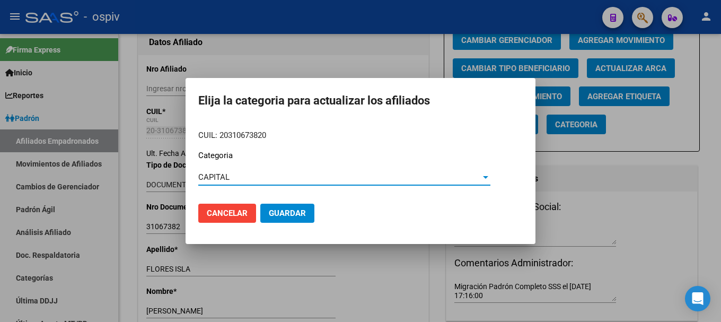
click at [303, 209] on span "Guardar" at bounding box center [287, 213] width 37 height 10
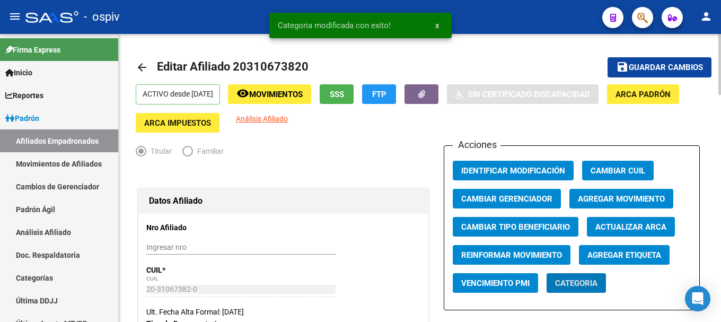
scroll to position [0, 0]
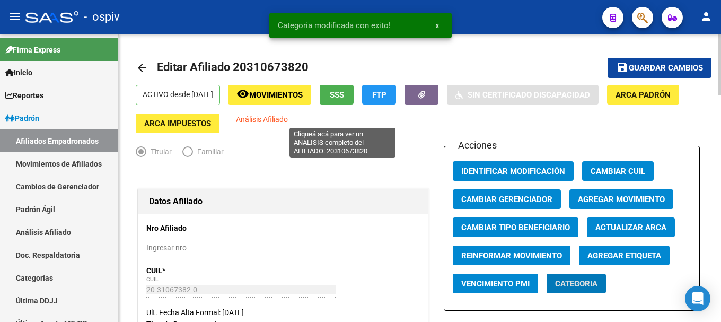
click at [288, 119] on span "Análisis Afiliado" at bounding box center [262, 119] width 52 height 8
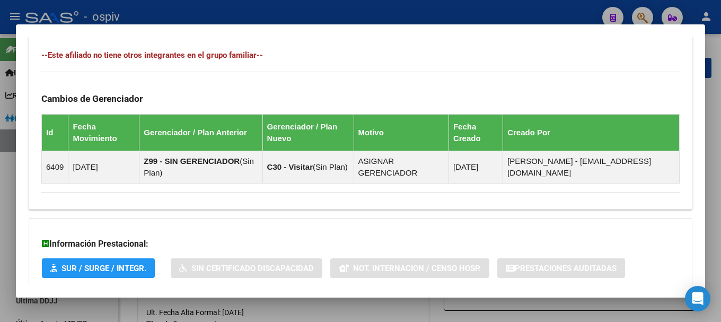
scroll to position [647, 0]
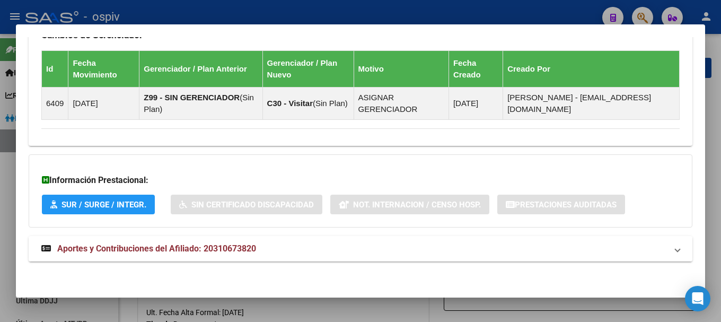
click at [259, 250] on mat-panel-title "Aportes y Contribuciones del Afiliado: 20310673820" at bounding box center [353, 248] width 625 height 13
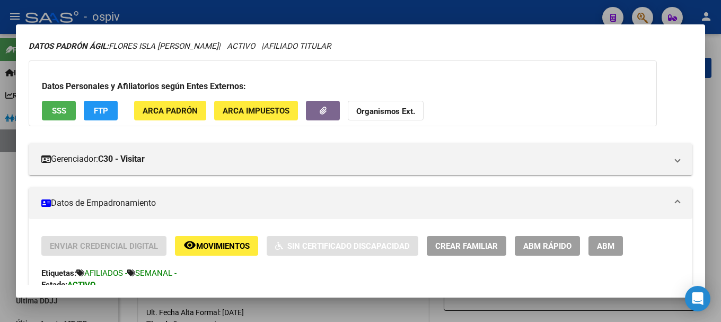
scroll to position [53, 0]
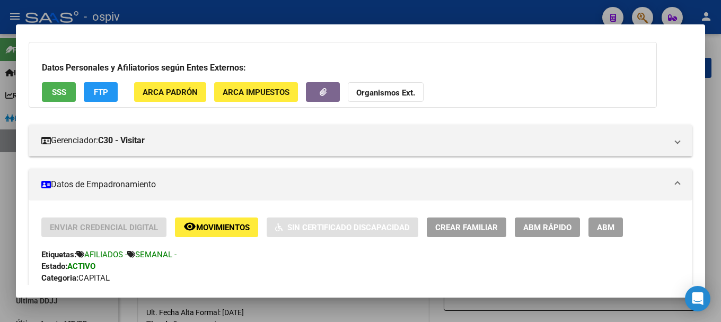
click at [208, 224] on span "Movimientos" at bounding box center [223, 228] width 54 height 10
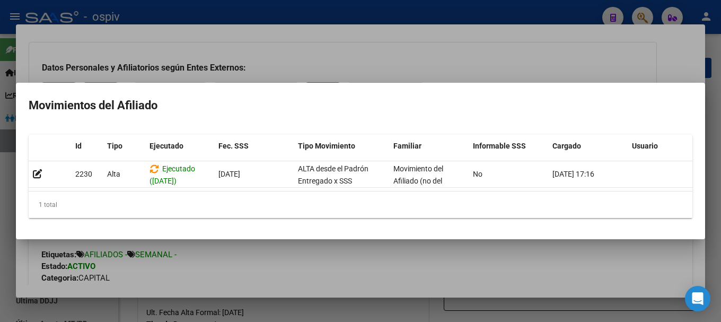
click at [12, 190] on div at bounding box center [360, 161] width 721 height 322
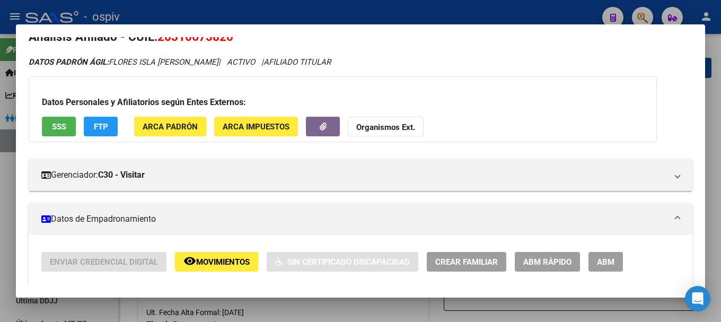
scroll to position [0, 0]
